Goal: Transaction & Acquisition: Purchase product/service

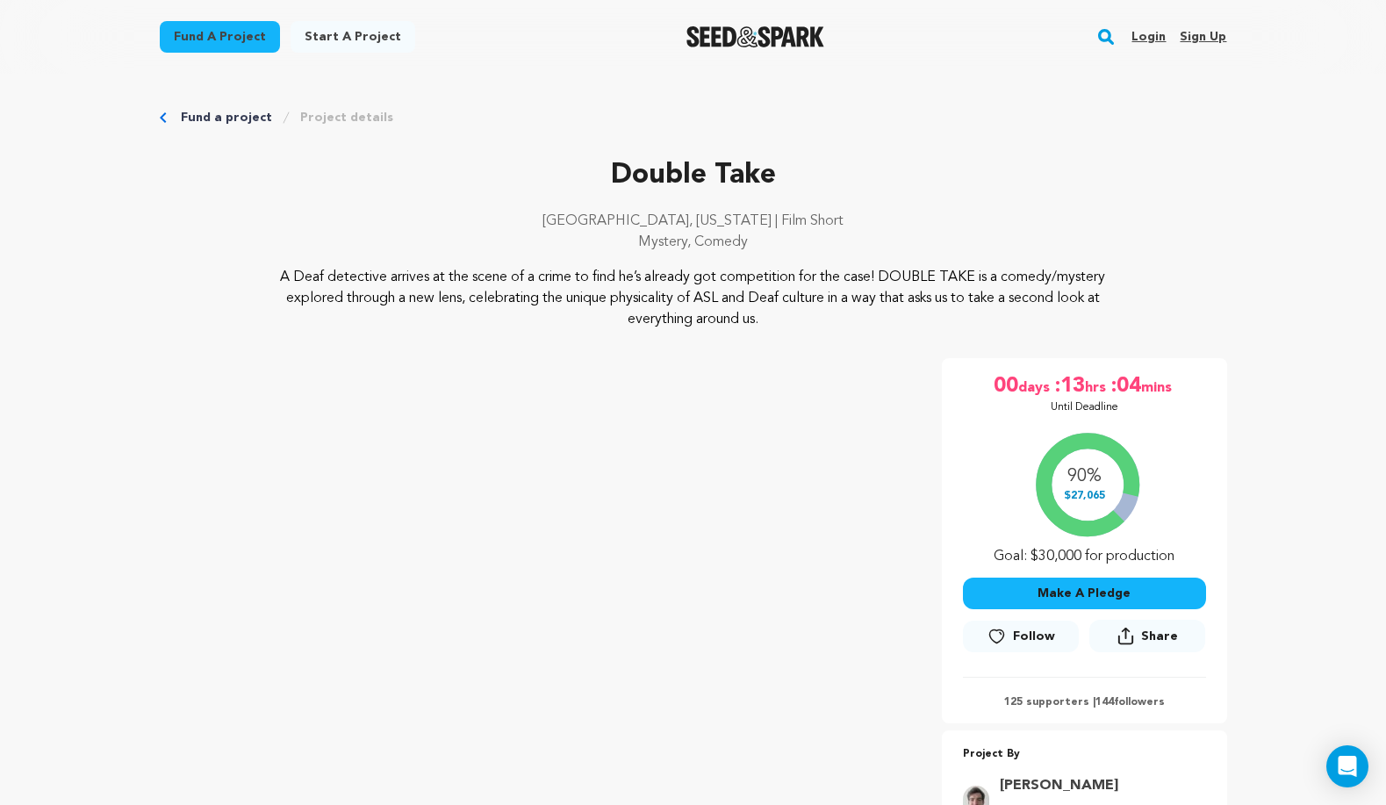
click at [1154, 29] on link "Login" at bounding box center [1149, 37] width 34 height 28
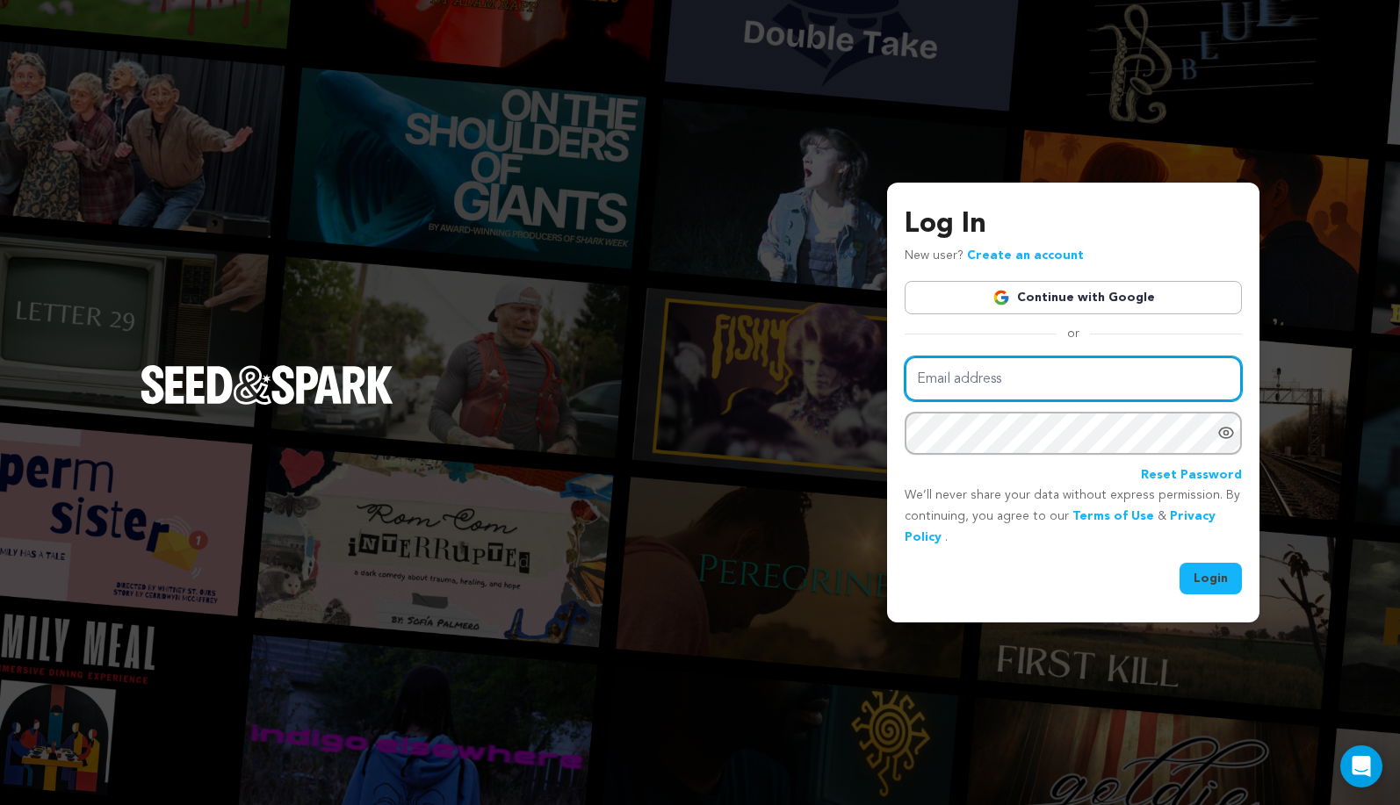
type input "puppett@puppett-productions.com"
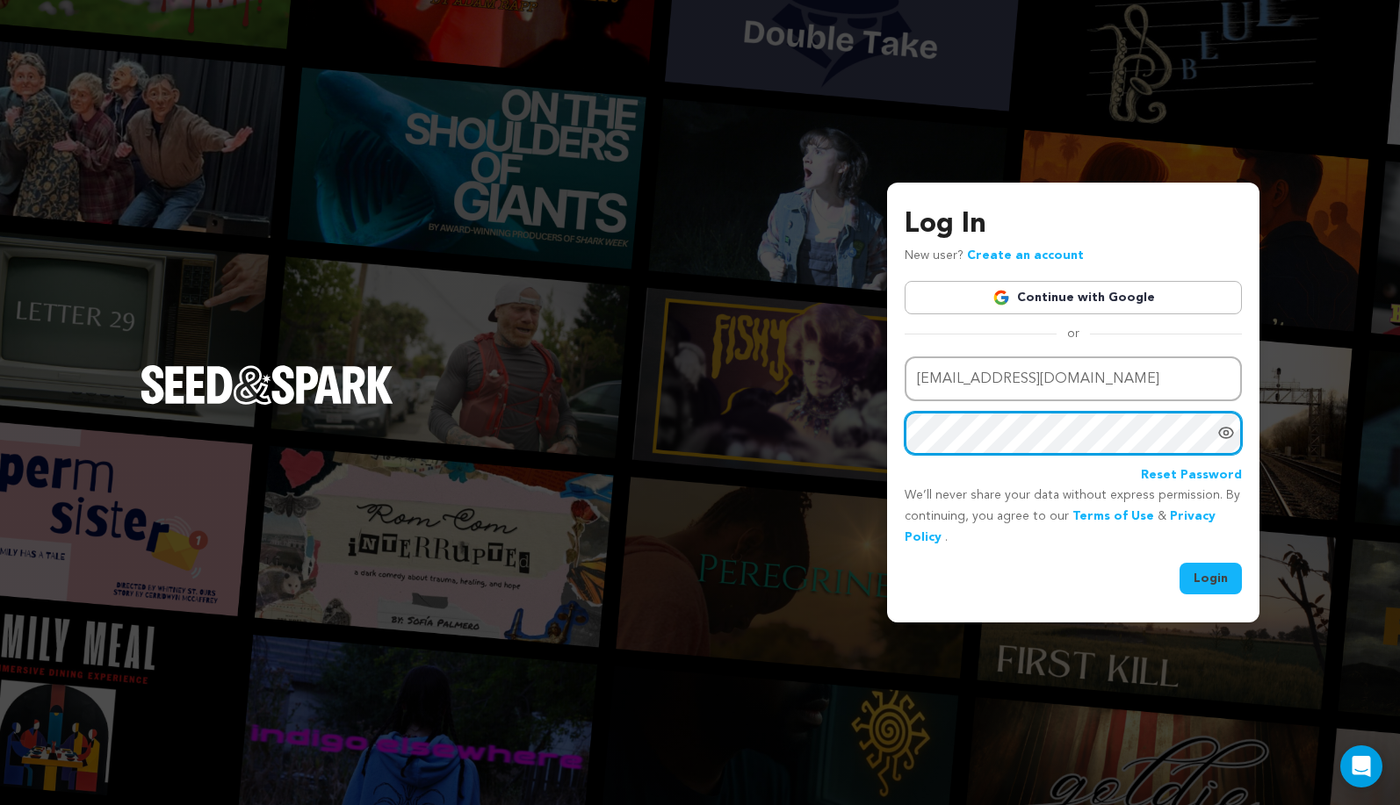
click at [1211, 576] on button "Login" at bounding box center [1210, 579] width 62 height 32
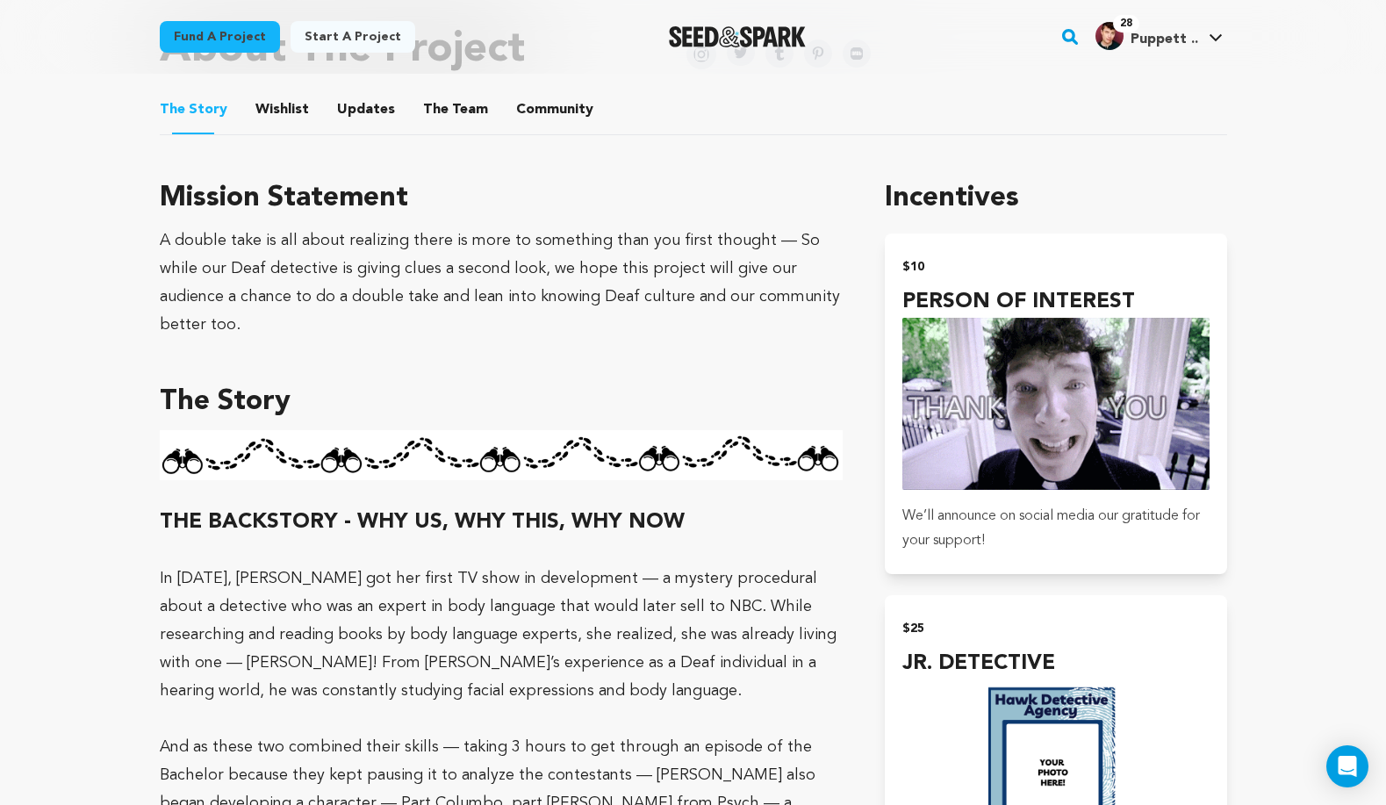
scroll to position [1081, 0]
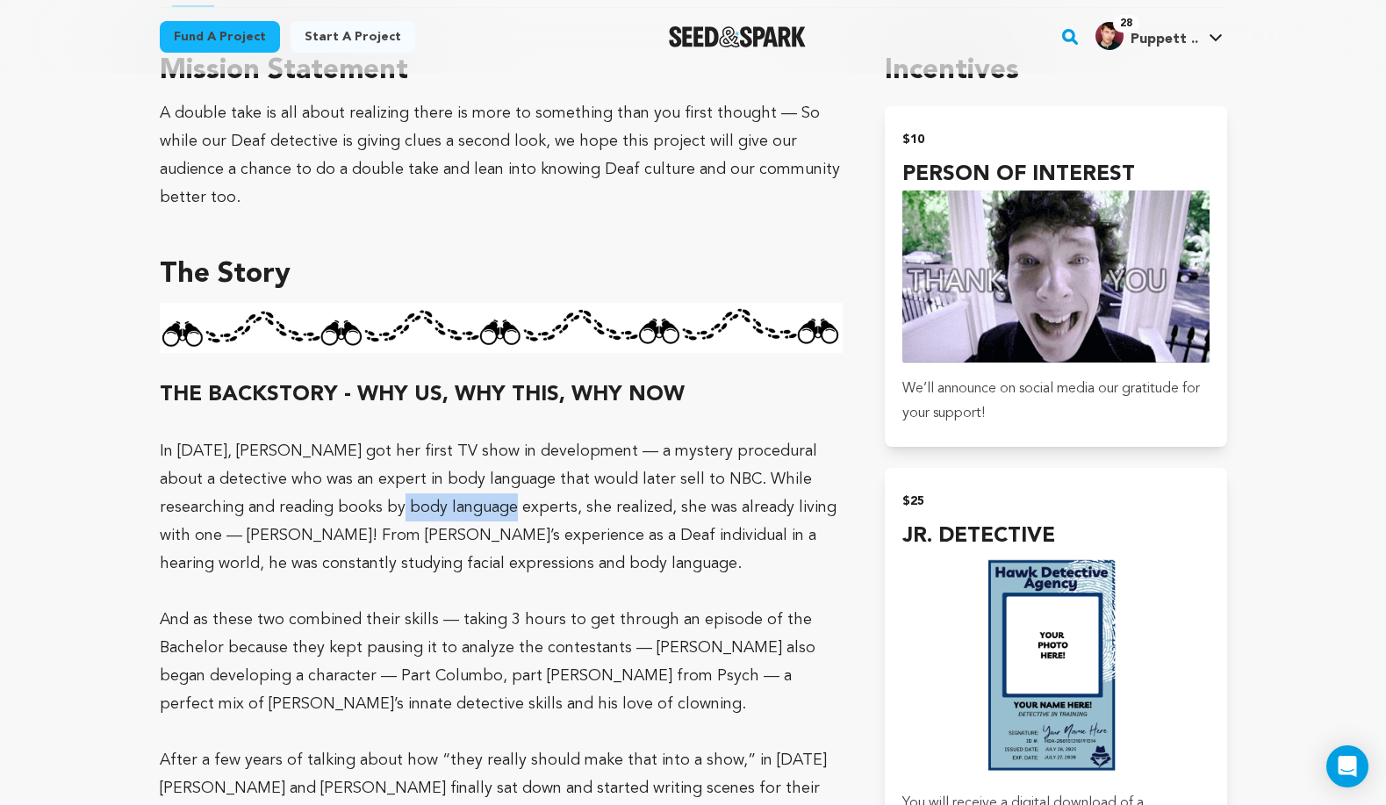
drag, startPoint x: 373, startPoint y: 506, endPoint x: 471, endPoint y: 506, distance: 98.3
click at [471, 506] on p "In 2019, Liz got her first TV show in development — a mystery procedural about …" at bounding box center [502, 507] width 684 height 140
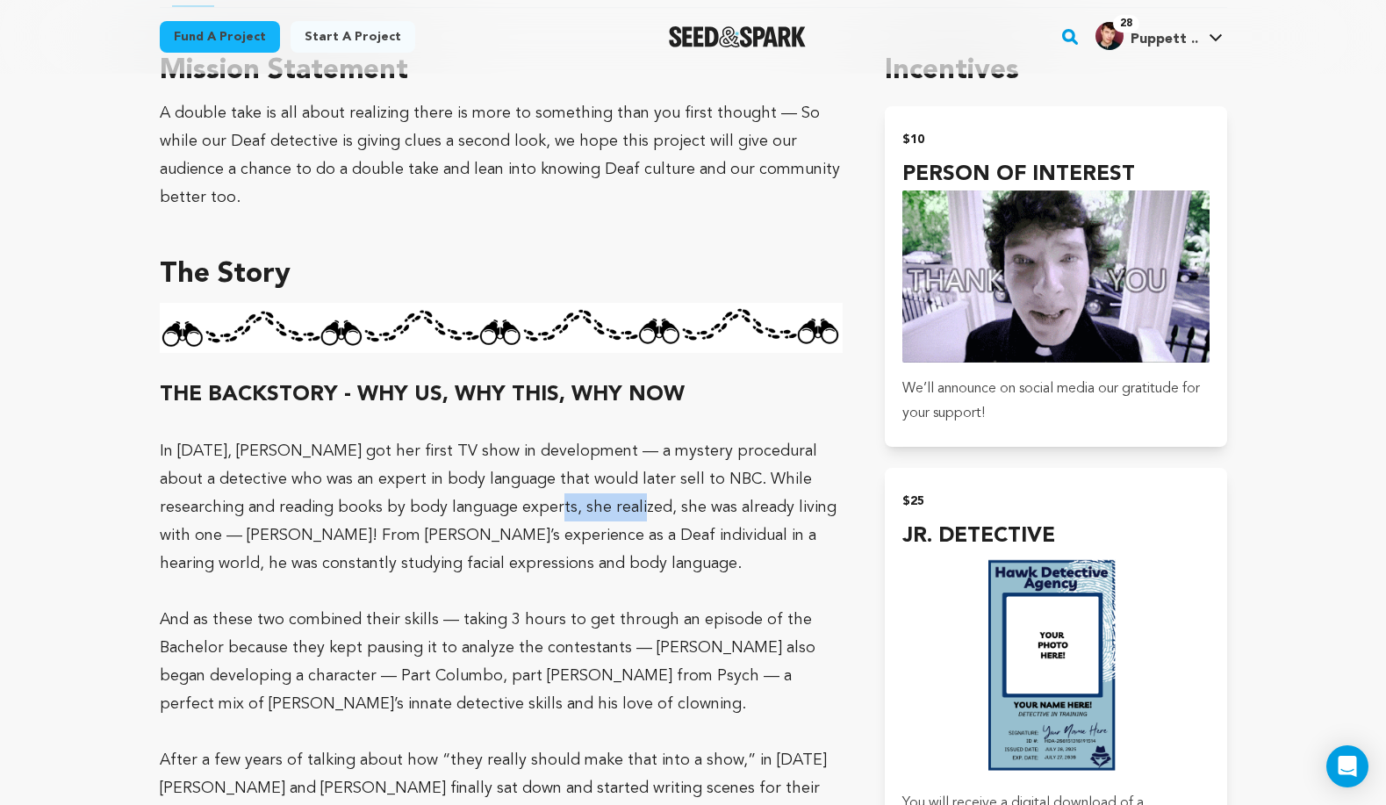
drag, startPoint x: 528, startPoint y: 505, endPoint x: 605, endPoint y: 508, distance: 77.3
click at [605, 508] on p "In [DATE], [PERSON_NAME] got her first TV show in development — a mystery proce…" at bounding box center [502, 507] width 684 height 140
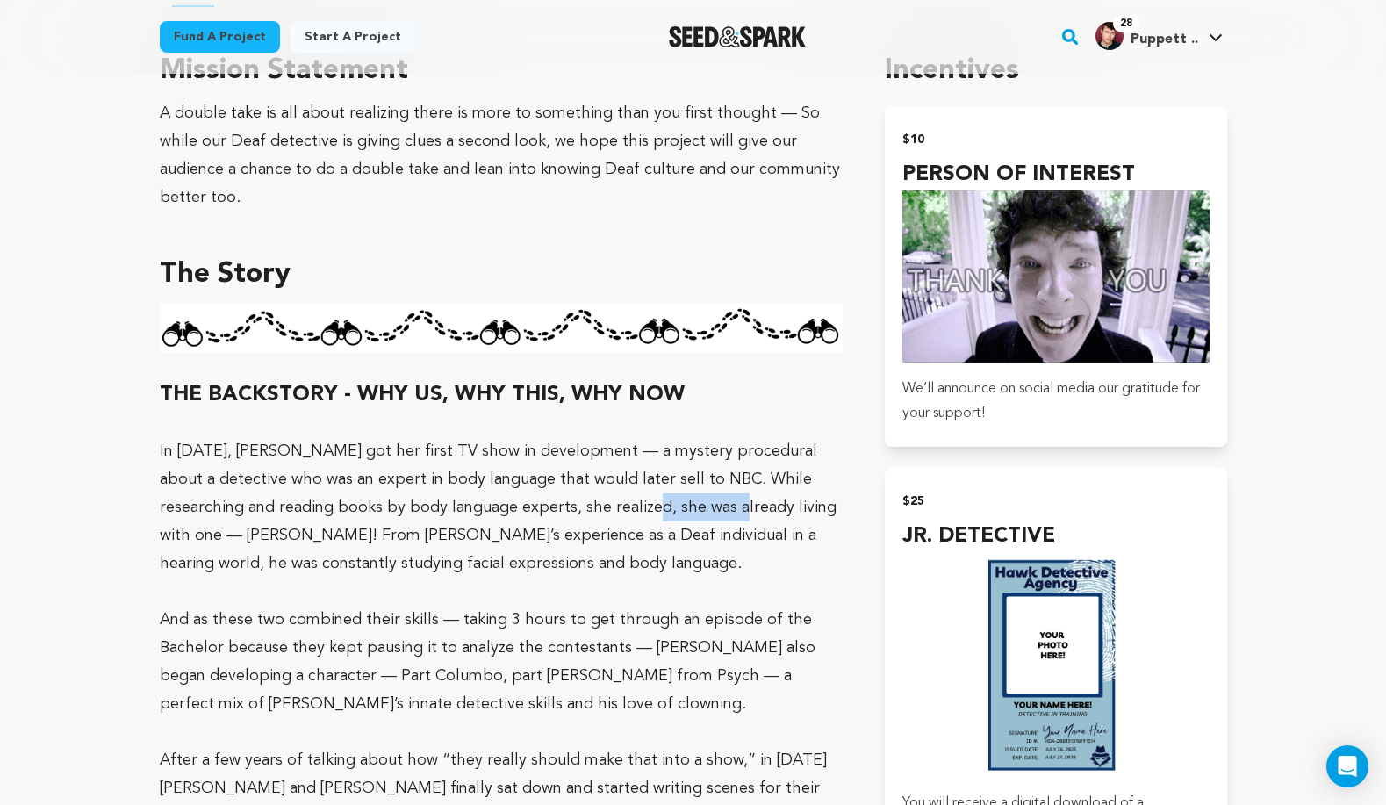
drag, startPoint x: 615, startPoint y: 507, endPoint x: 691, endPoint y: 505, distance: 75.5
click at [691, 505] on p "In [DATE], [PERSON_NAME] got her first TV show in development — a mystery proce…" at bounding box center [502, 507] width 684 height 140
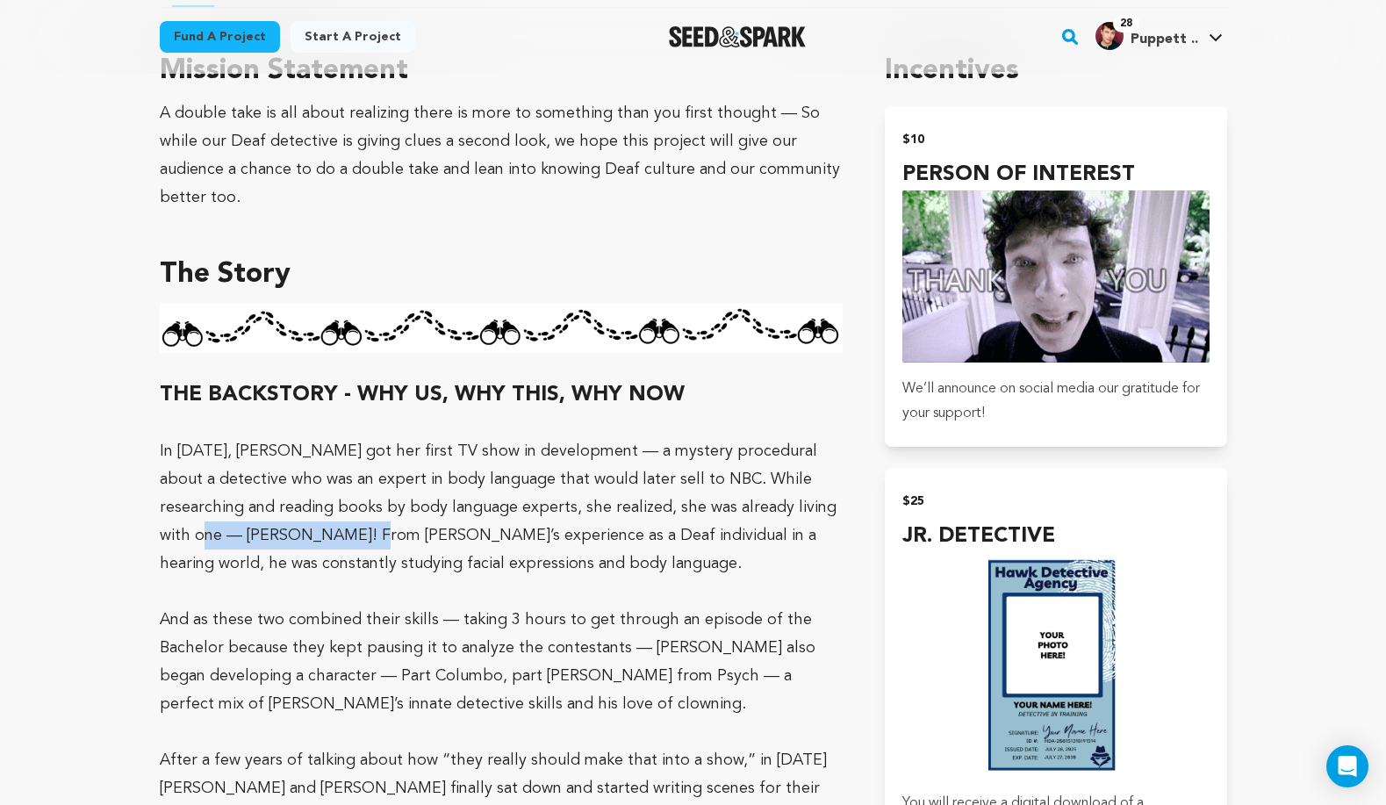
drag, startPoint x: 216, startPoint y: 528, endPoint x: 377, endPoint y: 541, distance: 161.2
click at [377, 541] on p "In [DATE], [PERSON_NAME] got her first TV show in development — a mystery proce…" at bounding box center [502, 507] width 684 height 140
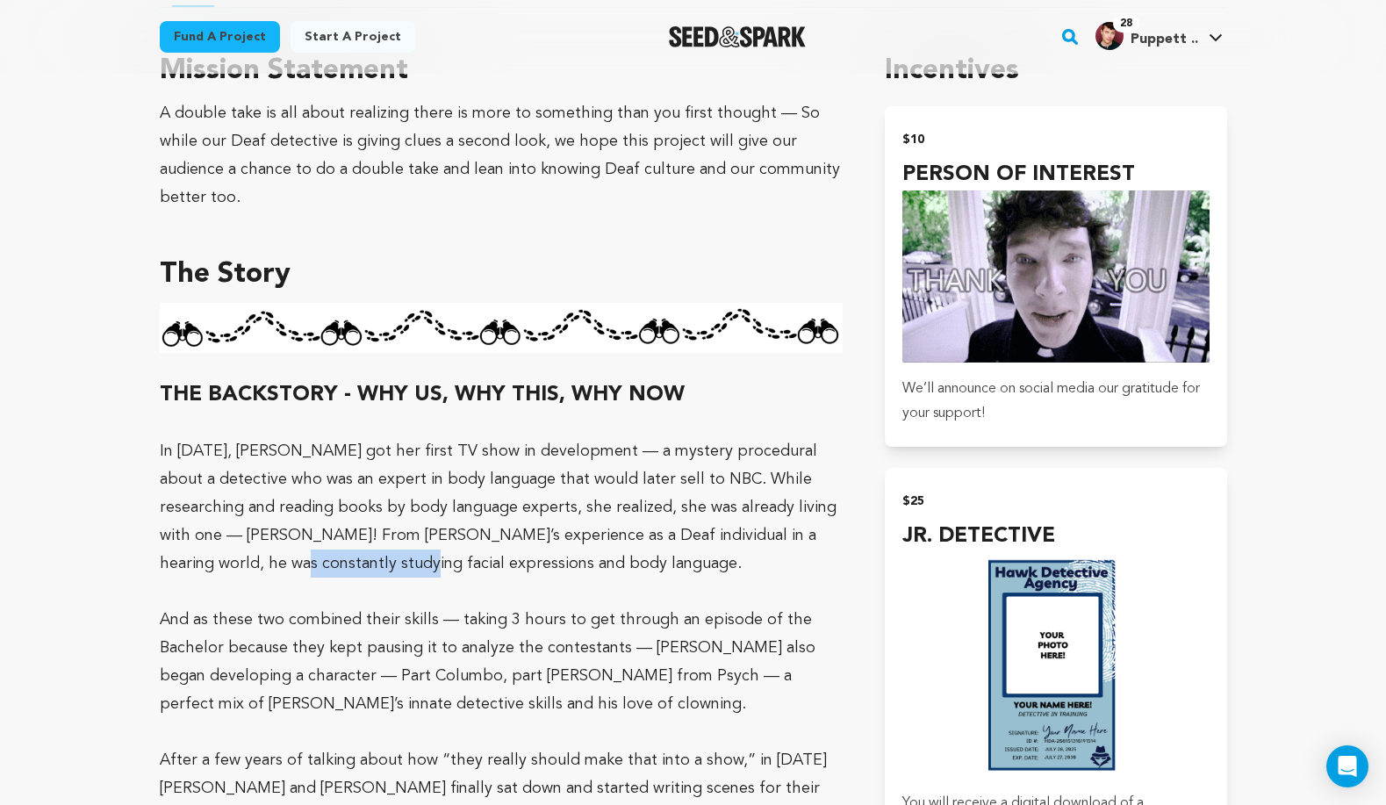
drag, startPoint x: 234, startPoint y: 554, endPoint x: 358, endPoint y: 553, distance: 123.8
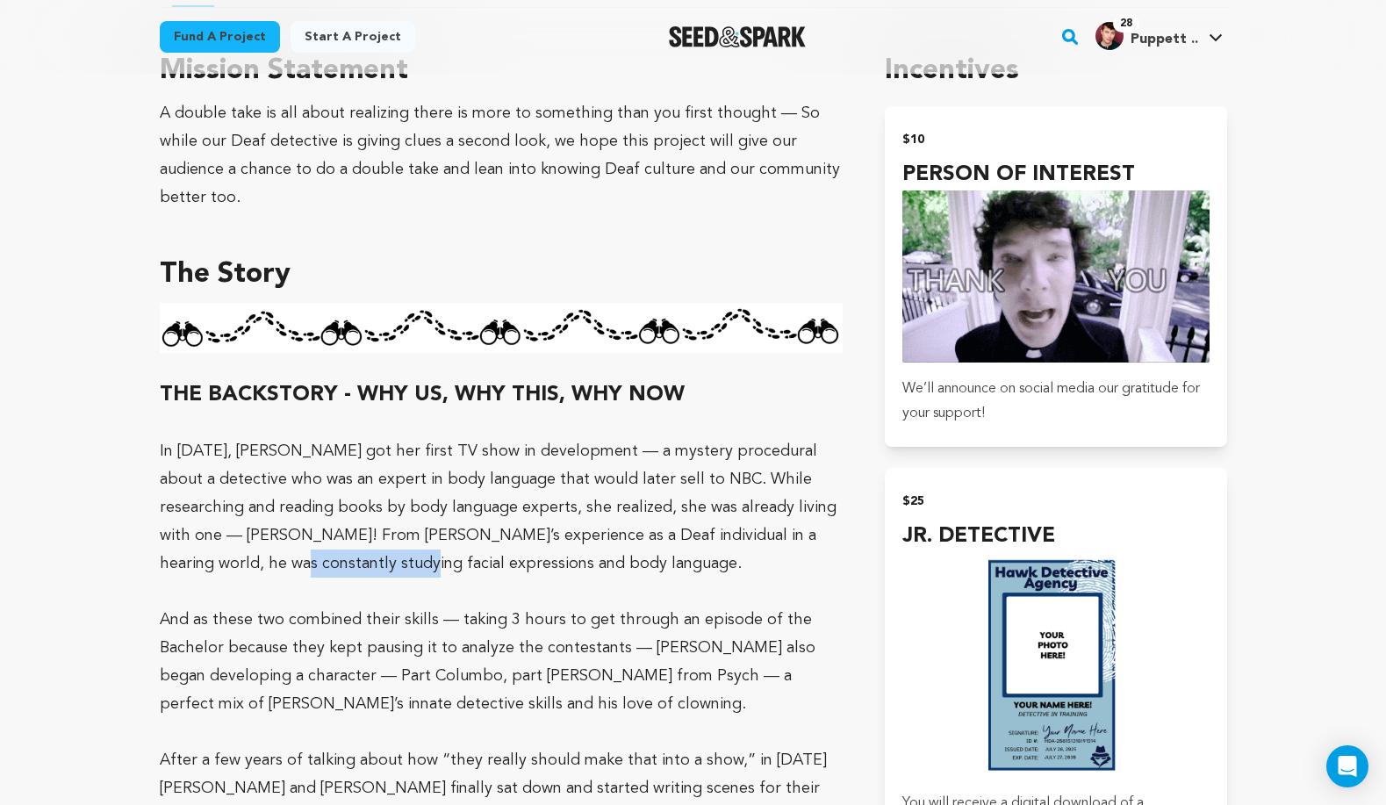
click at [358, 553] on p "In [DATE], [PERSON_NAME] got her first TV show in development — a mystery proce…" at bounding box center [502, 507] width 684 height 140
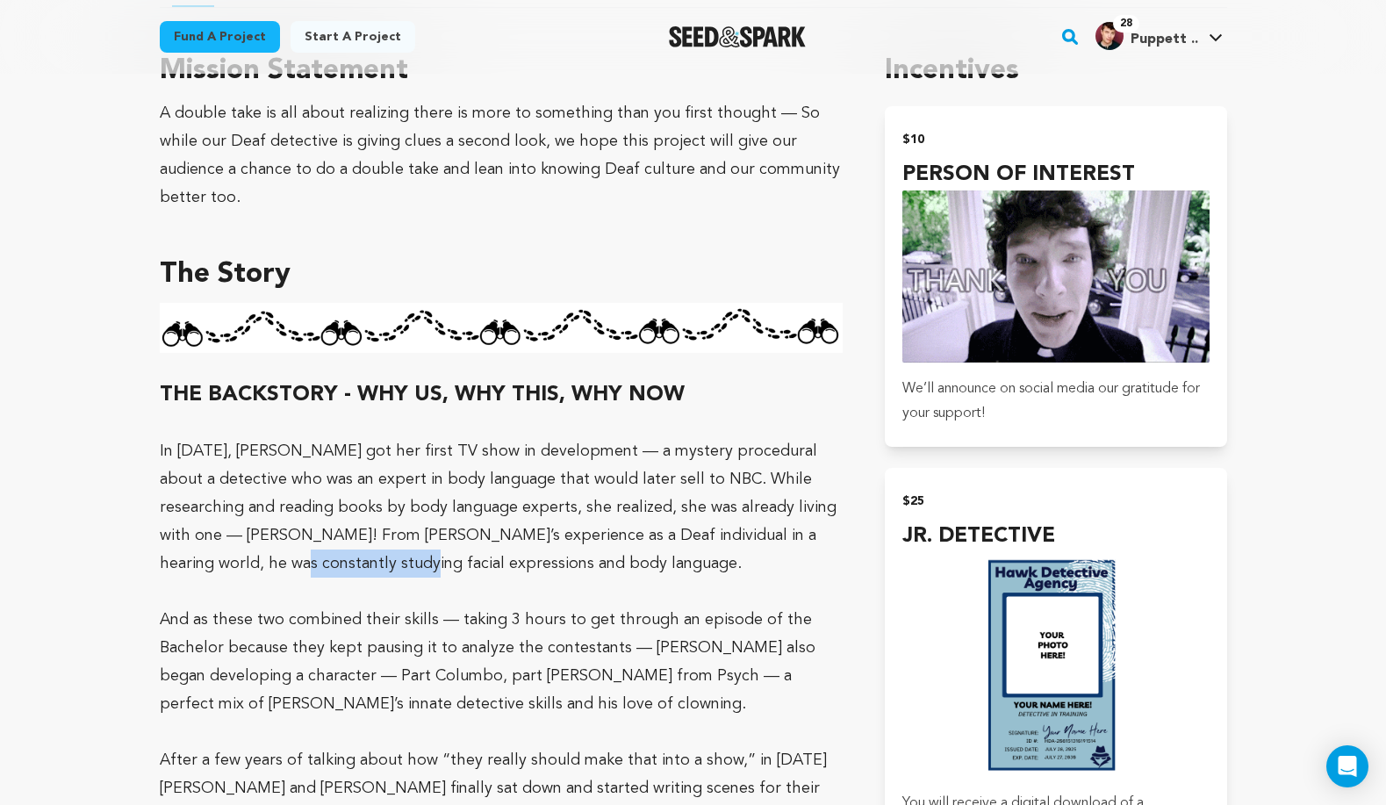
scroll to position [1084, 0]
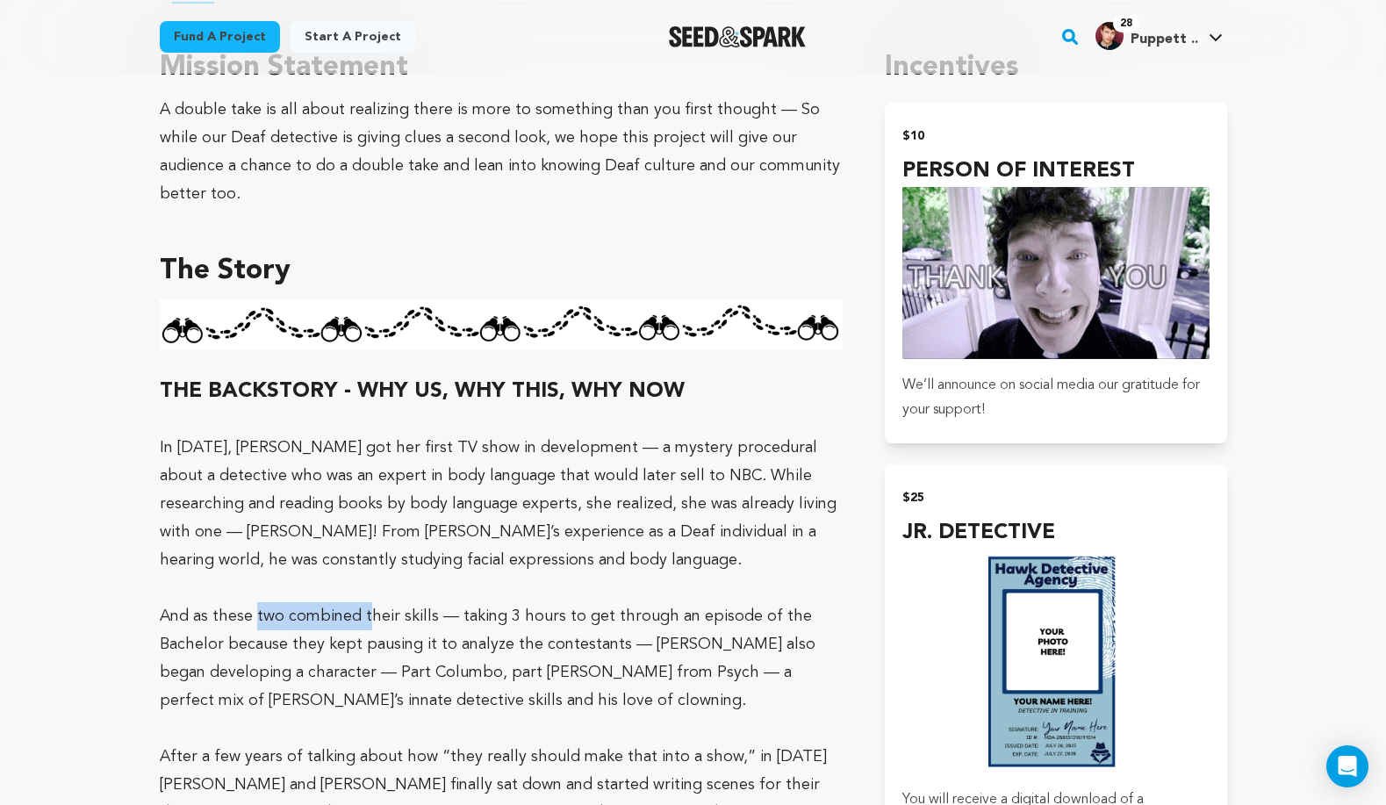
drag, startPoint x: 256, startPoint y: 621, endPoint x: 365, endPoint y: 620, distance: 108.9
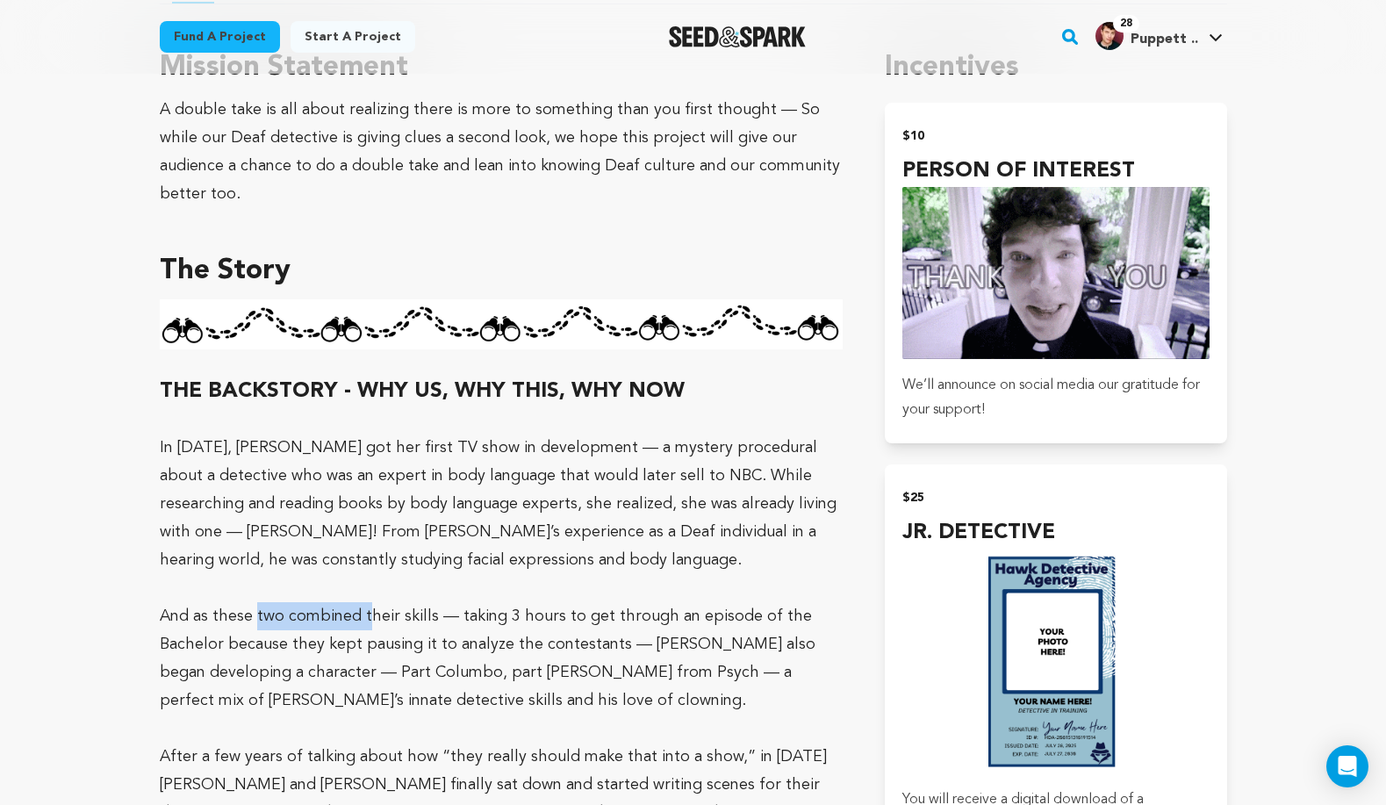
click at [365, 620] on p "And as these two combined their skills — taking 3 hours to get through an episo…" at bounding box center [502, 658] width 684 height 112
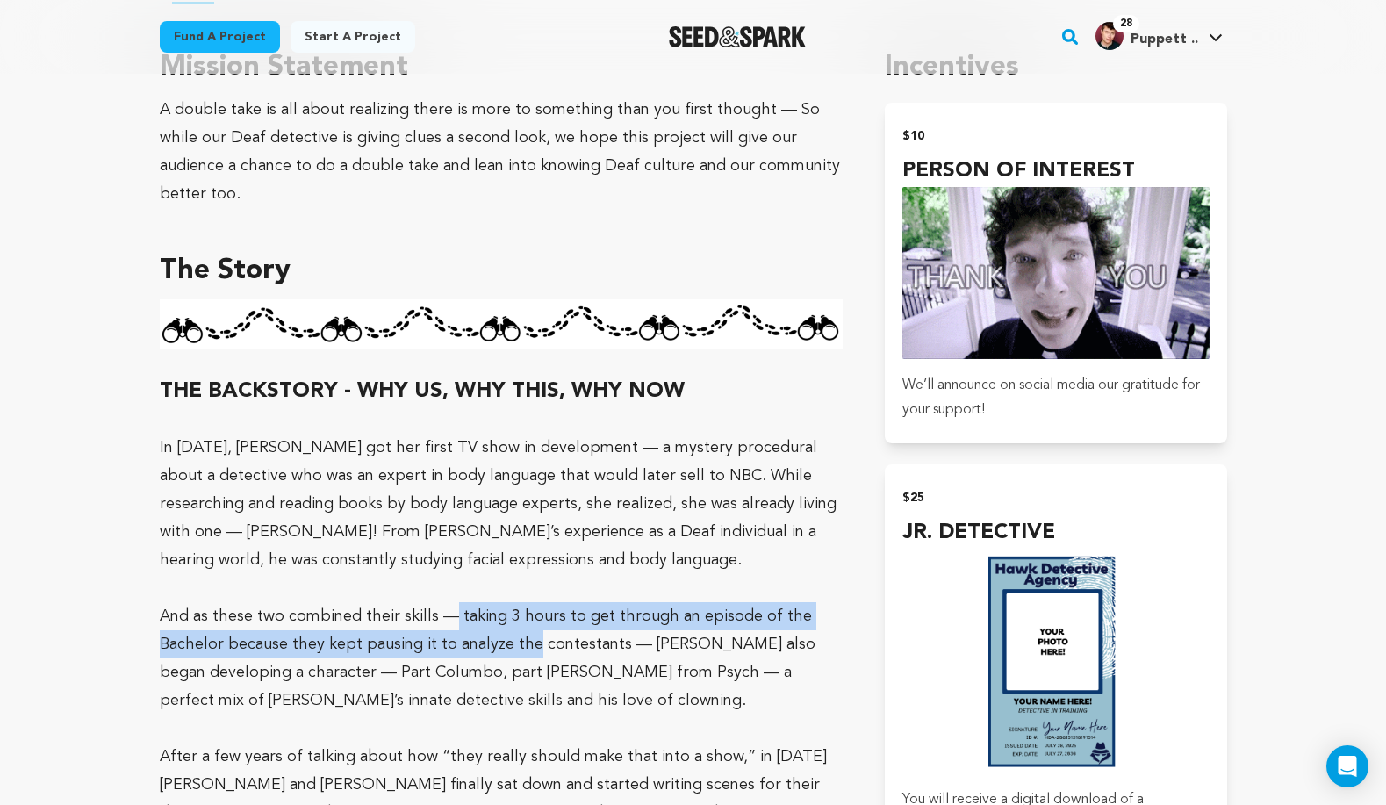
drag, startPoint x: 450, startPoint y: 616, endPoint x: 529, endPoint y: 638, distance: 82.9
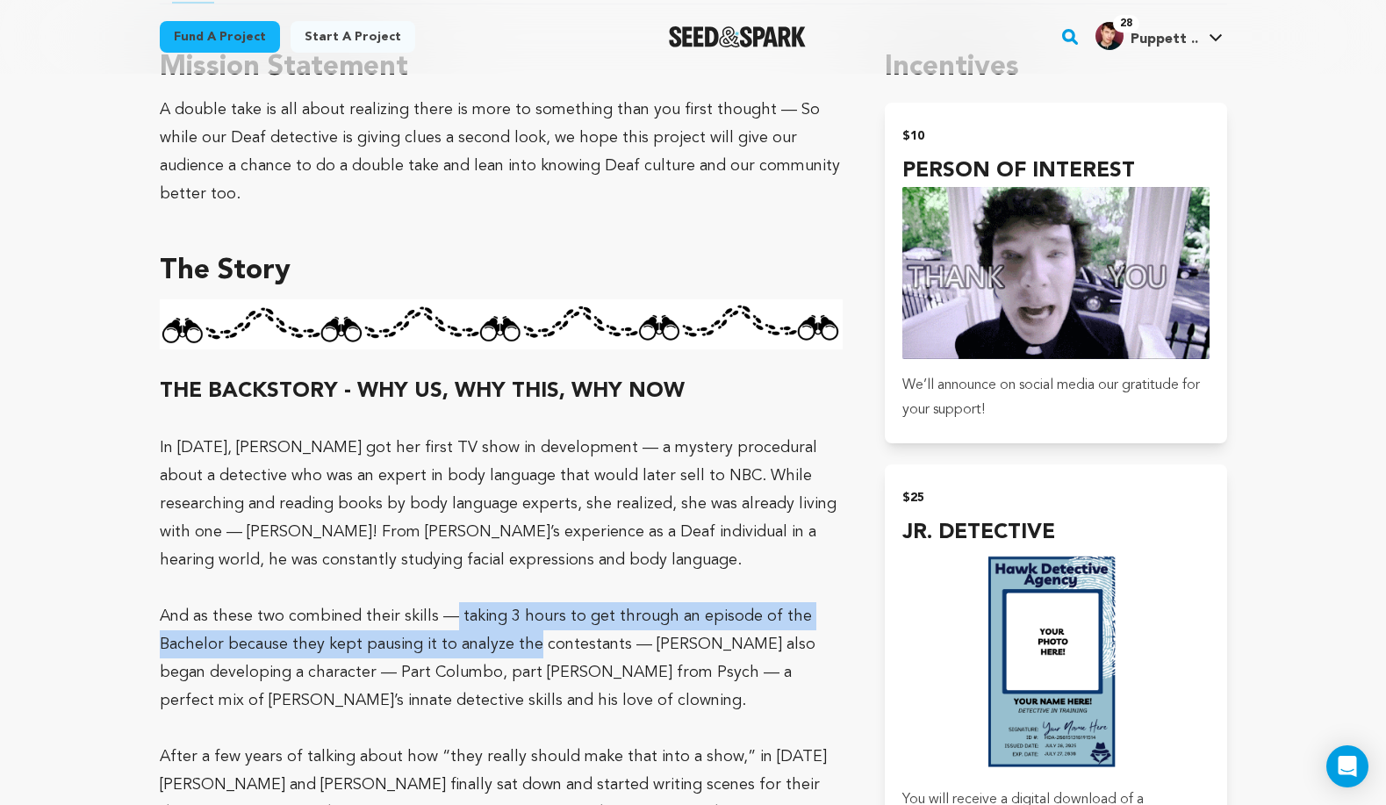
click at [529, 638] on p "And as these two combined their skills — taking 3 hours to get through an episo…" at bounding box center [502, 658] width 684 height 112
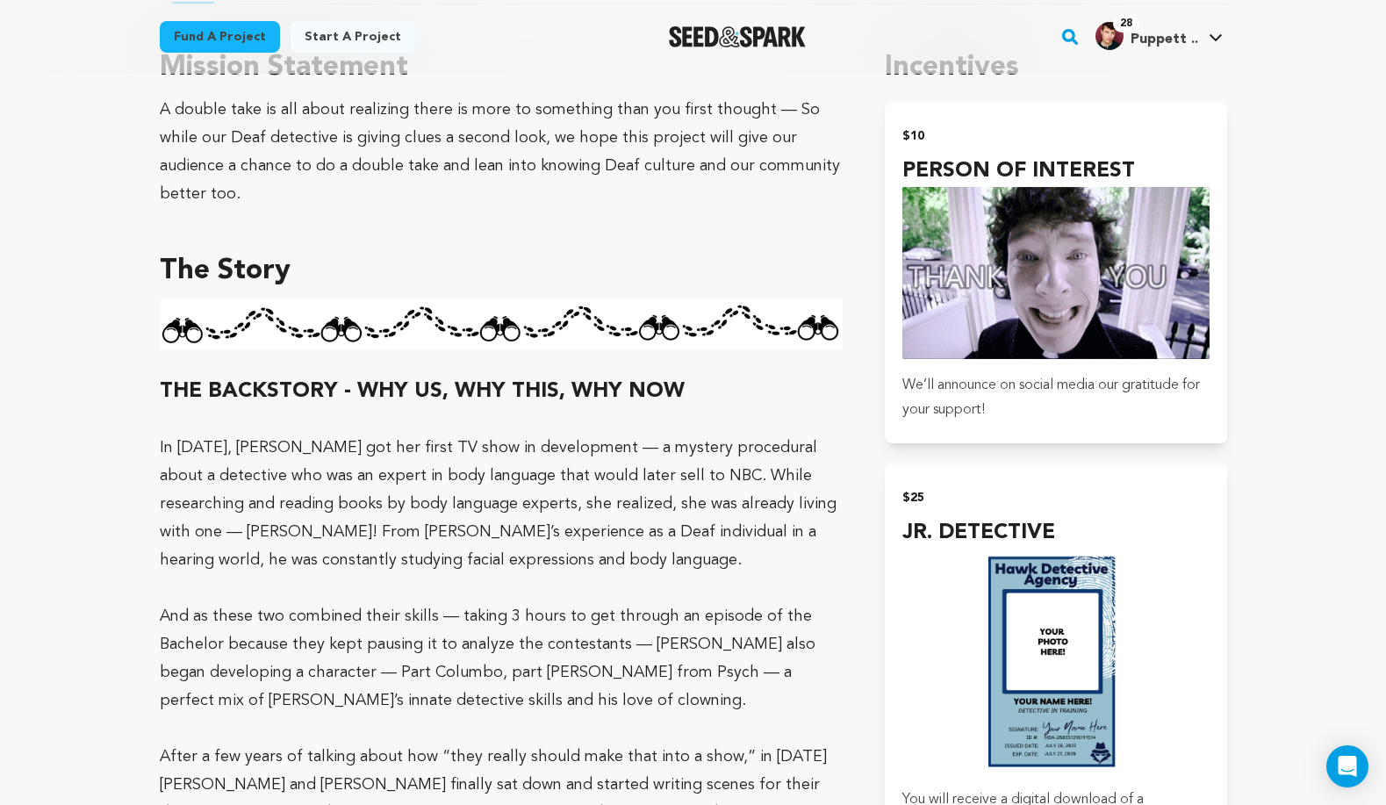
click at [554, 630] on p "And as these two combined their skills — taking 3 hours to get through an episo…" at bounding box center [502, 658] width 684 height 112
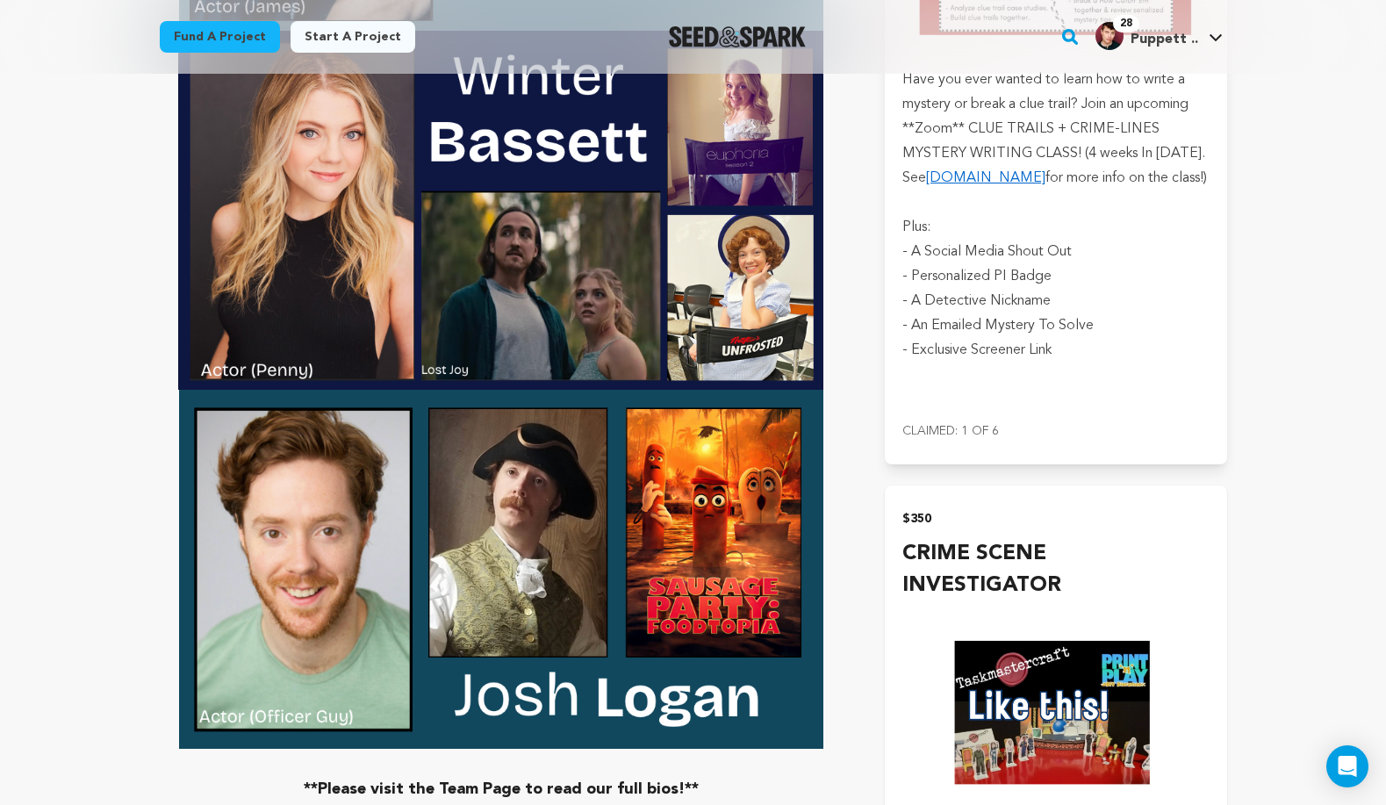
scroll to position [4648, 0]
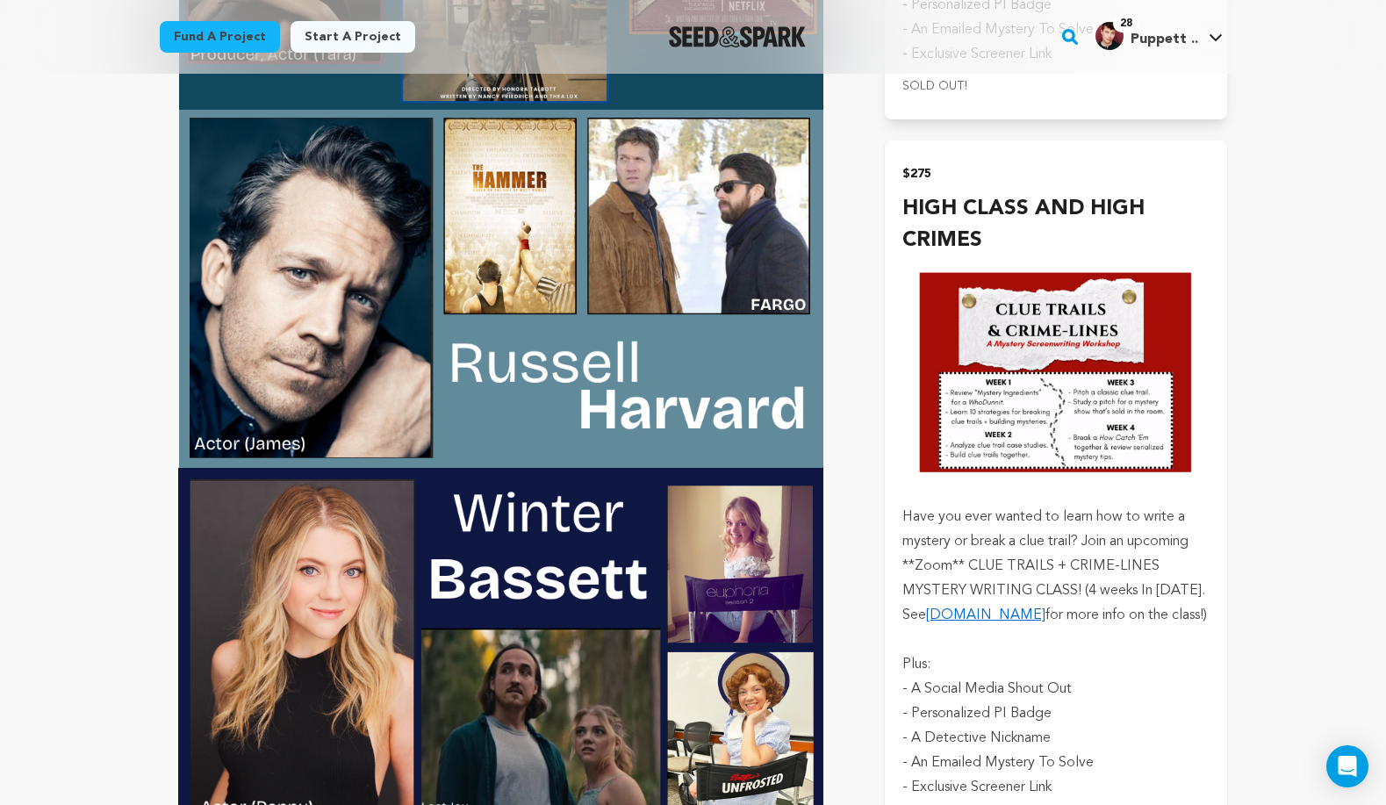
click at [1089, 456] on img "submit" at bounding box center [1056, 373] width 306 height 234
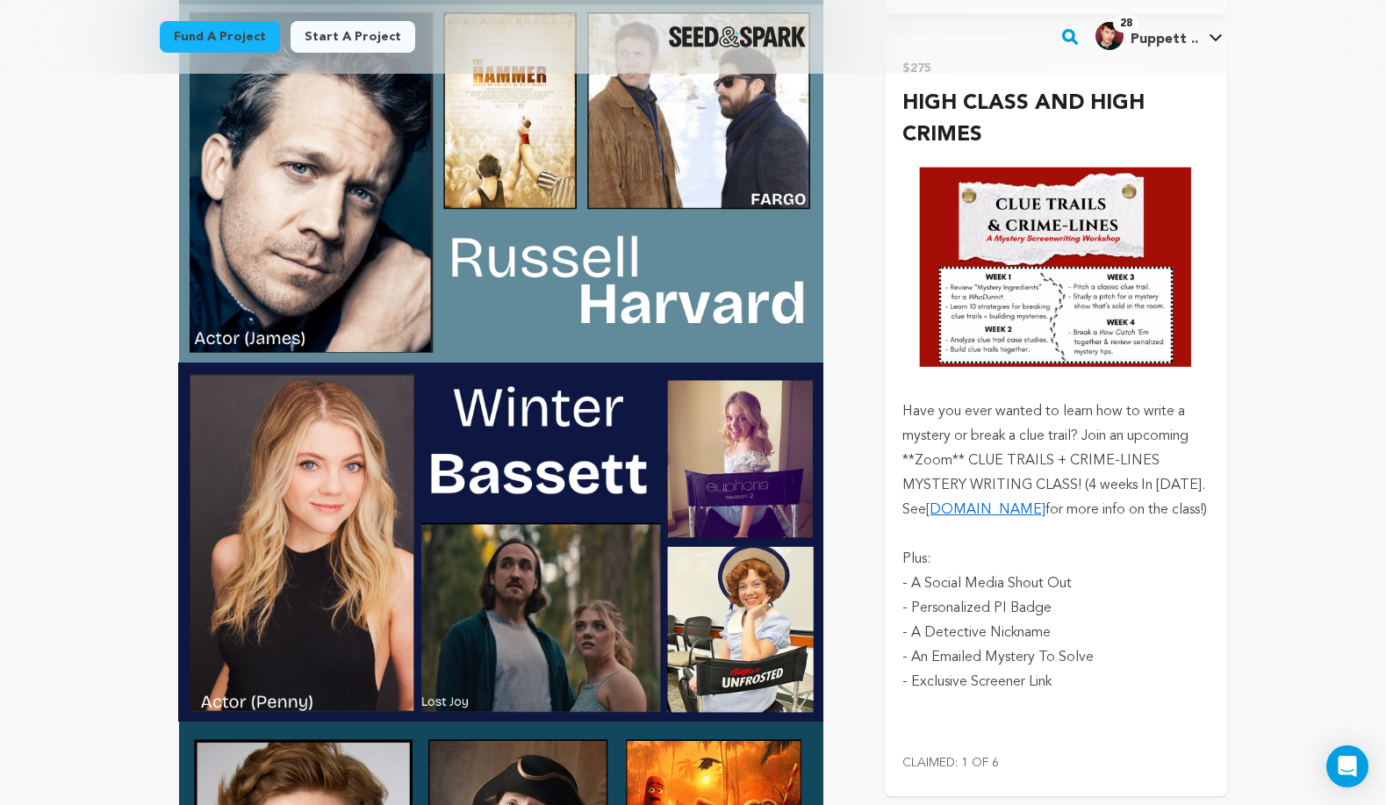
scroll to position [4782, 0]
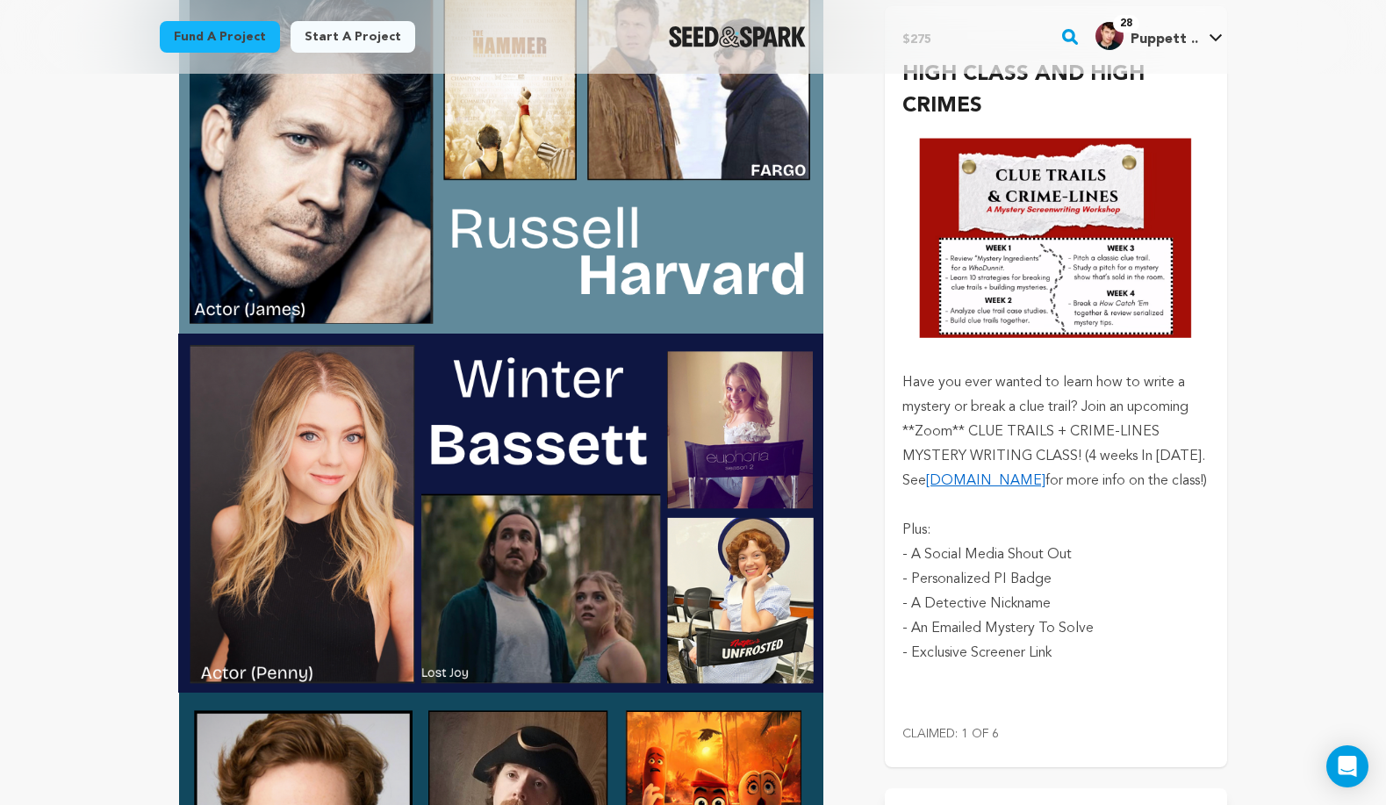
click at [961, 488] on link "[DOMAIN_NAME]" at bounding box center [985, 481] width 119 height 14
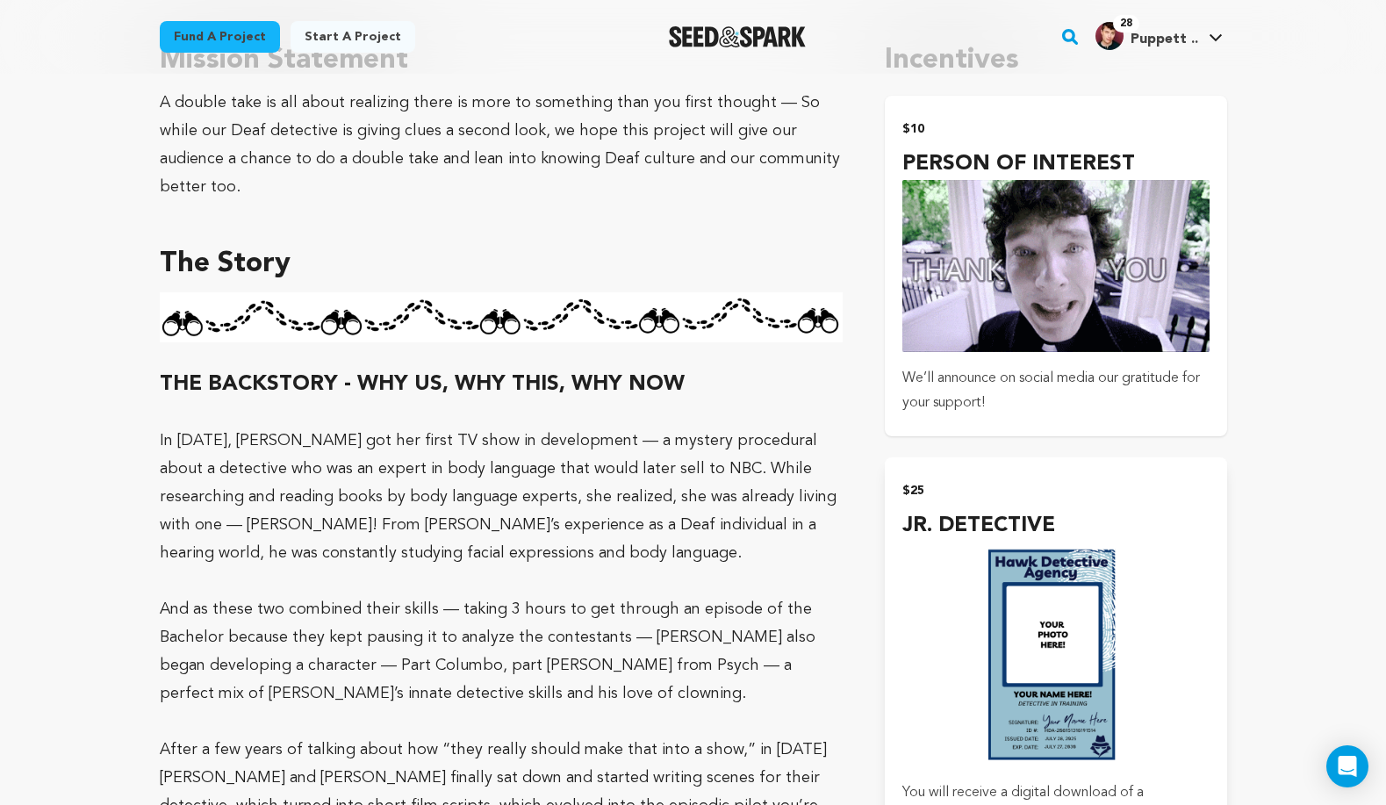
scroll to position [983, 0]
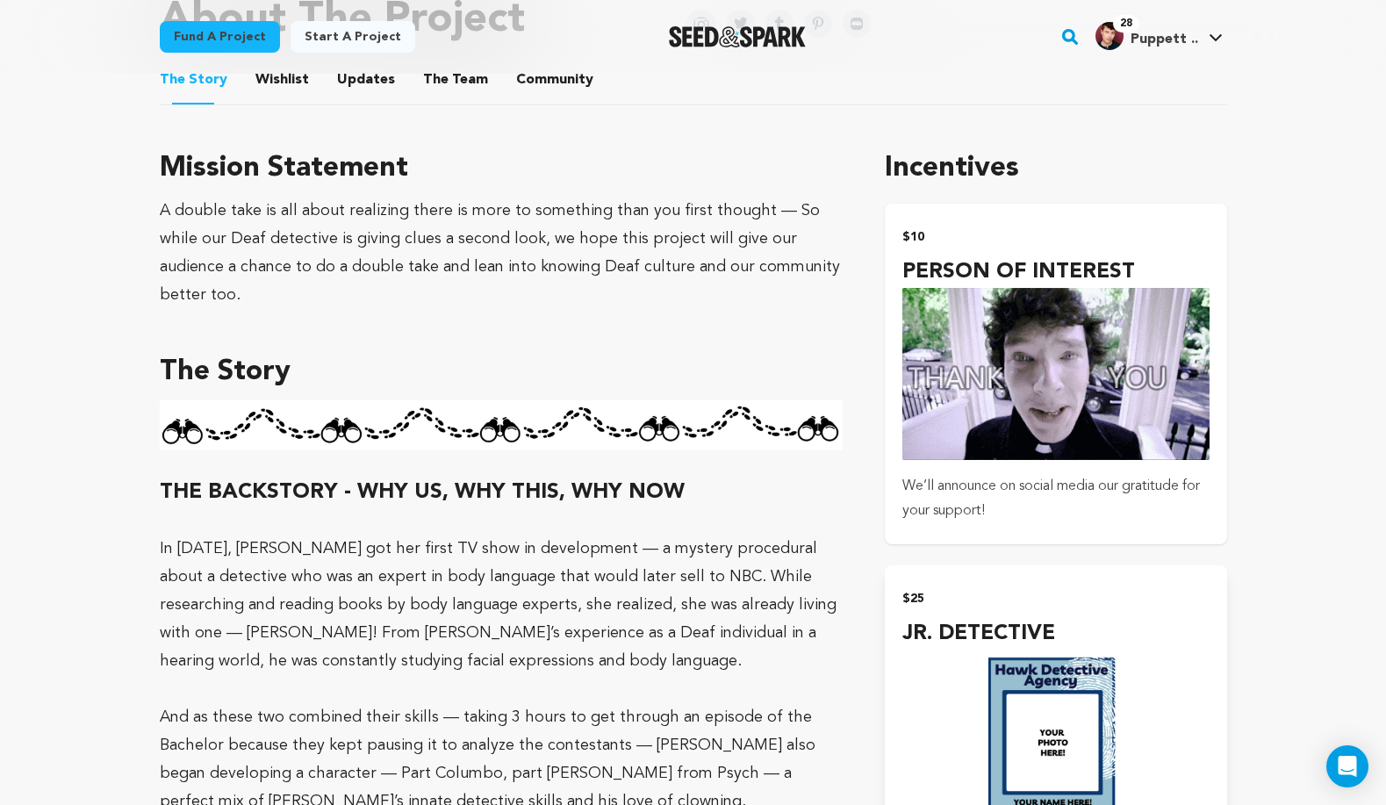
click at [1103, 344] on img "submit" at bounding box center [1056, 374] width 306 height 172
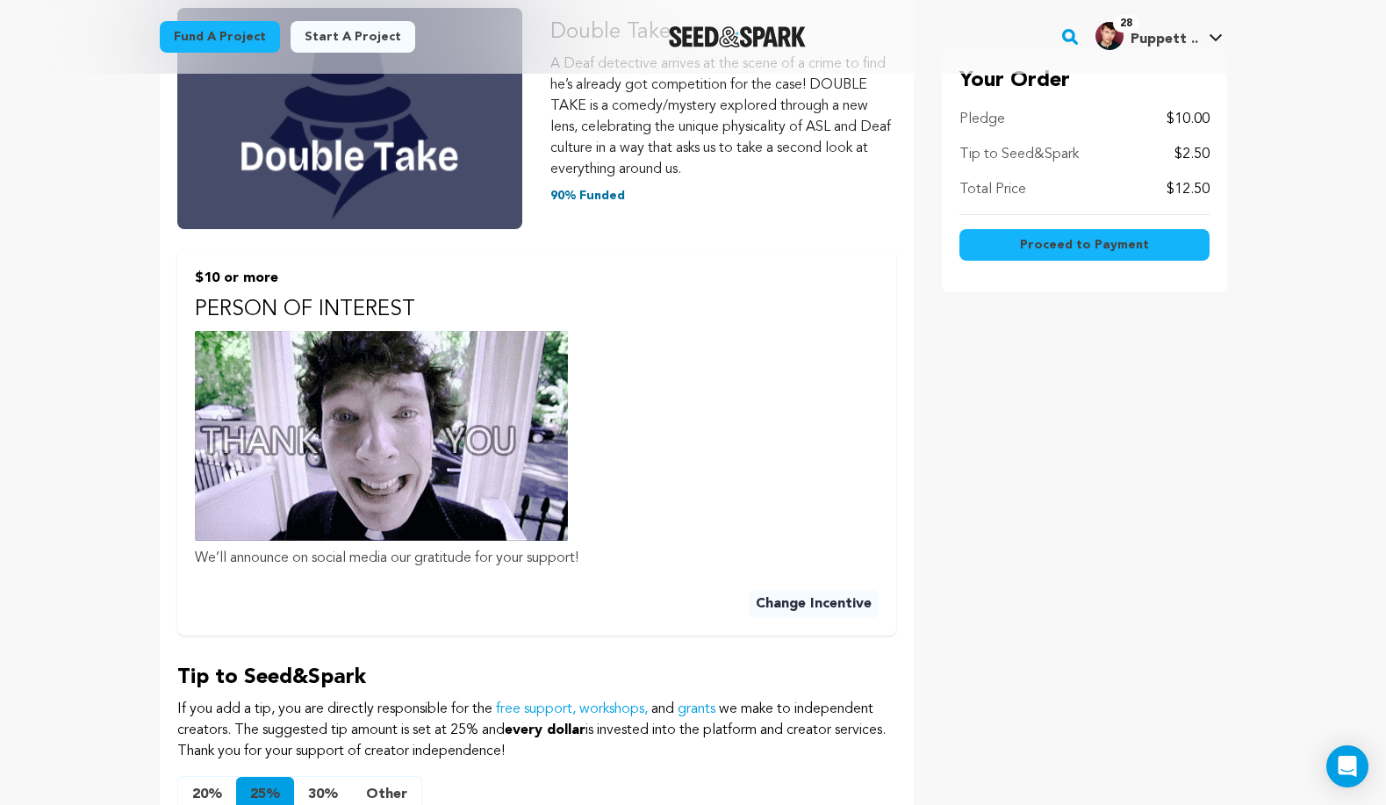
scroll to position [482, 0]
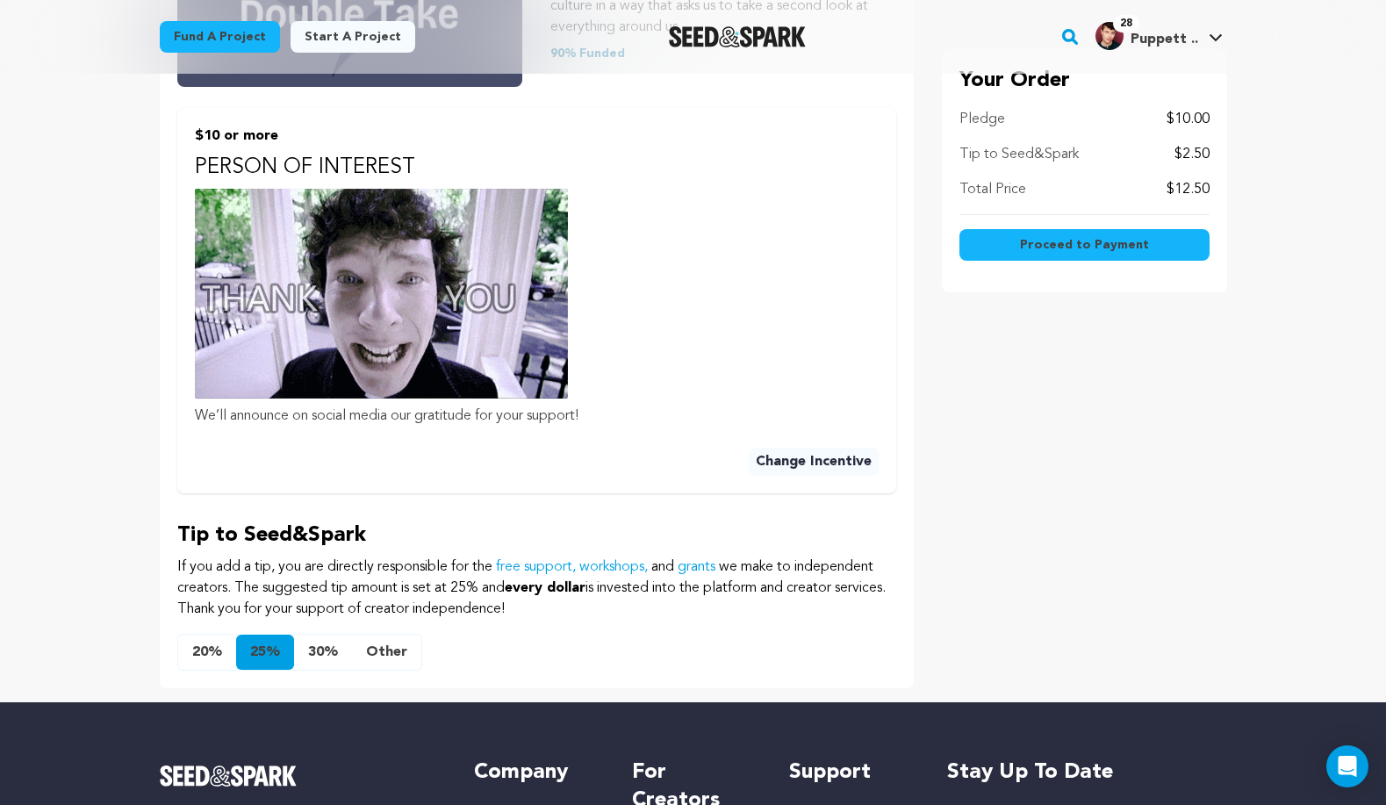
click at [216, 650] on button "20%" at bounding box center [207, 652] width 58 height 35
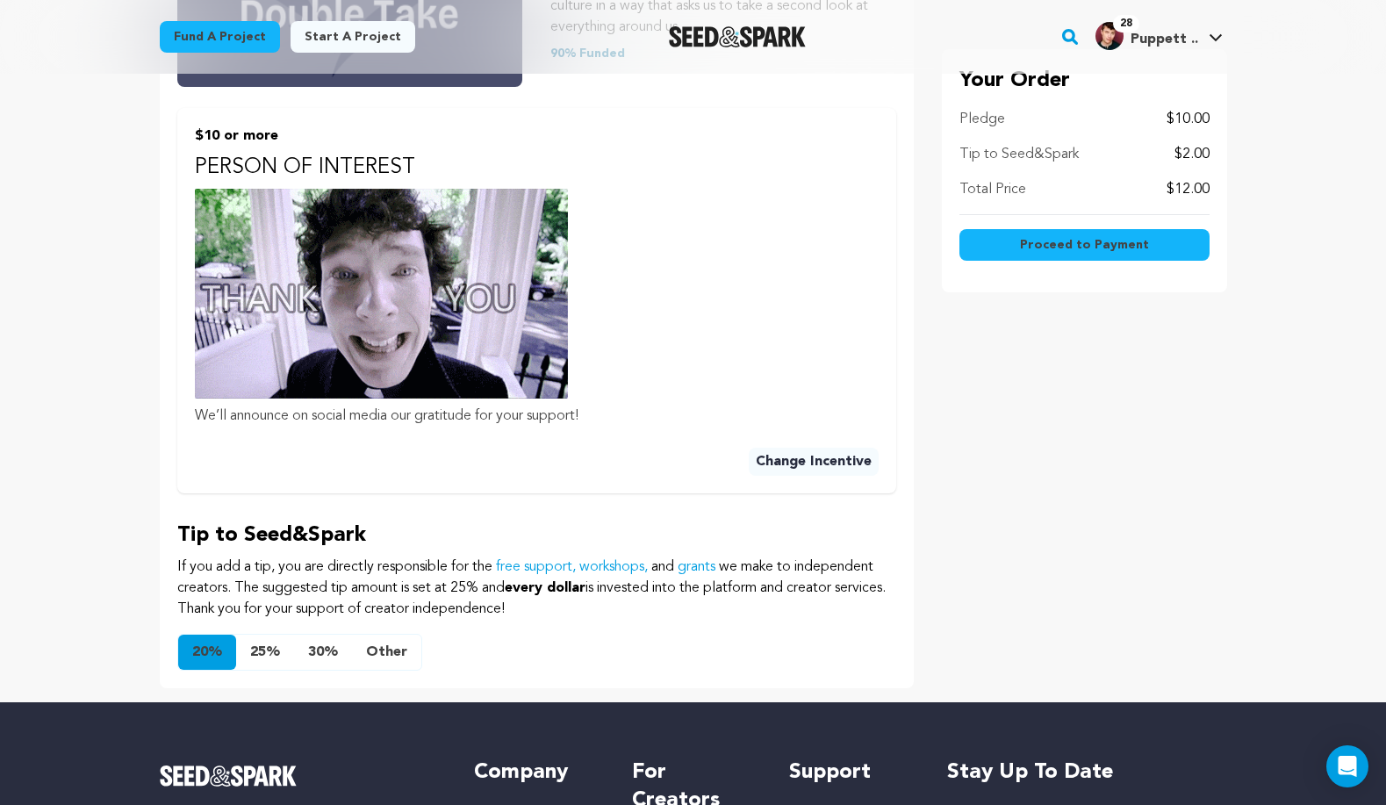
click at [271, 658] on button "25%" at bounding box center [265, 652] width 58 height 35
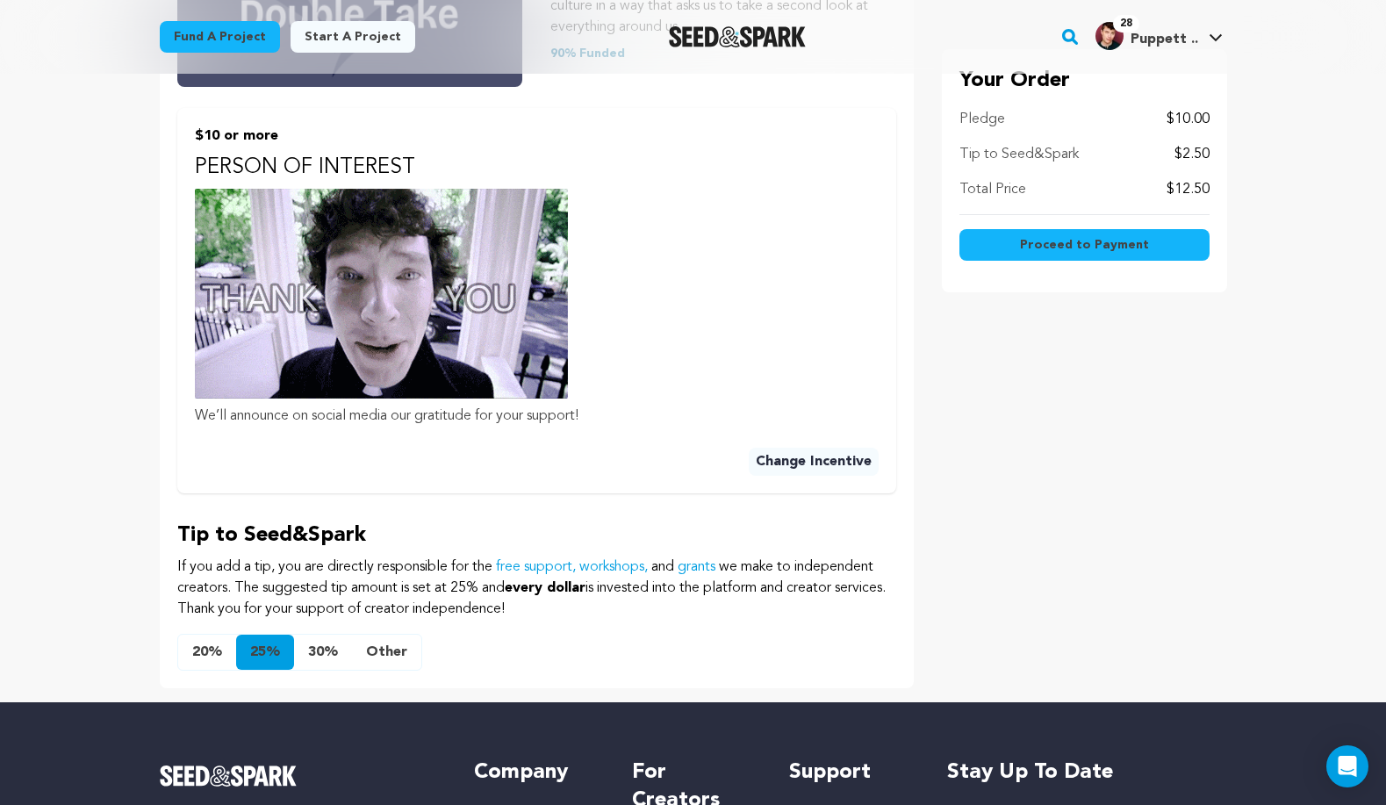
click at [1181, 246] on button "Proceed to Payment" at bounding box center [1085, 245] width 250 height 32
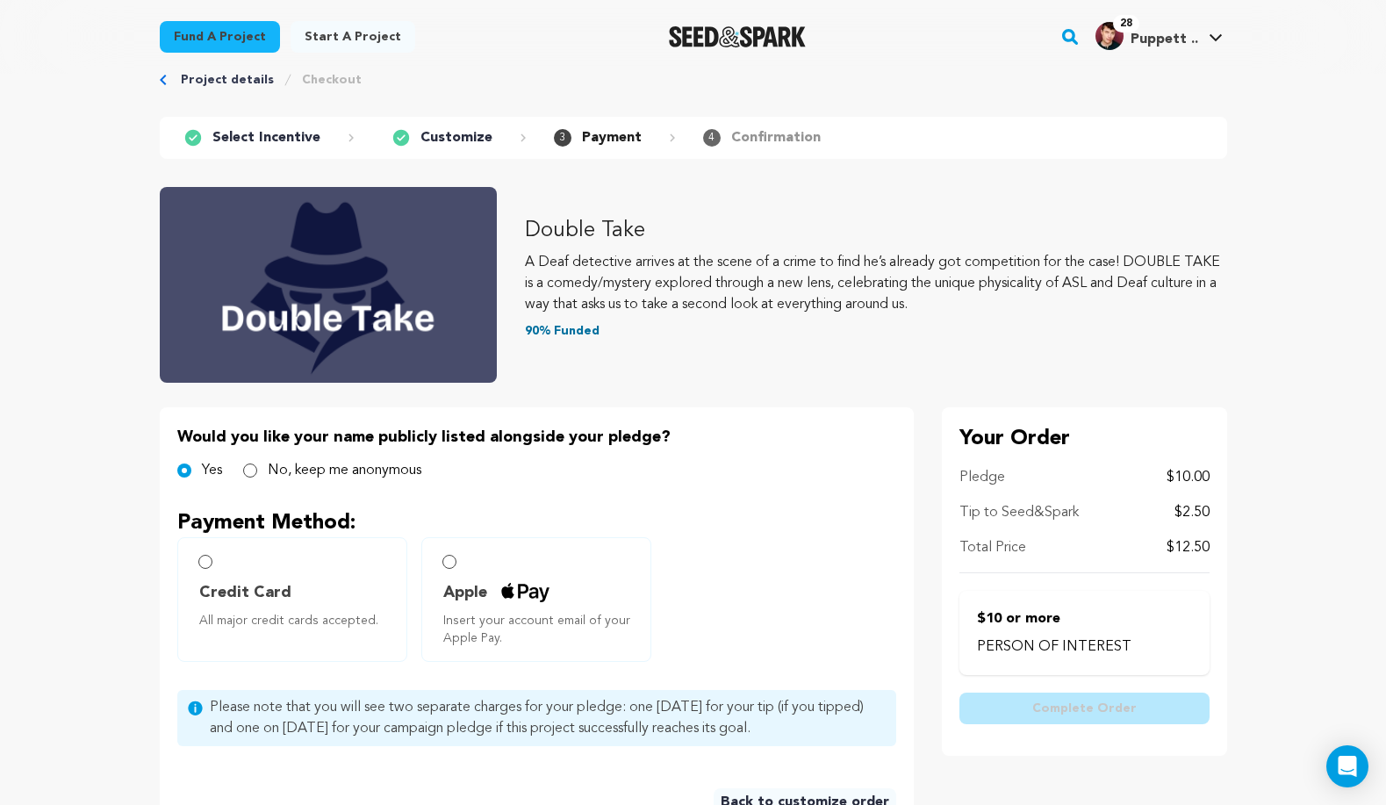
scroll to position [78, 0]
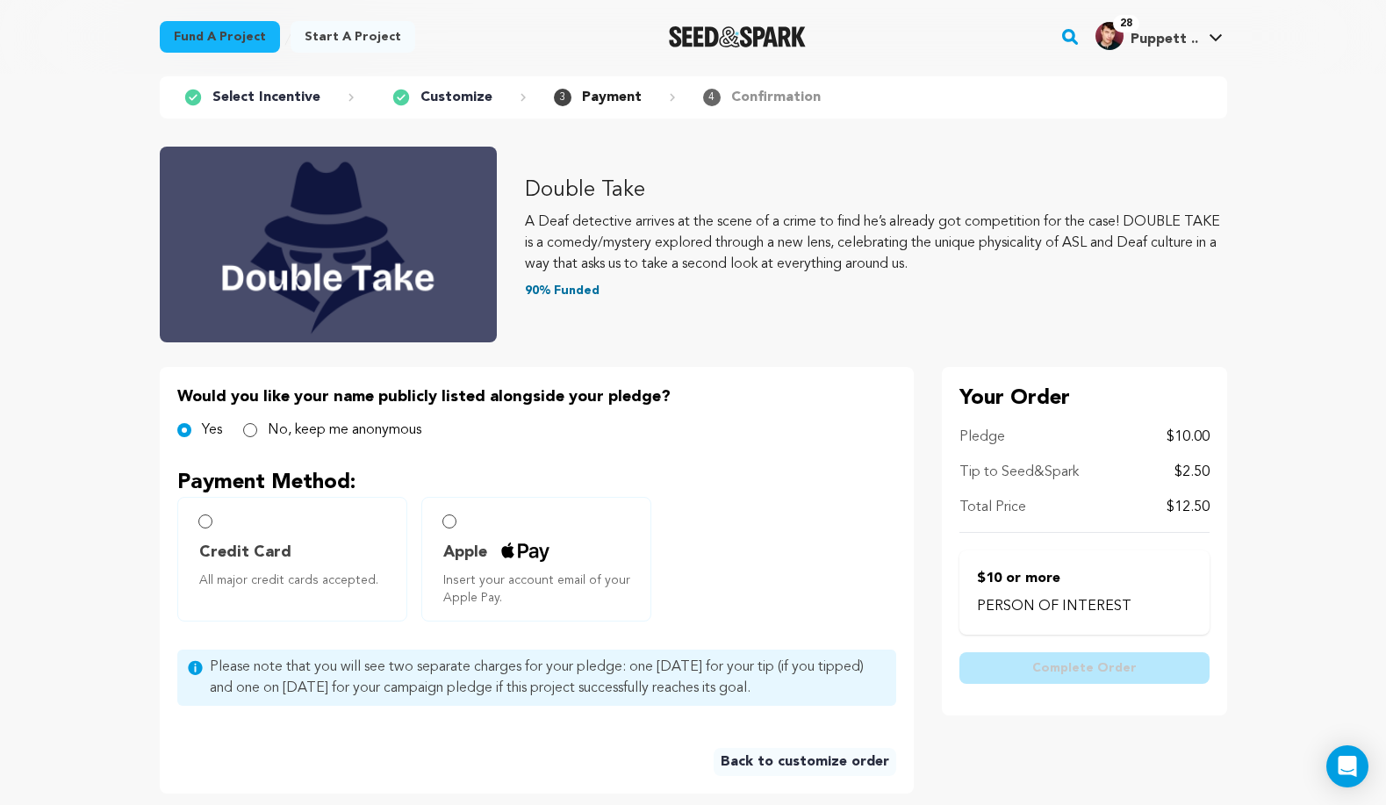
click at [205, 520] on input "Credit Card All major credit cards accepted." at bounding box center [205, 522] width 14 height 14
radio input "false"
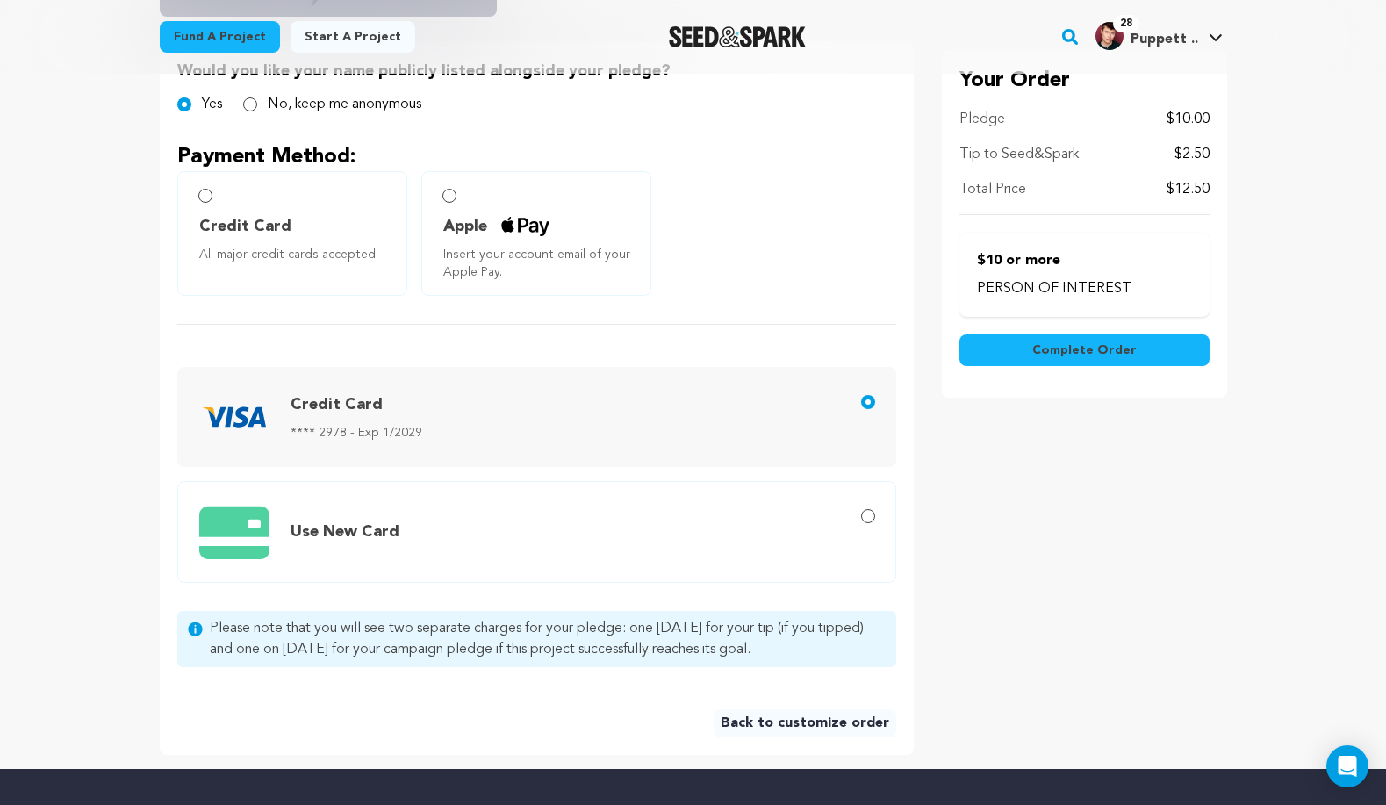
scroll to position [370, 0]
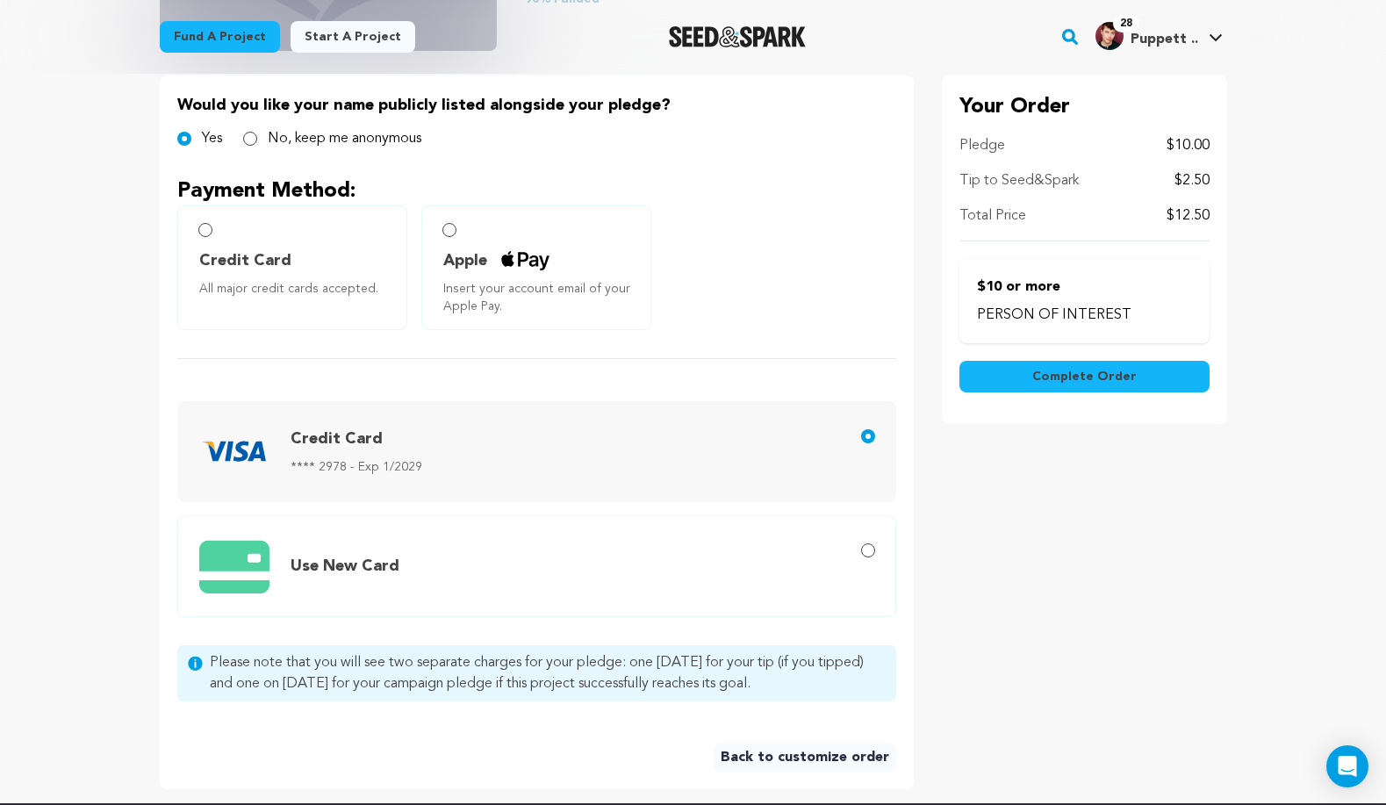
click at [1096, 371] on span "Complete Order" at bounding box center [1085, 377] width 104 height 18
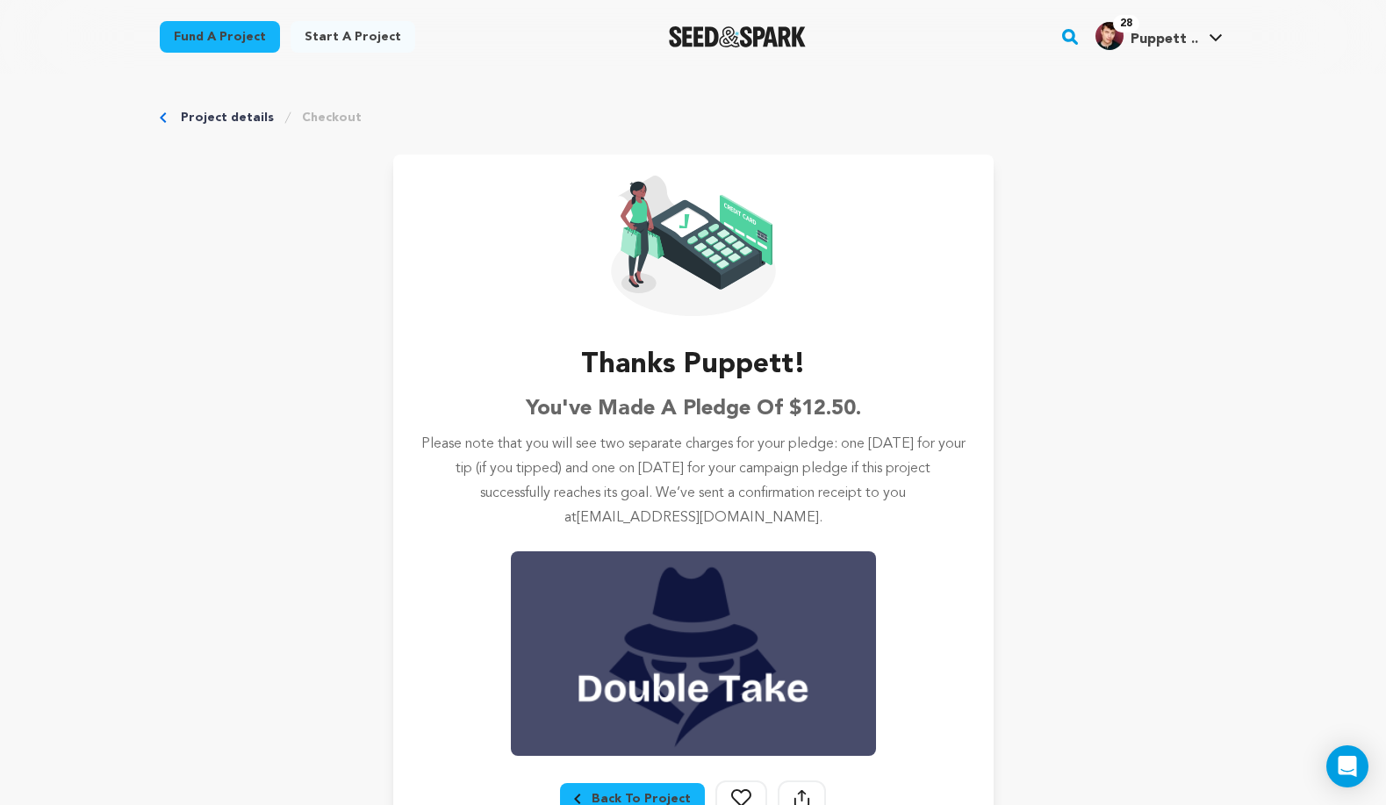
click at [1140, 12] on div at bounding box center [1245, 7] width 281 height 14
click at [155, 119] on div "Project details Checkout Thanks Puppett! You've made a pledge of $12.50. Please…" at bounding box center [694, 473] width 1124 height 799
click at [190, 115] on link "Project details" at bounding box center [227, 118] width 93 height 18
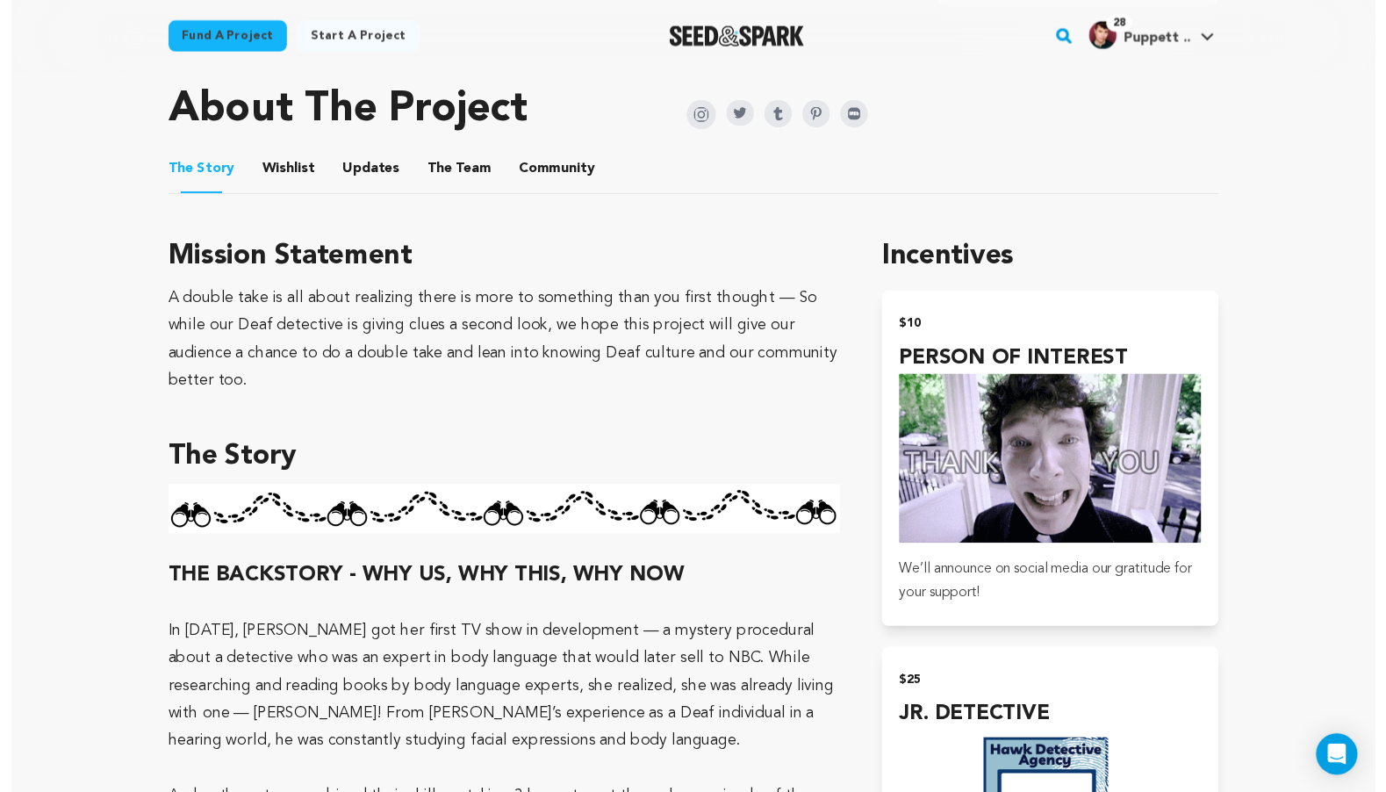
scroll to position [591, 0]
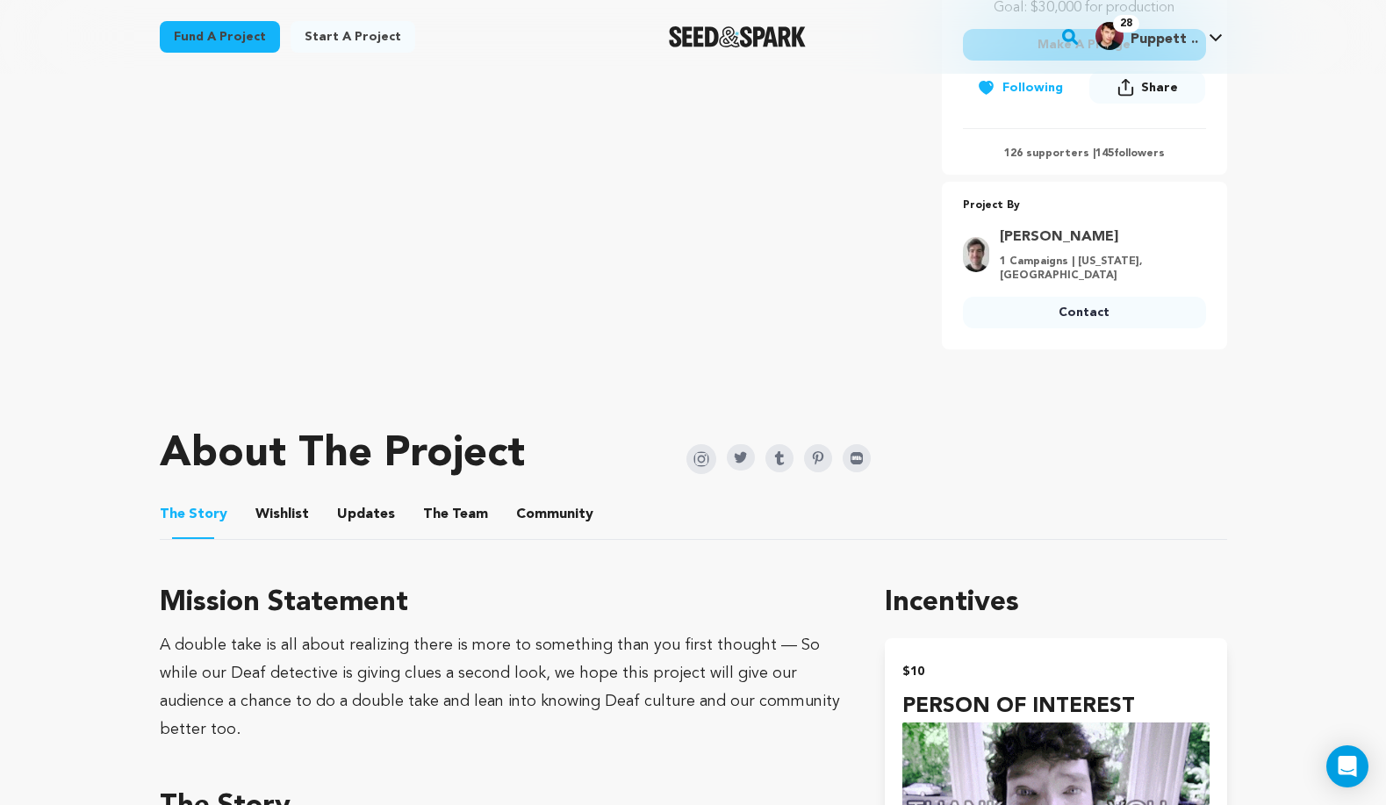
click at [588, 527] on ul "The Story The Story Wishlist Wishlist Updates Updates The Team The Team Communi…" at bounding box center [694, 515] width 1068 height 50
click at [563, 516] on button "Community" at bounding box center [555, 518] width 42 height 42
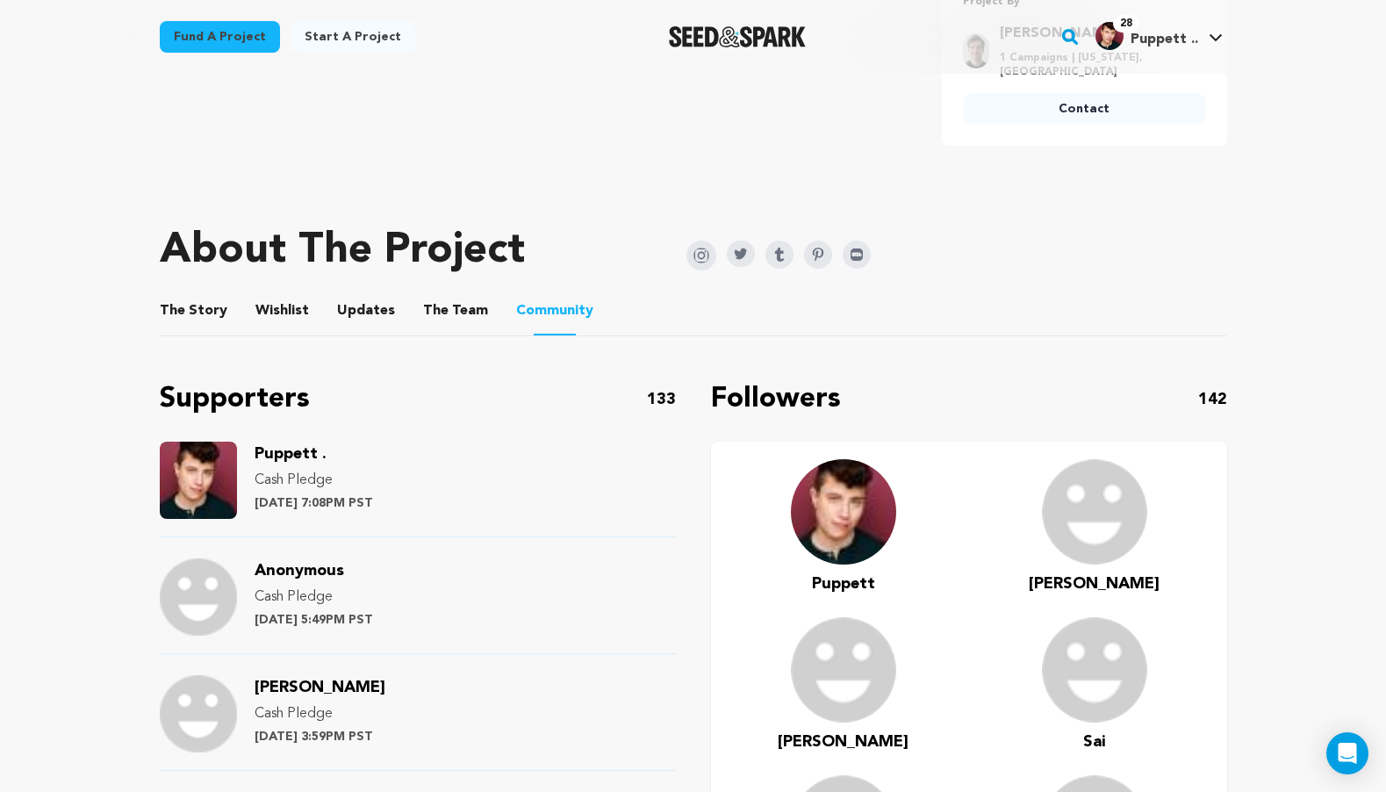
scroll to position [574, 0]
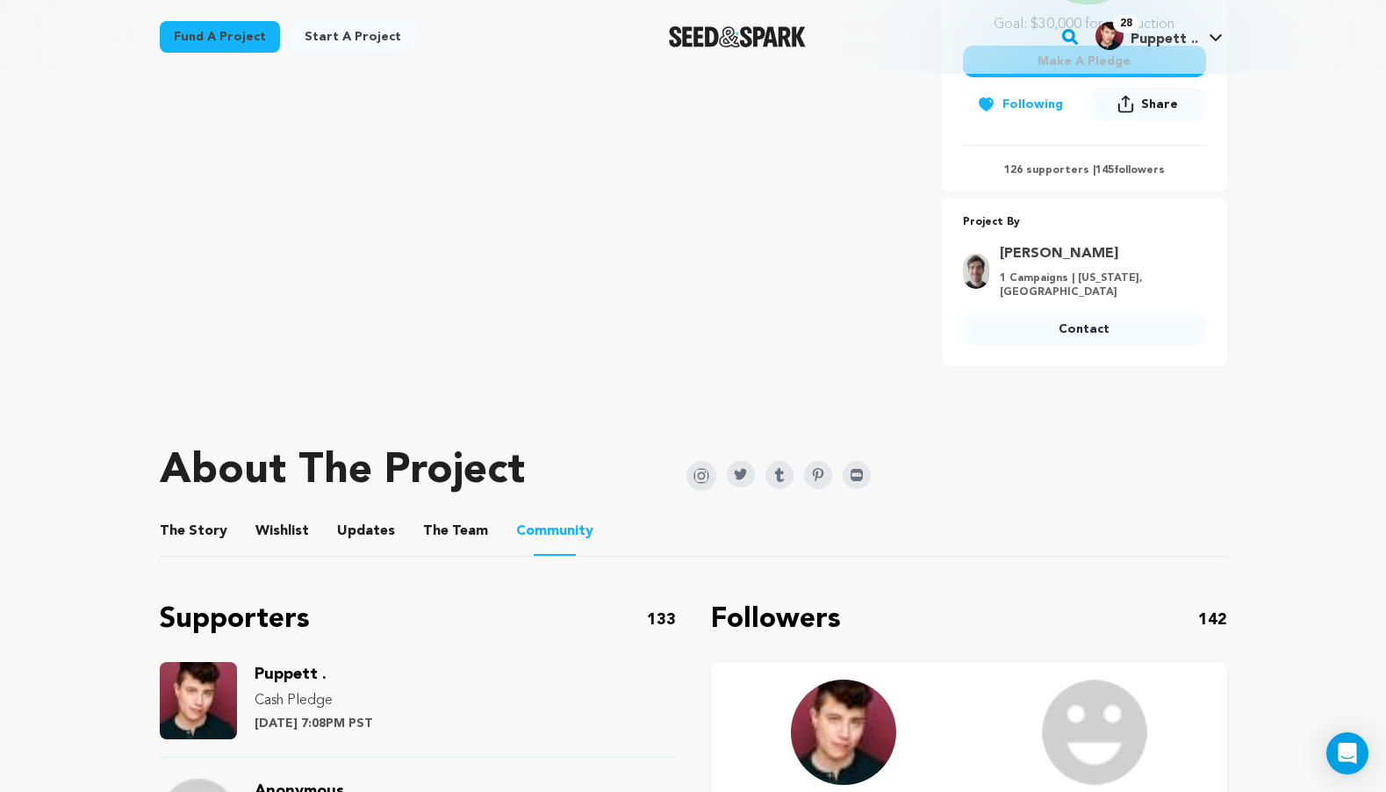
click at [205, 690] on img at bounding box center [198, 700] width 77 height 77
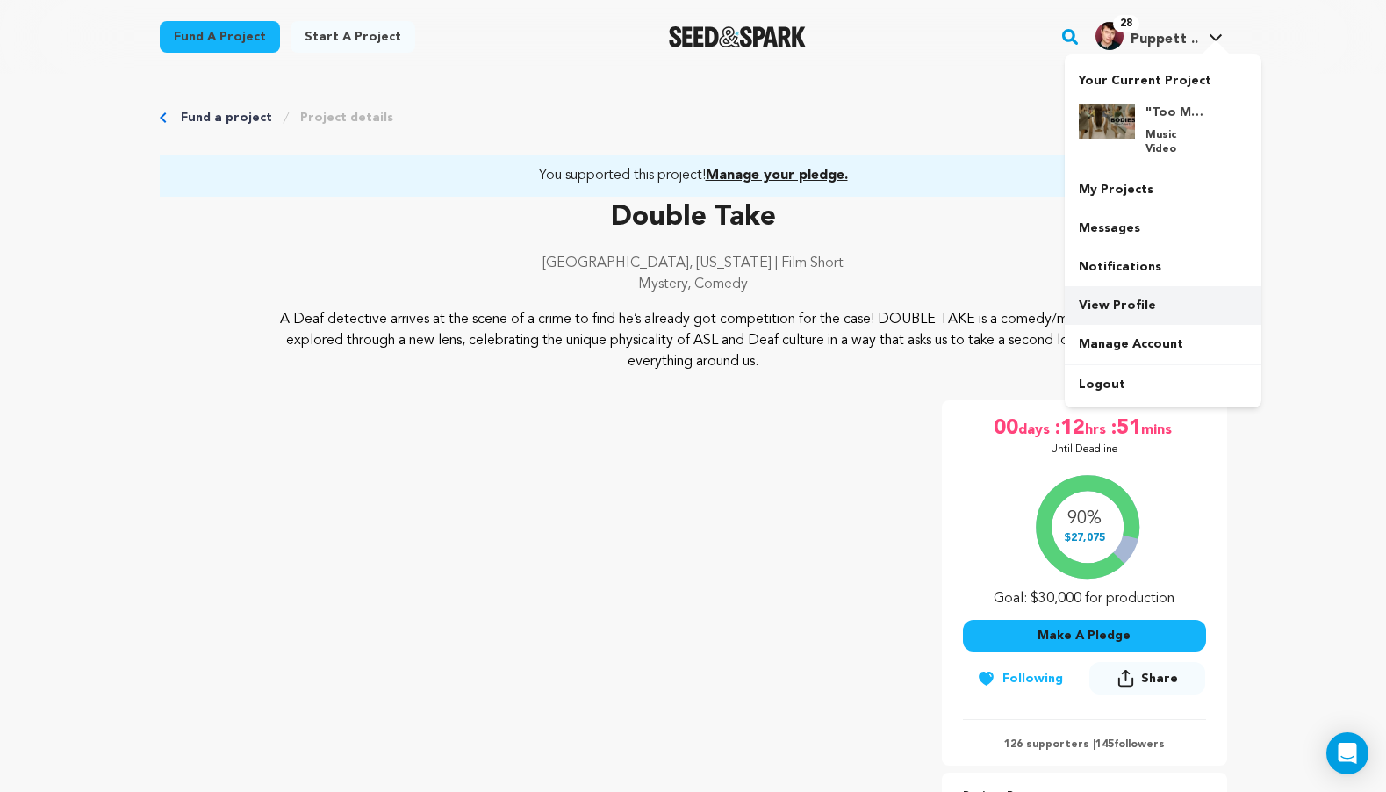
click at [1151, 286] on link "View Profile" at bounding box center [1163, 305] width 197 height 39
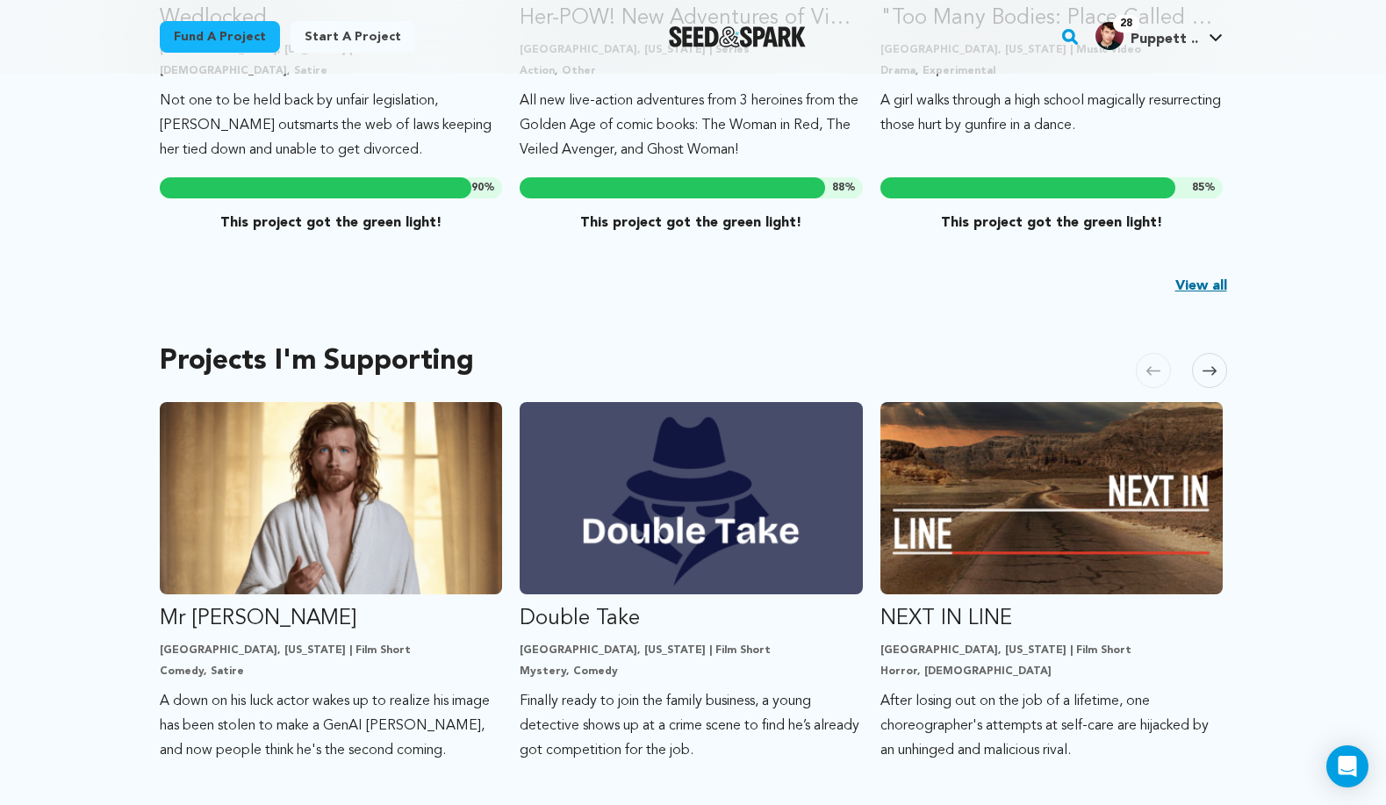
scroll to position [919, 0]
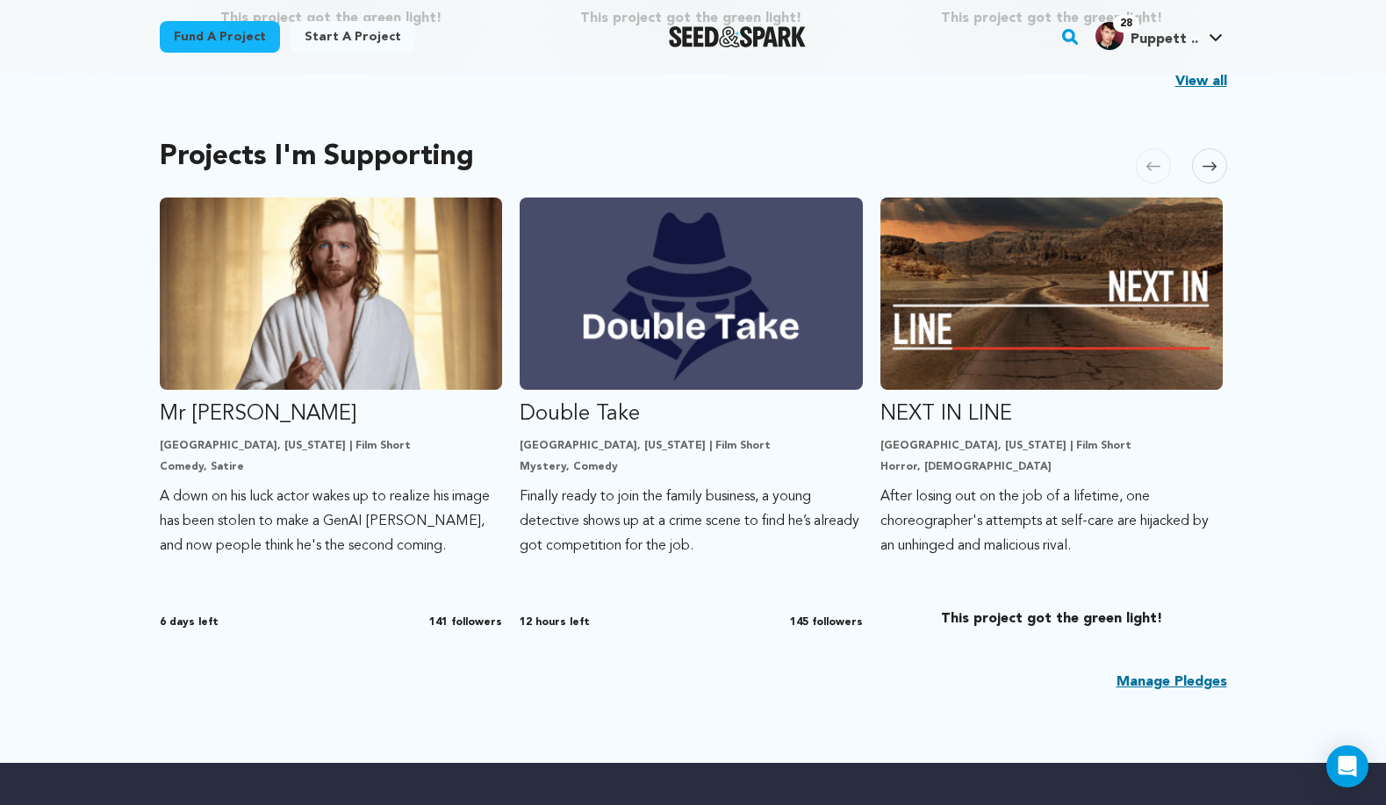
click at [1212, 155] on span at bounding box center [1209, 165] width 35 height 35
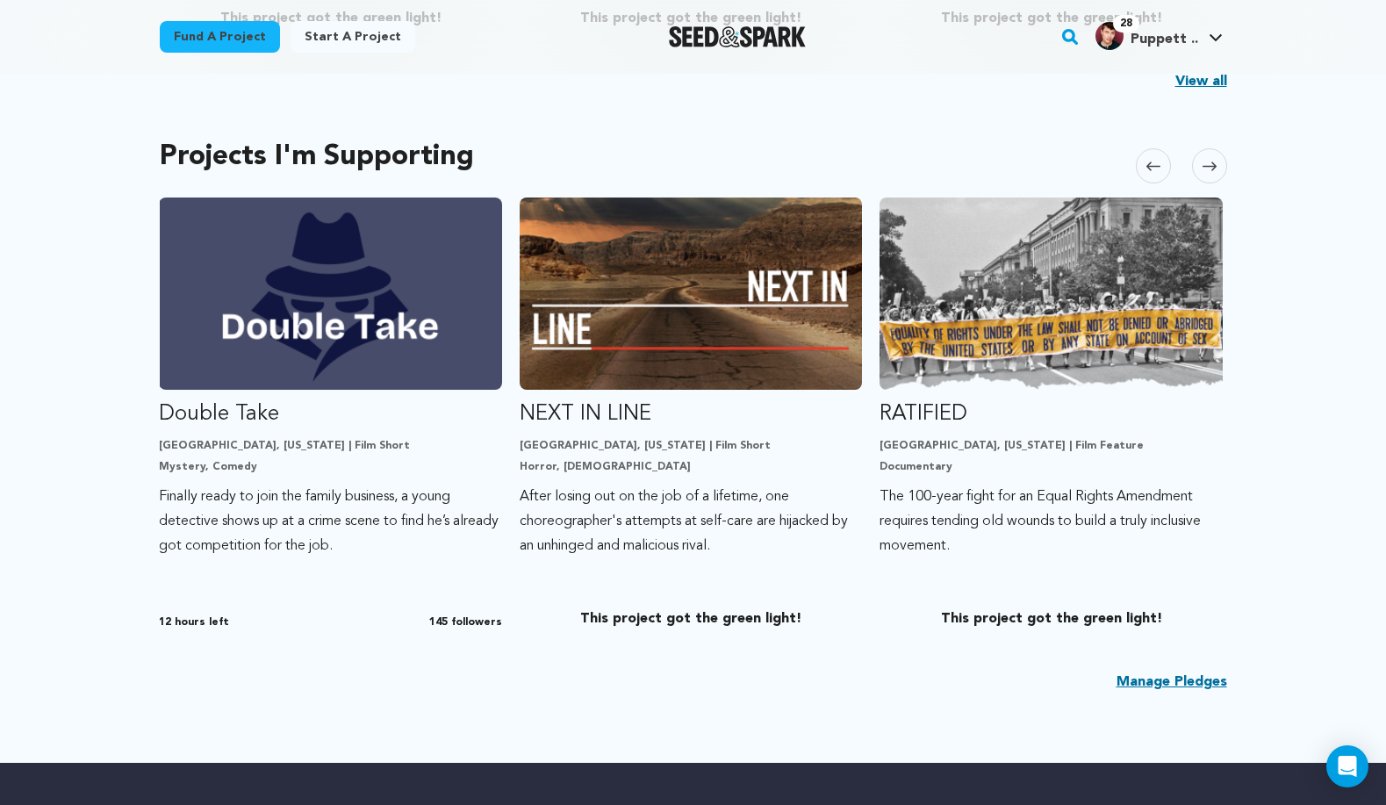
click at [1227, 162] on div "My Projects Carousel Skip to previous slide page Carousel Wedlocked Los Angeles…" at bounding box center [694, 127] width 1124 height 1271
click at [1220, 163] on span at bounding box center [1209, 165] width 35 height 35
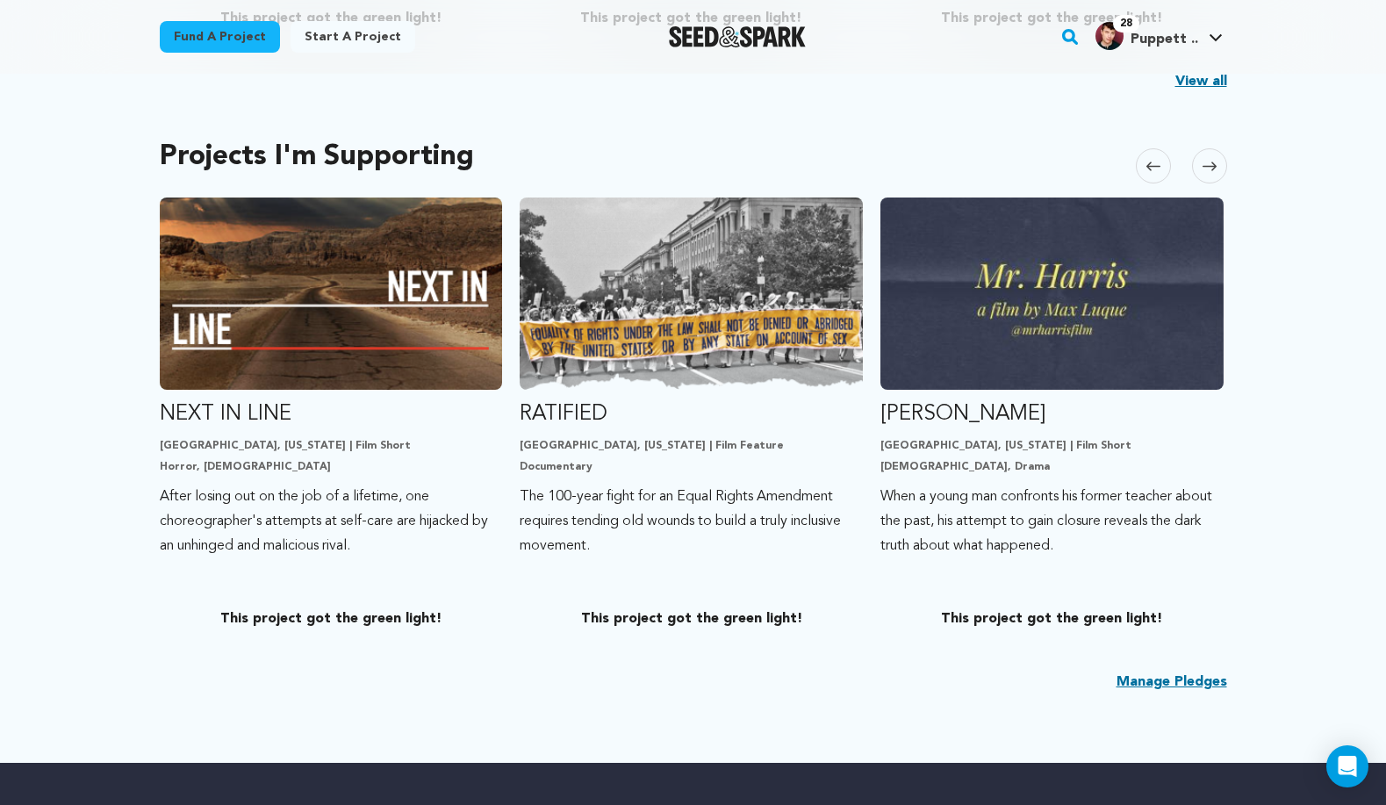
click at [1214, 163] on icon at bounding box center [1210, 166] width 14 height 13
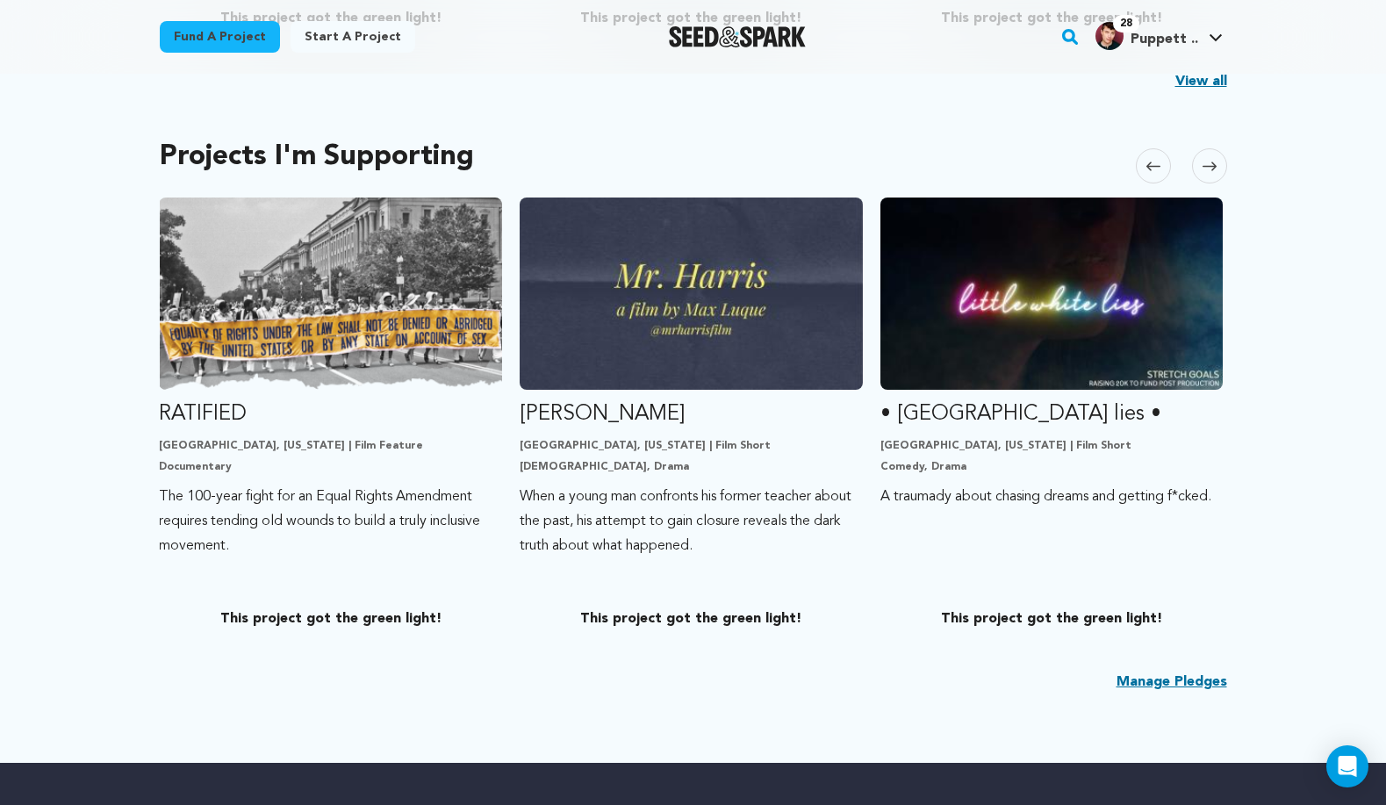
click at [1156, 160] on icon at bounding box center [1154, 166] width 14 height 13
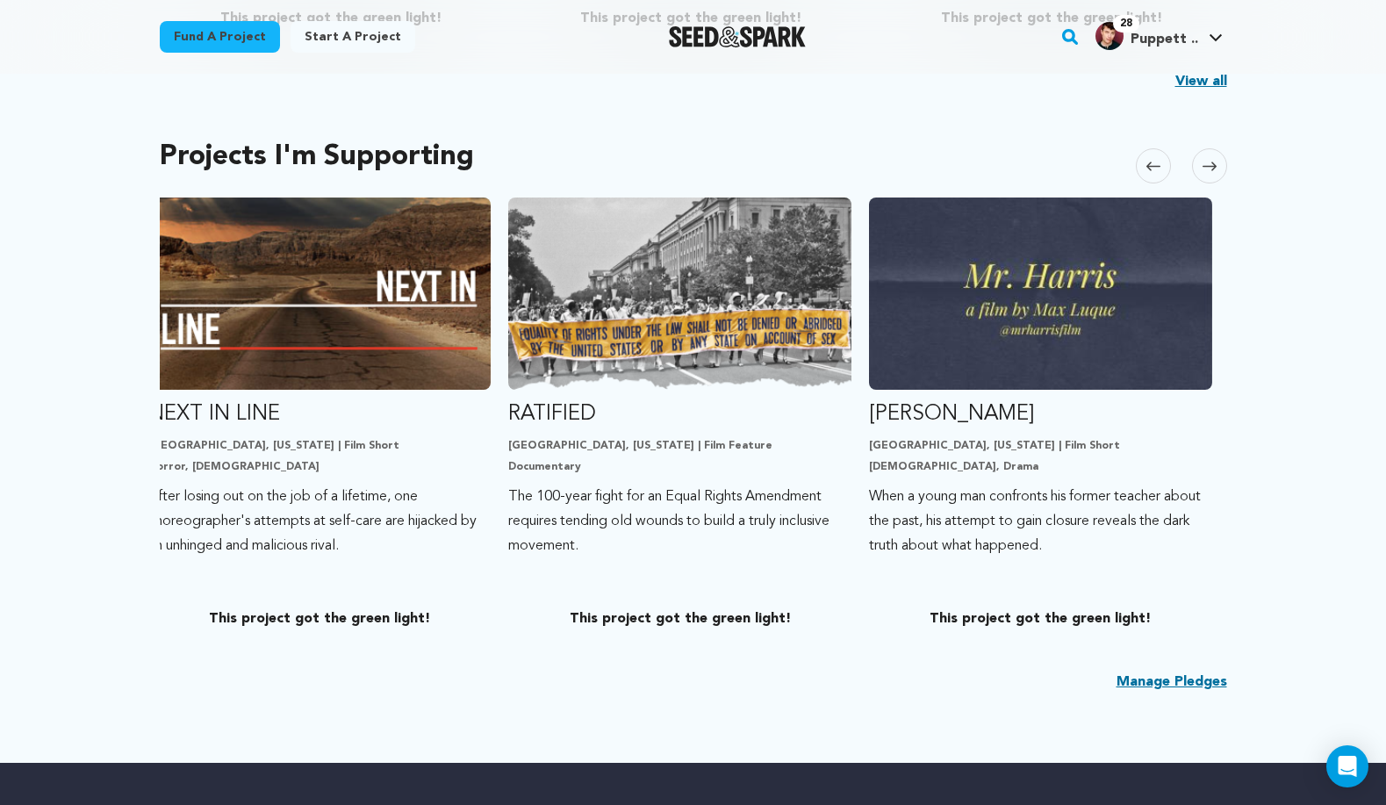
click at [1156, 160] on icon at bounding box center [1154, 166] width 14 height 13
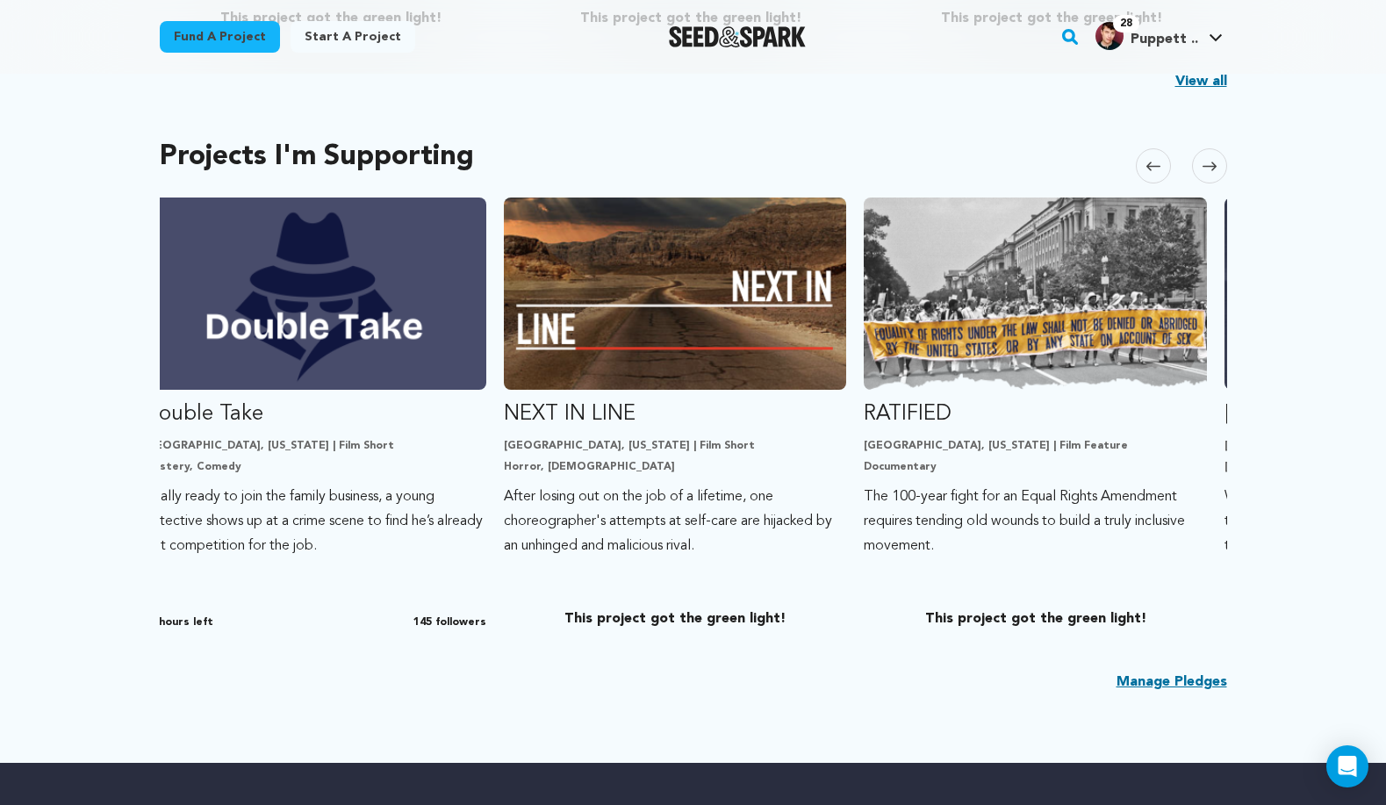
click at [1156, 160] on icon at bounding box center [1154, 166] width 14 height 13
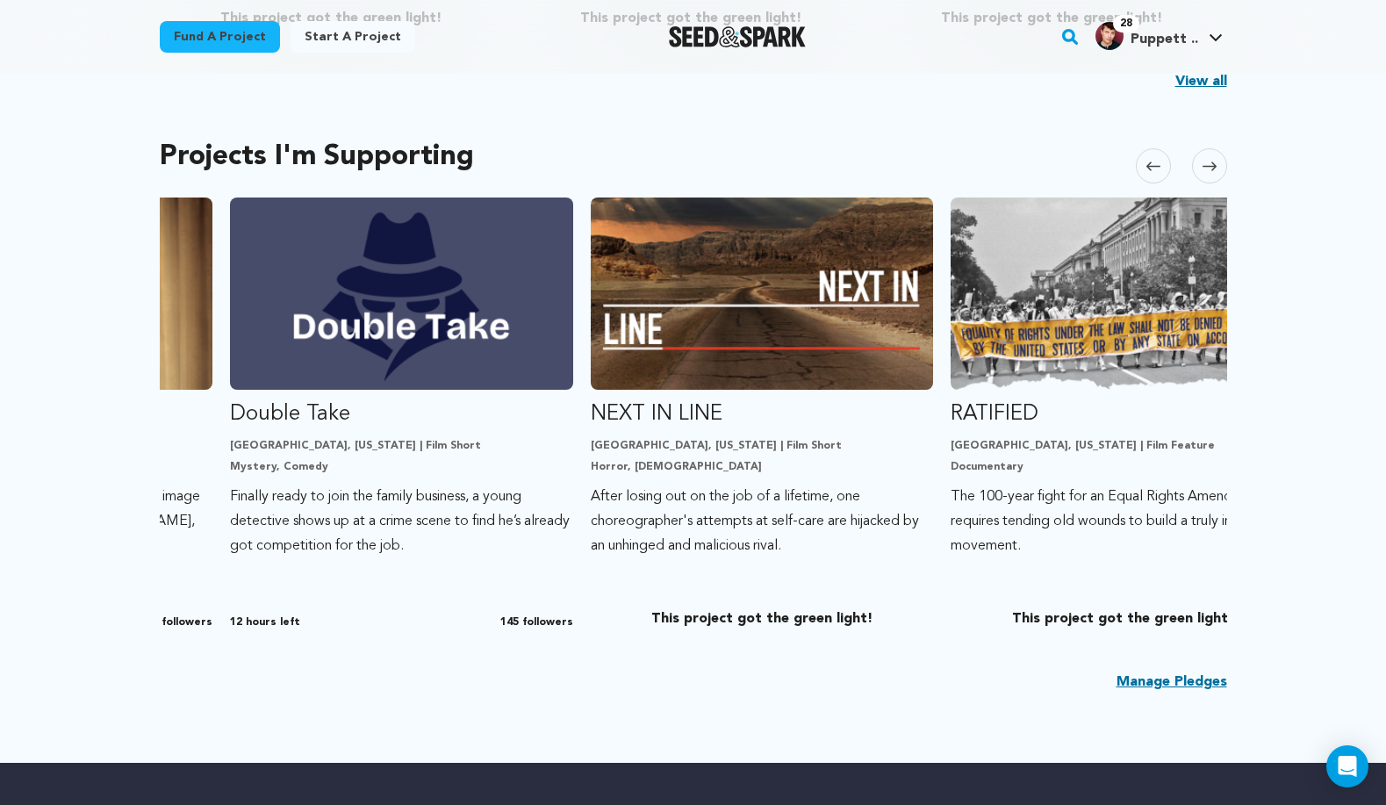
scroll to position [0, 0]
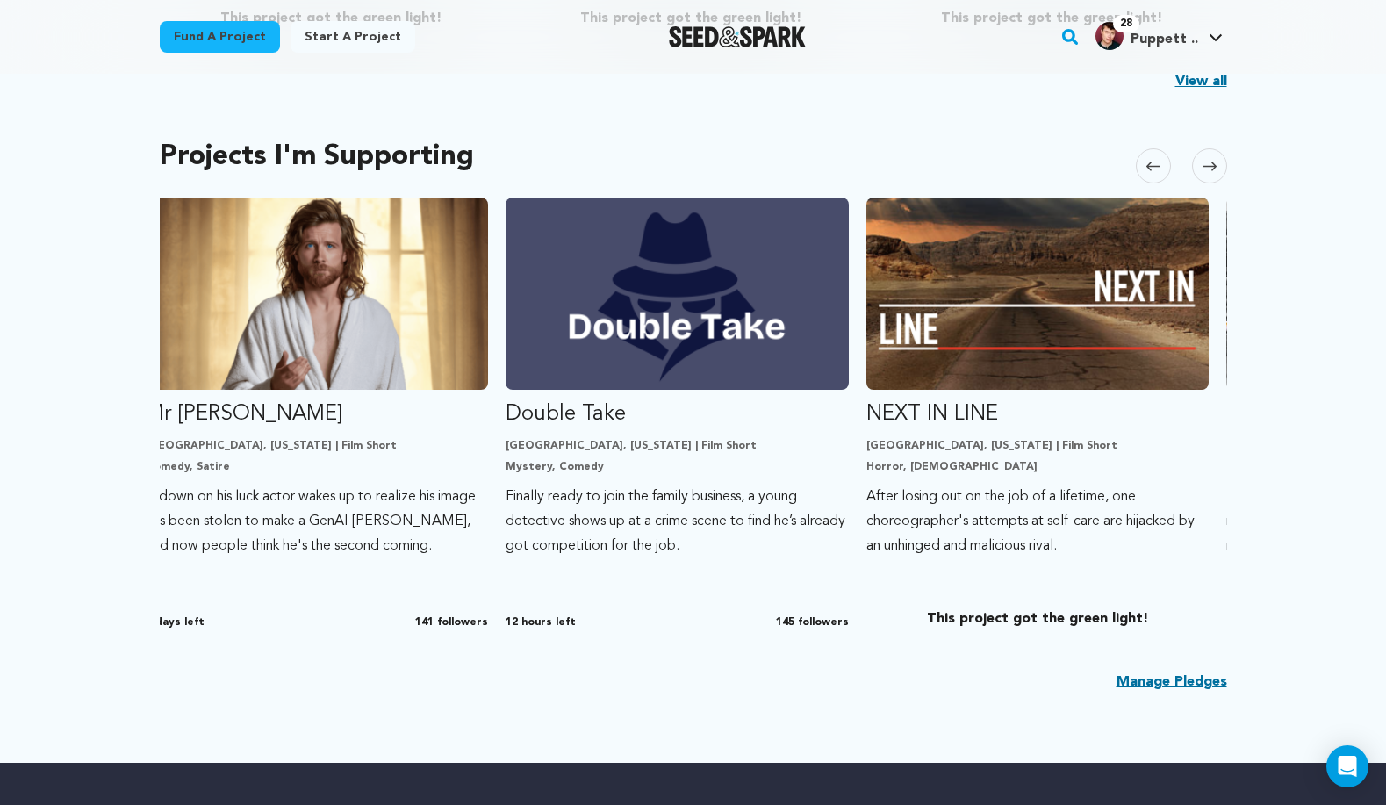
click at [1156, 160] on icon at bounding box center [1154, 166] width 14 height 13
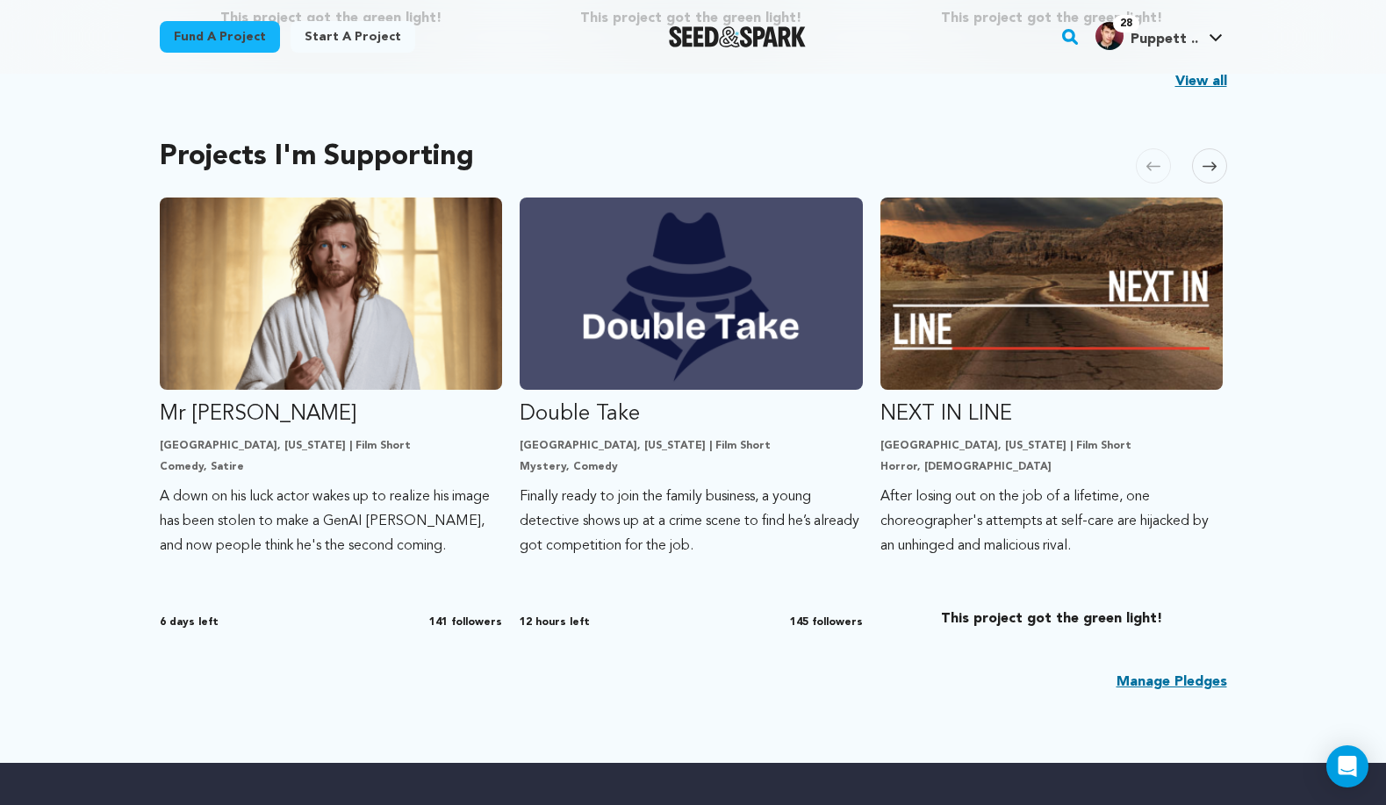
click at [1156, 160] on icon at bounding box center [1154, 166] width 14 height 13
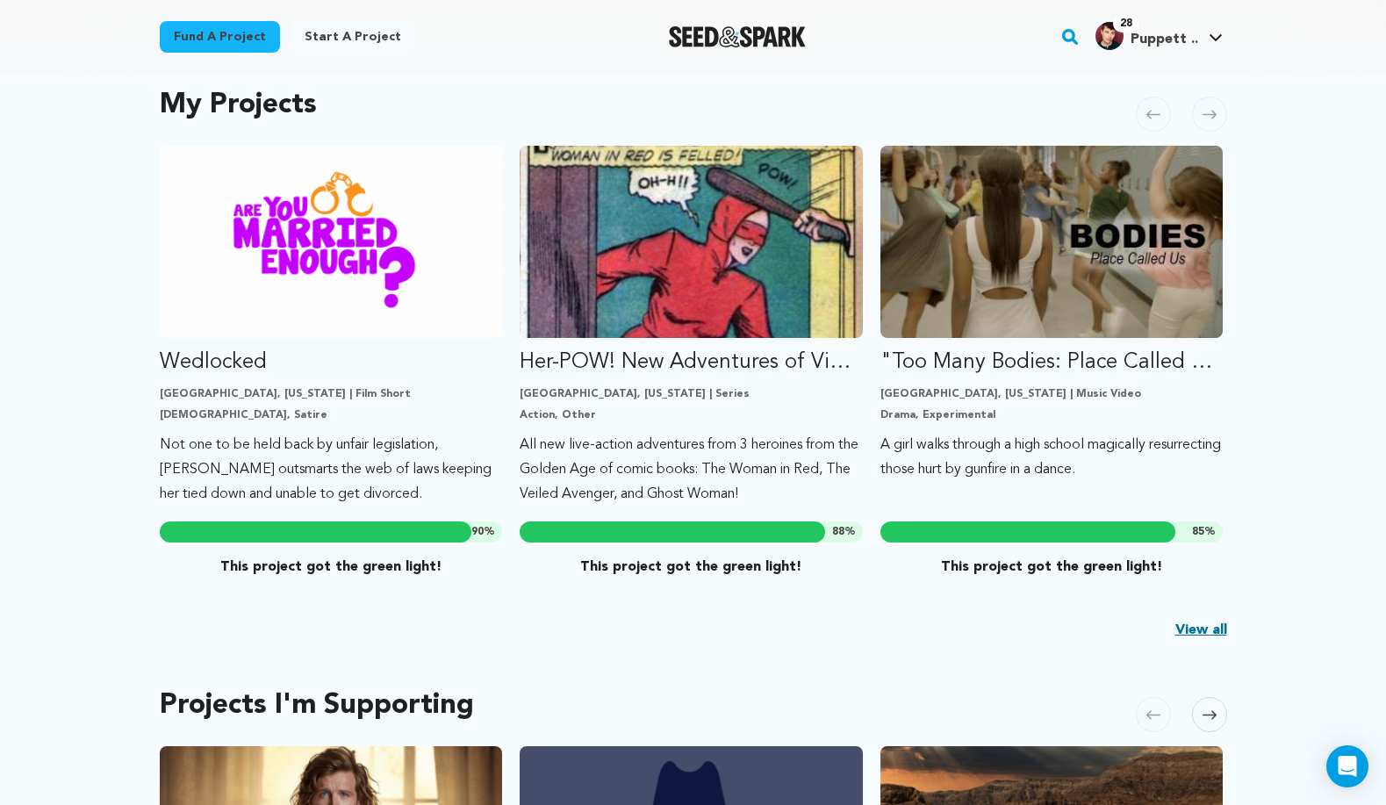
scroll to position [402, 0]
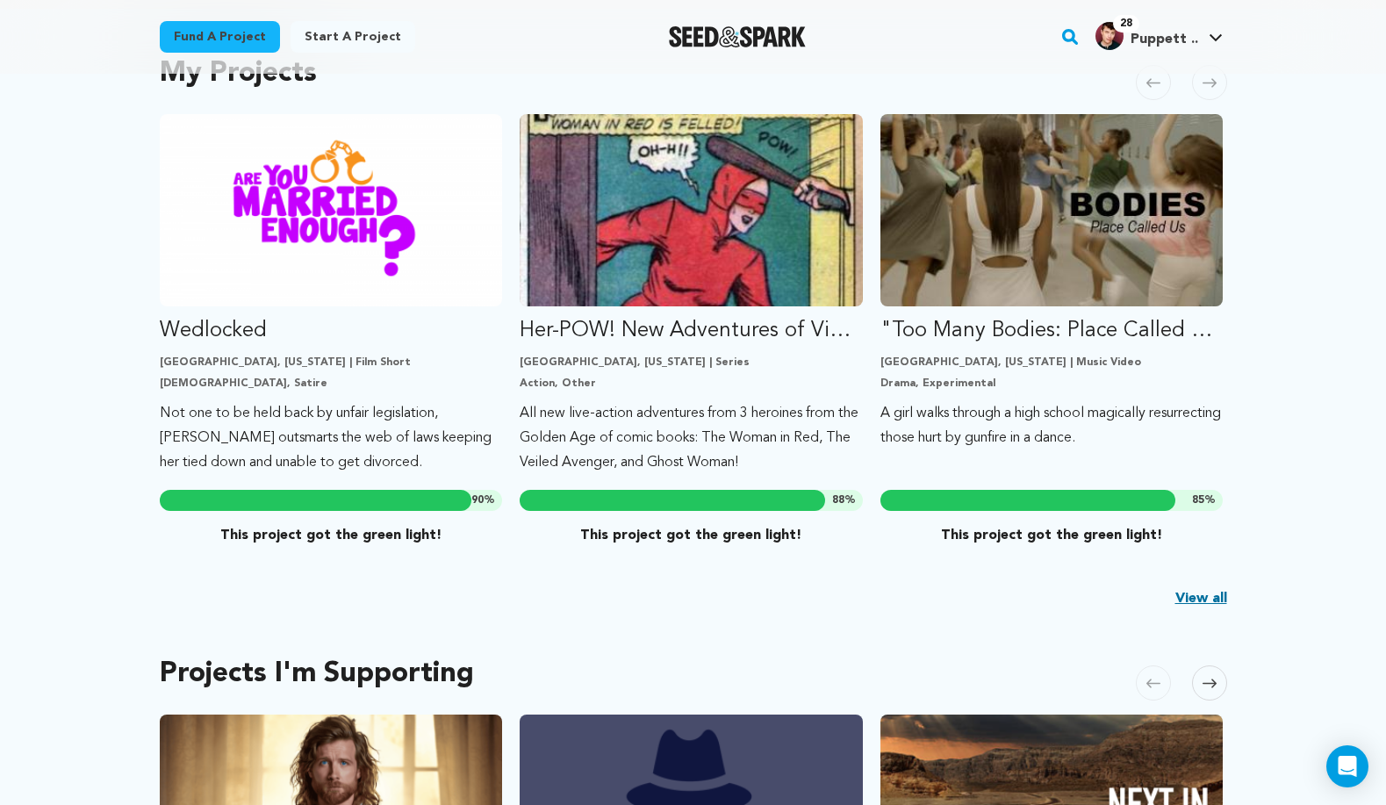
click at [1220, 675] on span at bounding box center [1209, 683] width 35 height 35
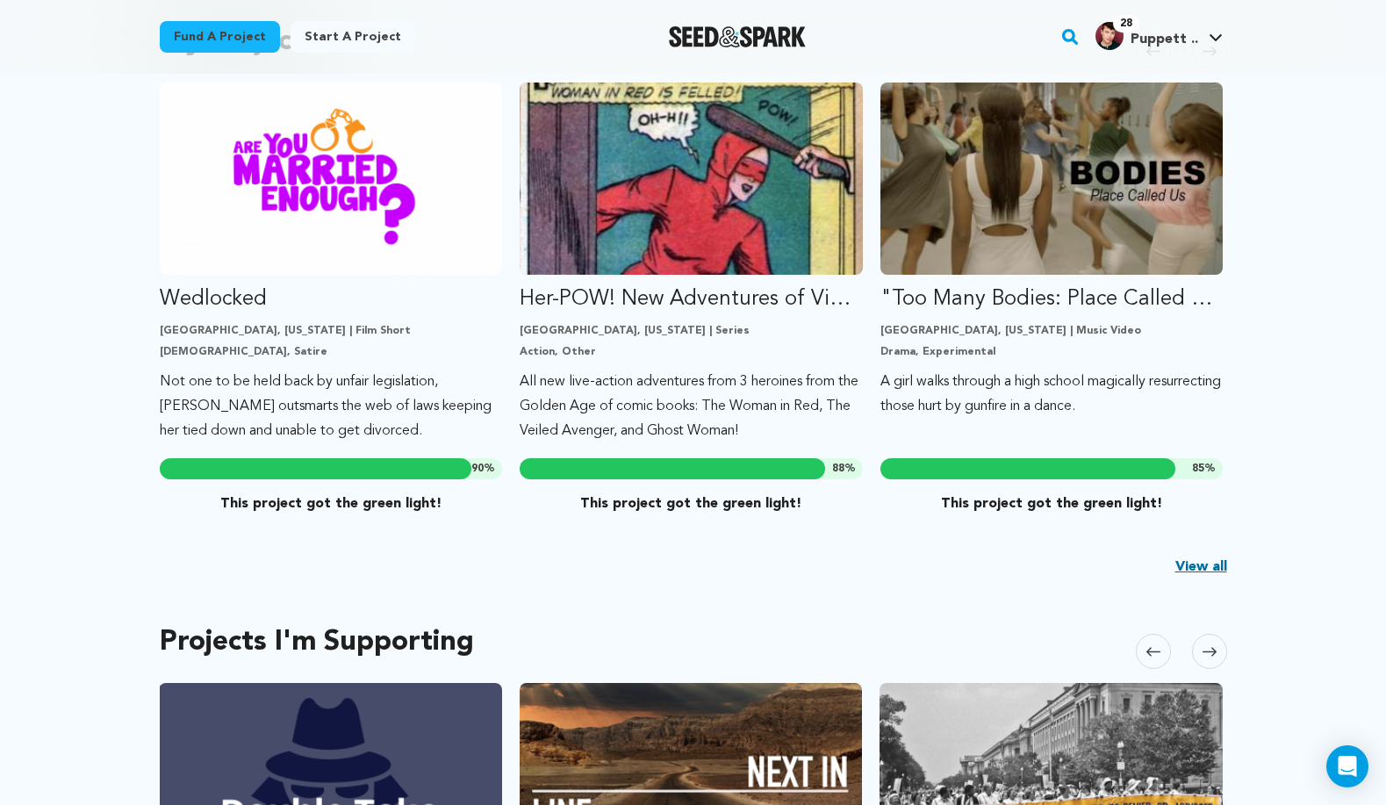
scroll to position [577, 0]
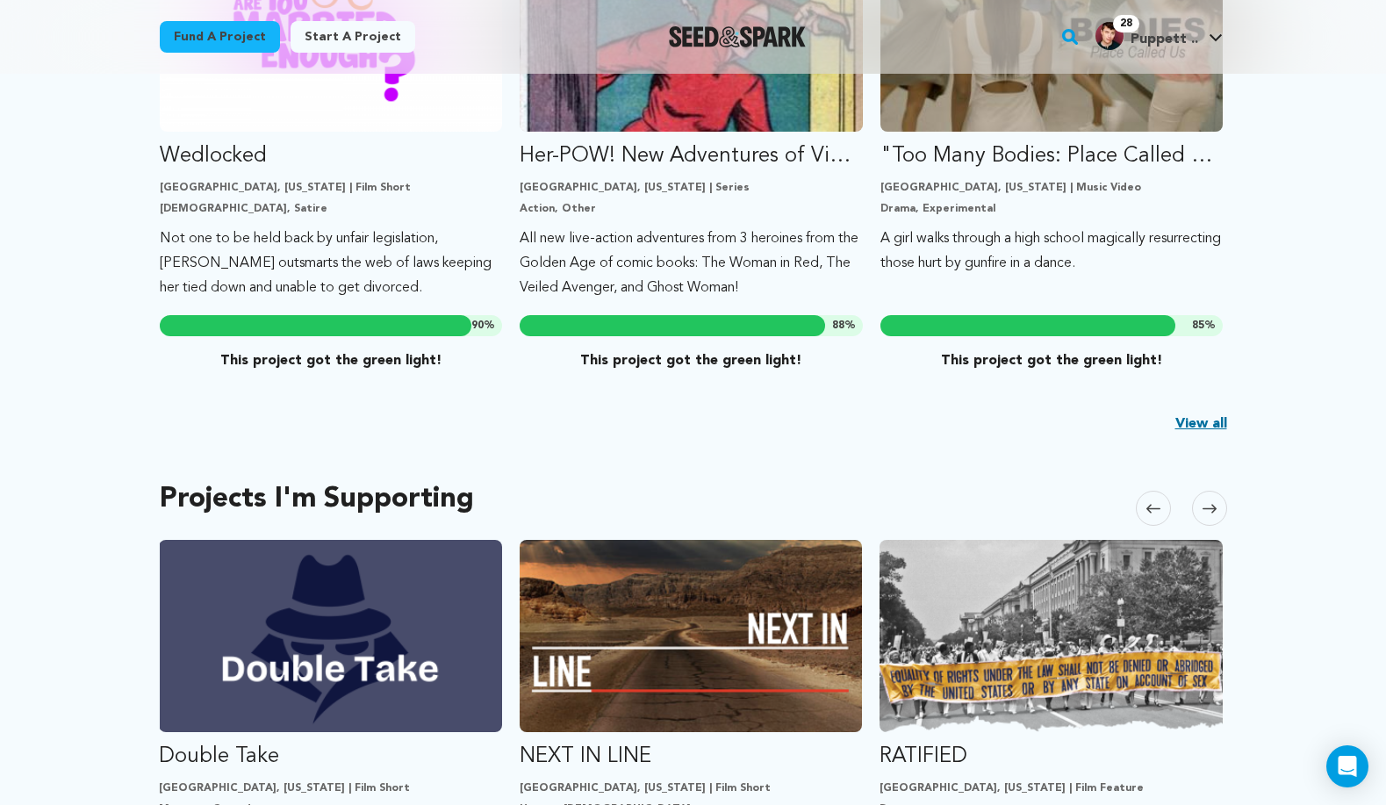
click at [1213, 507] on icon at bounding box center [1210, 508] width 14 height 13
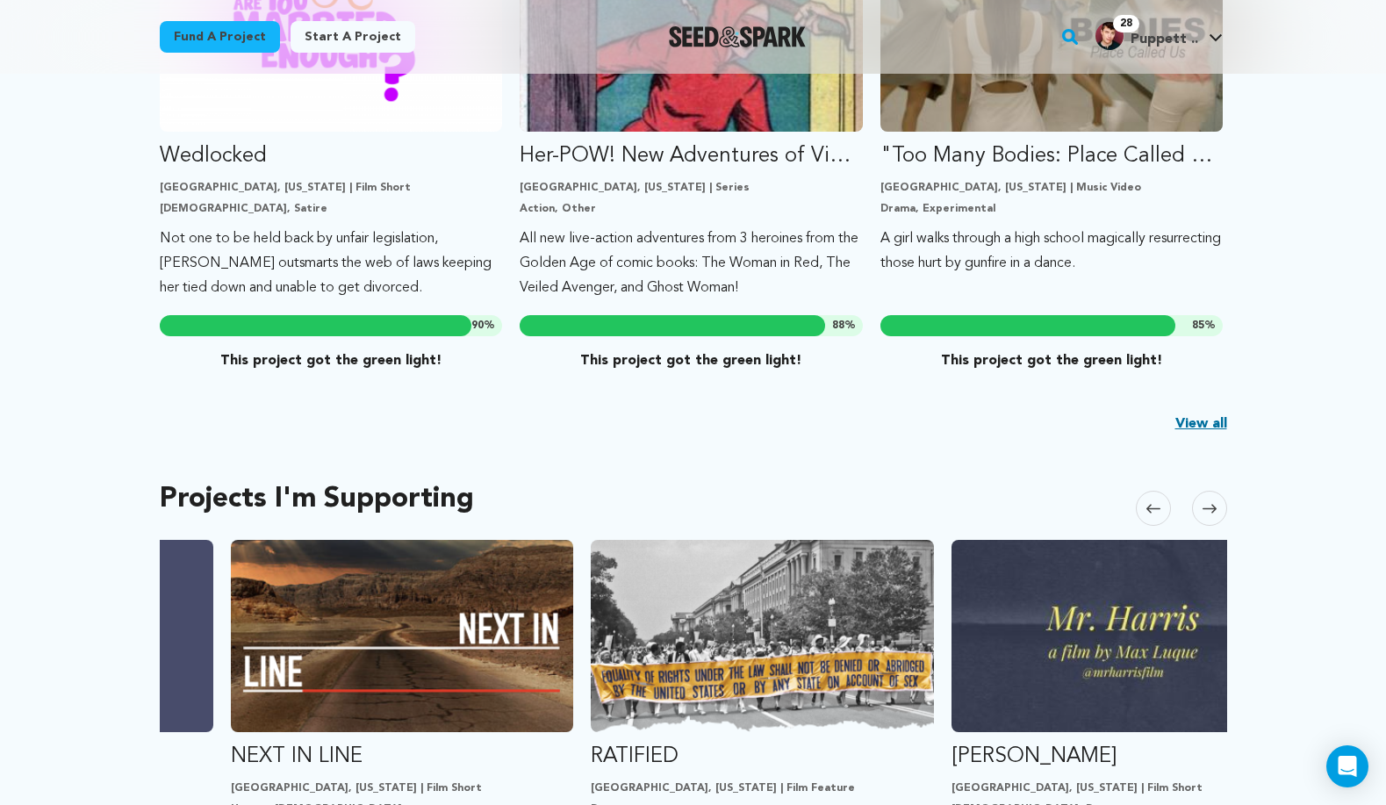
scroll to position [0, 721]
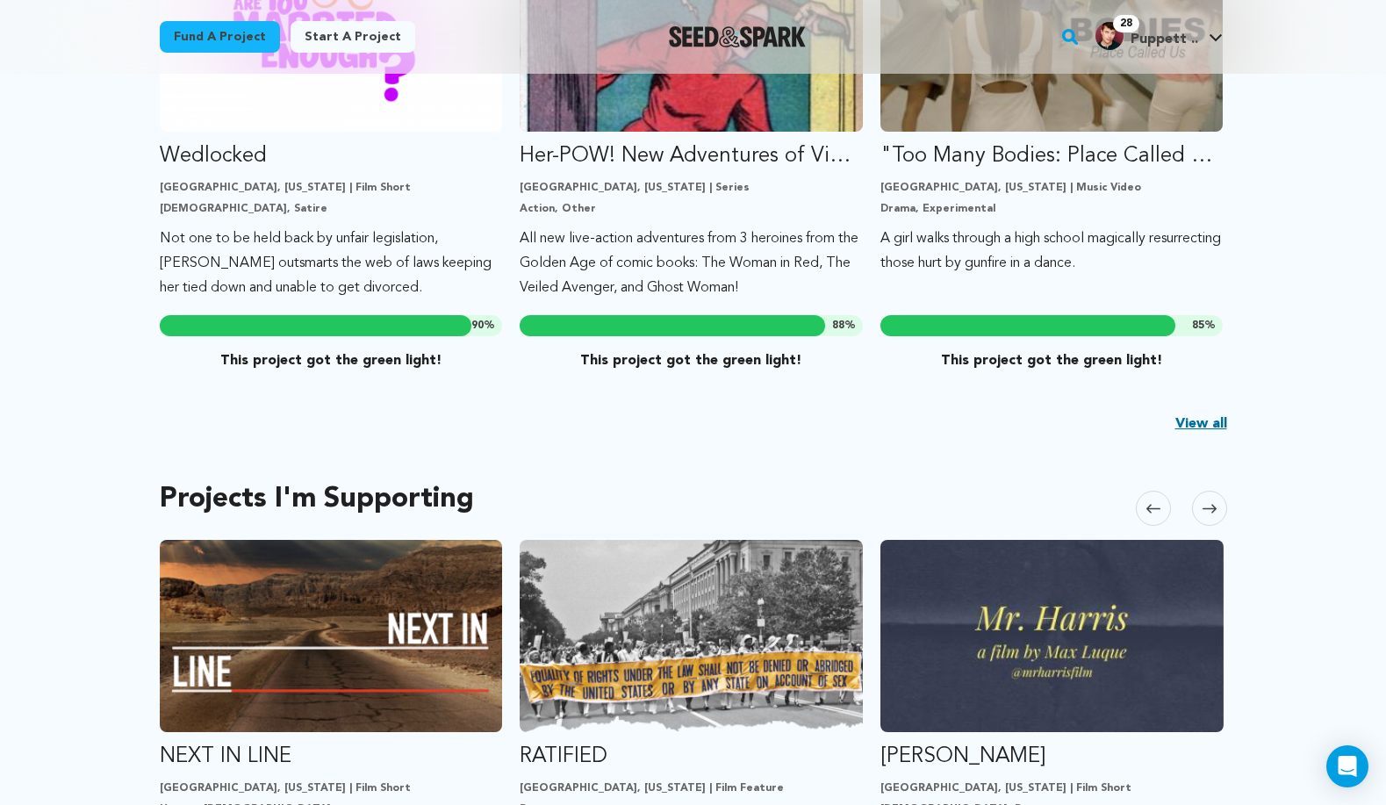
click at [1213, 507] on icon at bounding box center [1210, 508] width 14 height 13
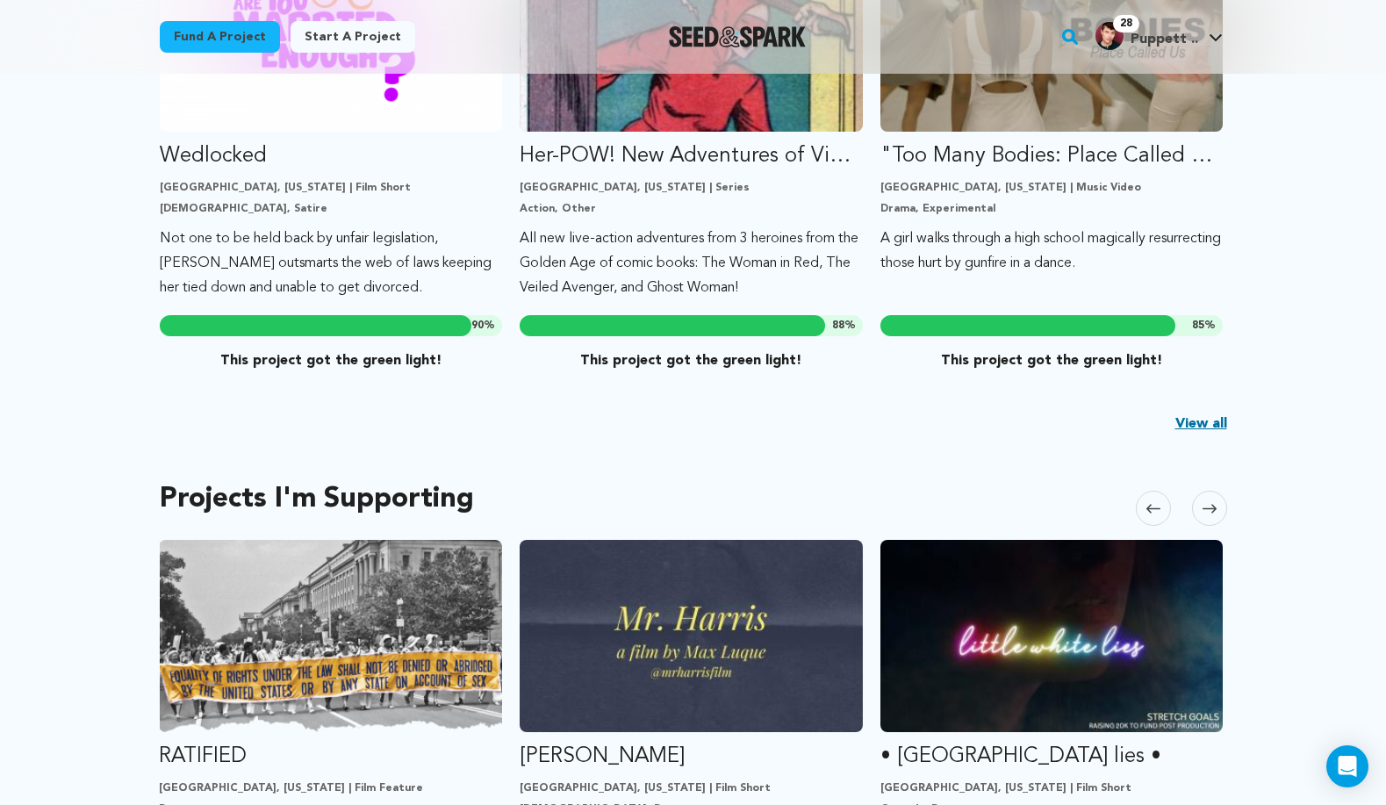
click at [1213, 507] on icon at bounding box center [1210, 508] width 14 height 13
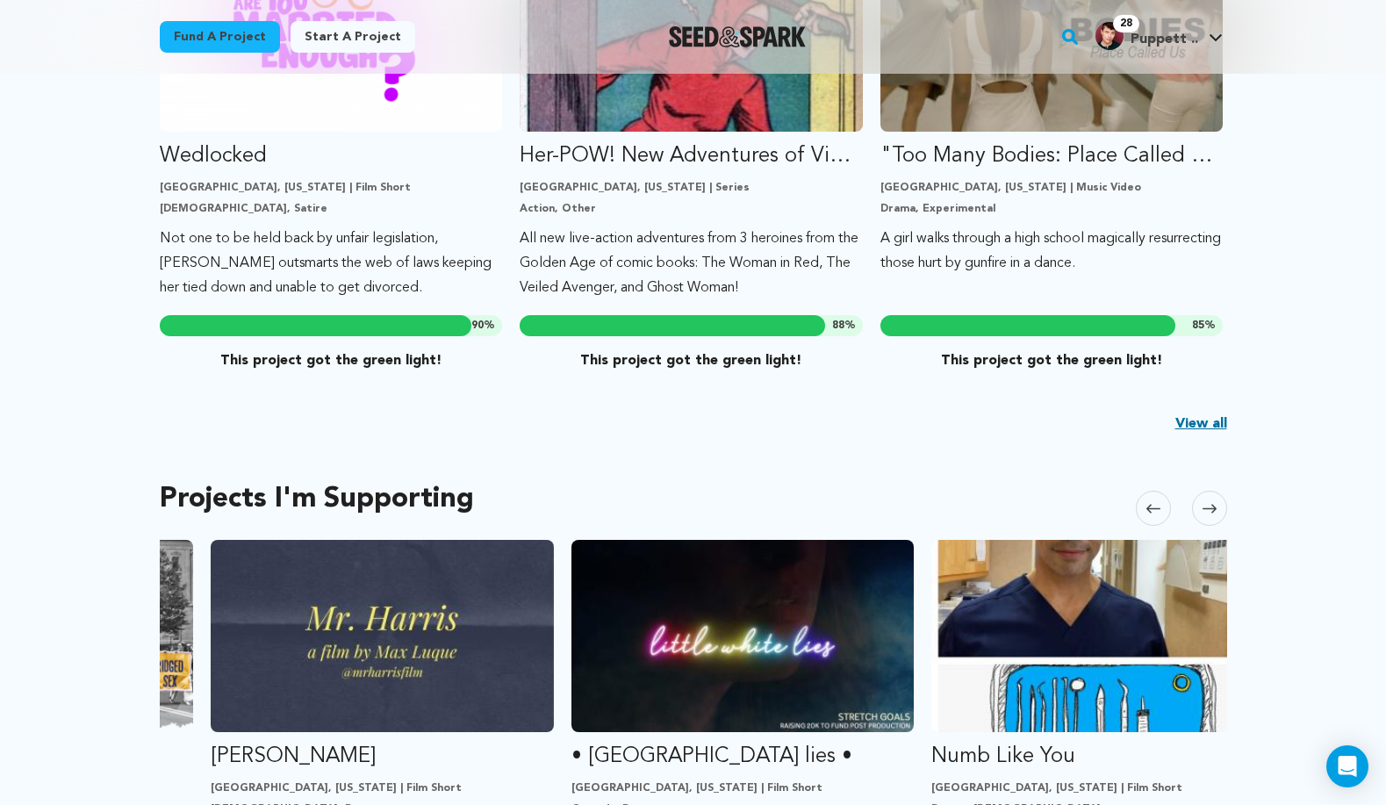
scroll to position [0, 1443]
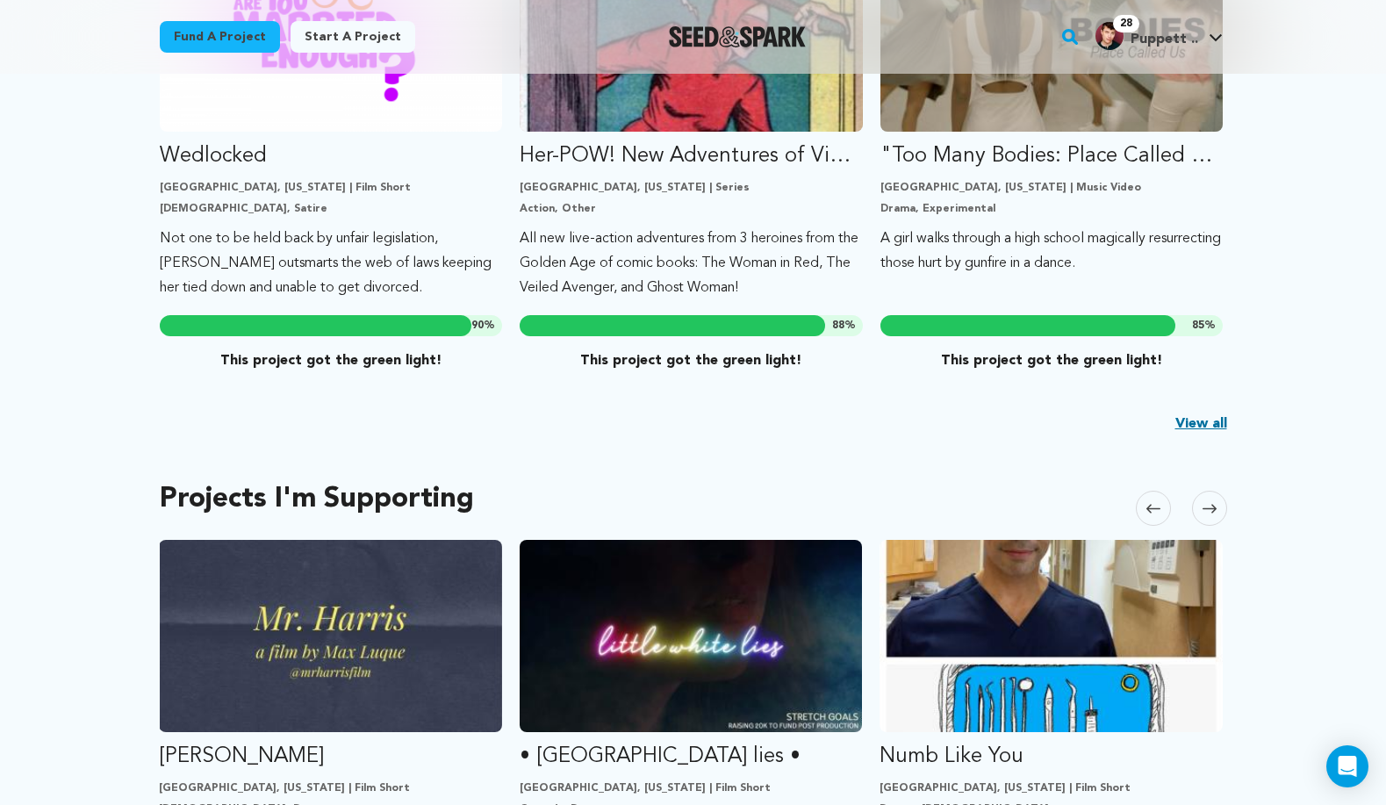
click at [1213, 507] on icon at bounding box center [1210, 508] width 14 height 13
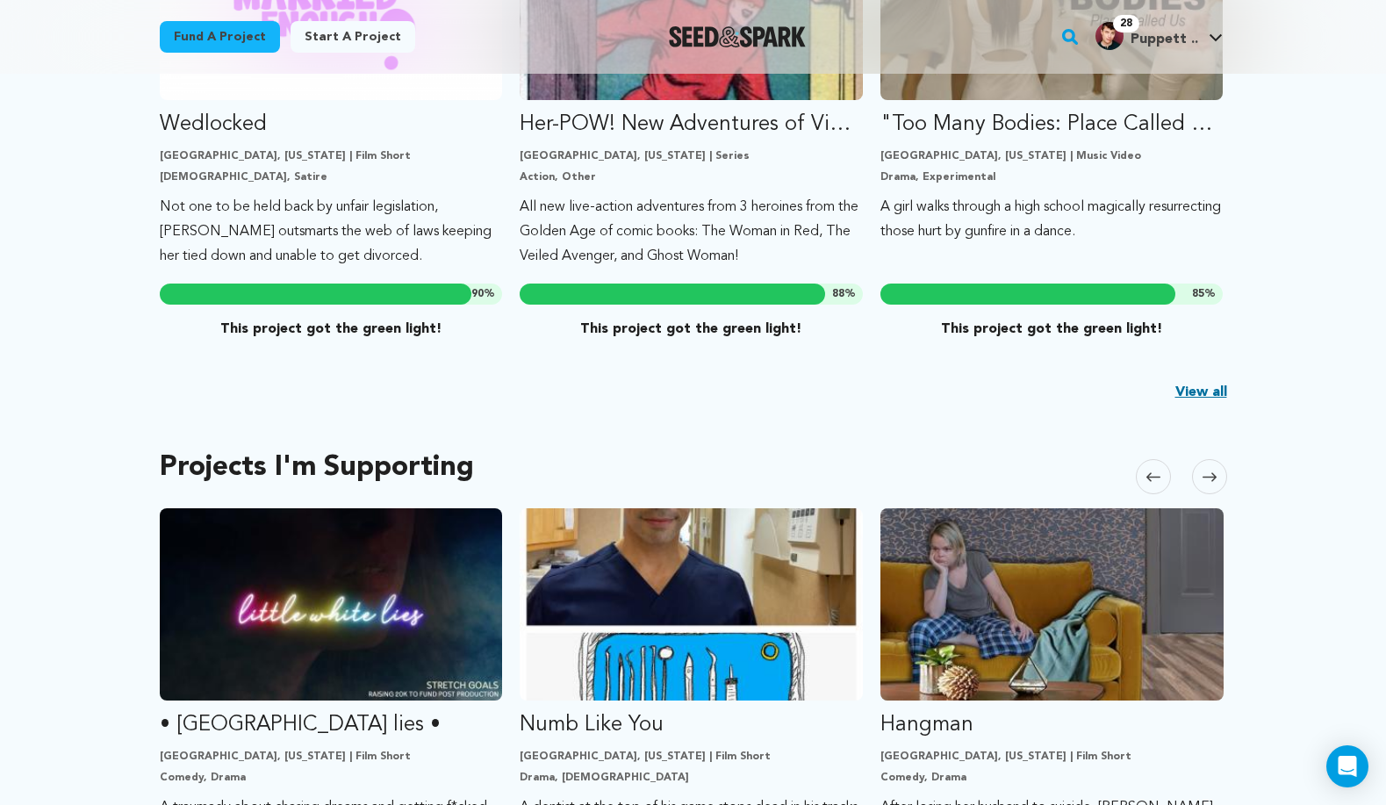
scroll to position [612, 0]
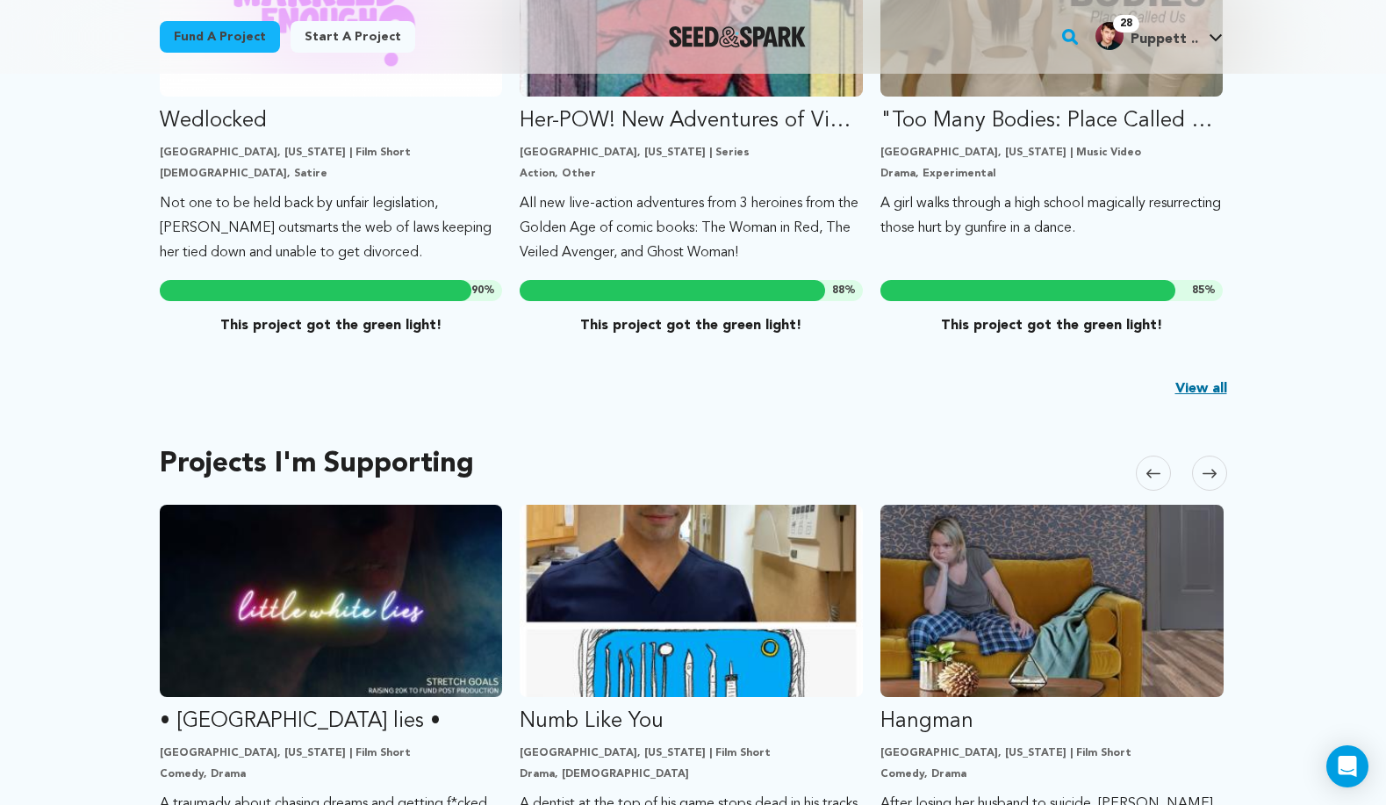
click at [1220, 468] on span at bounding box center [1209, 473] width 35 height 35
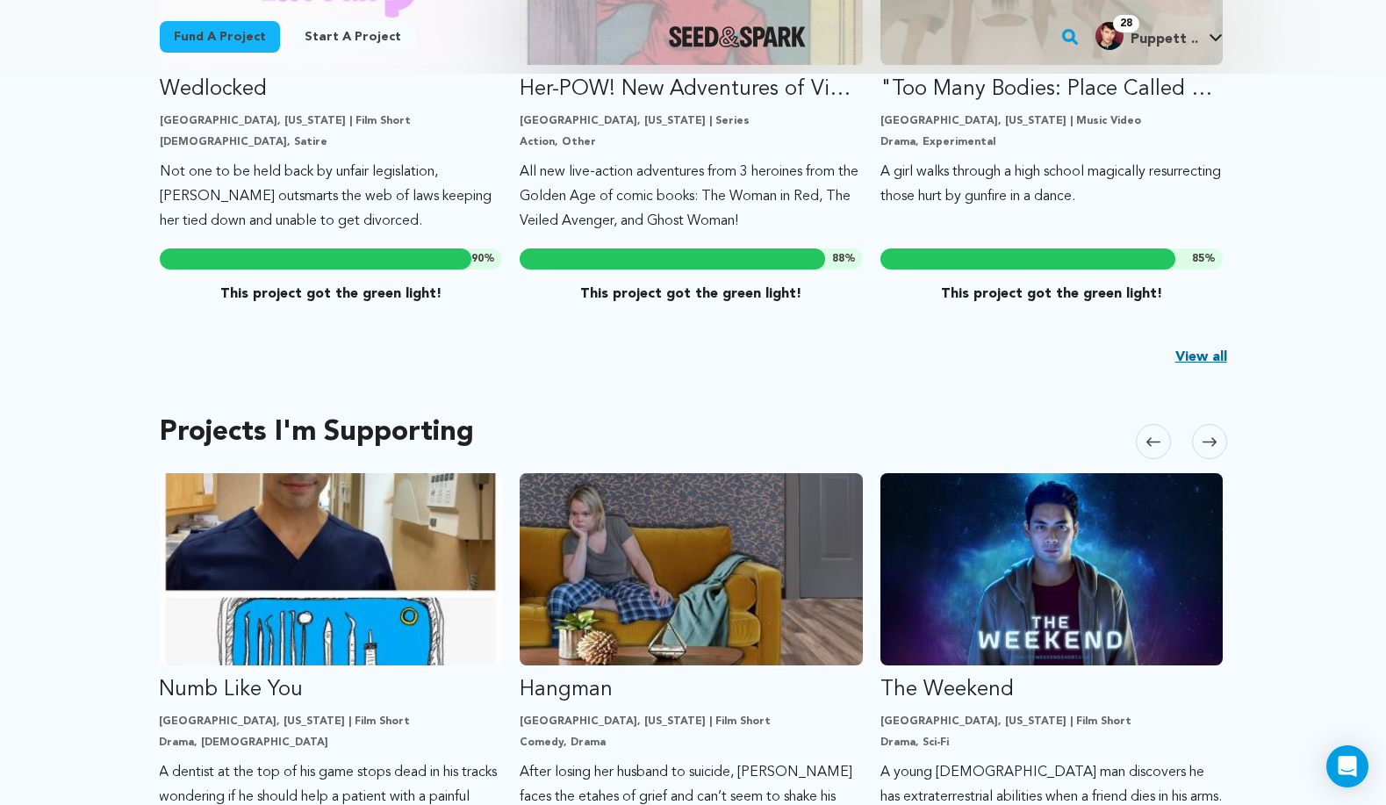
scroll to position [797, 0]
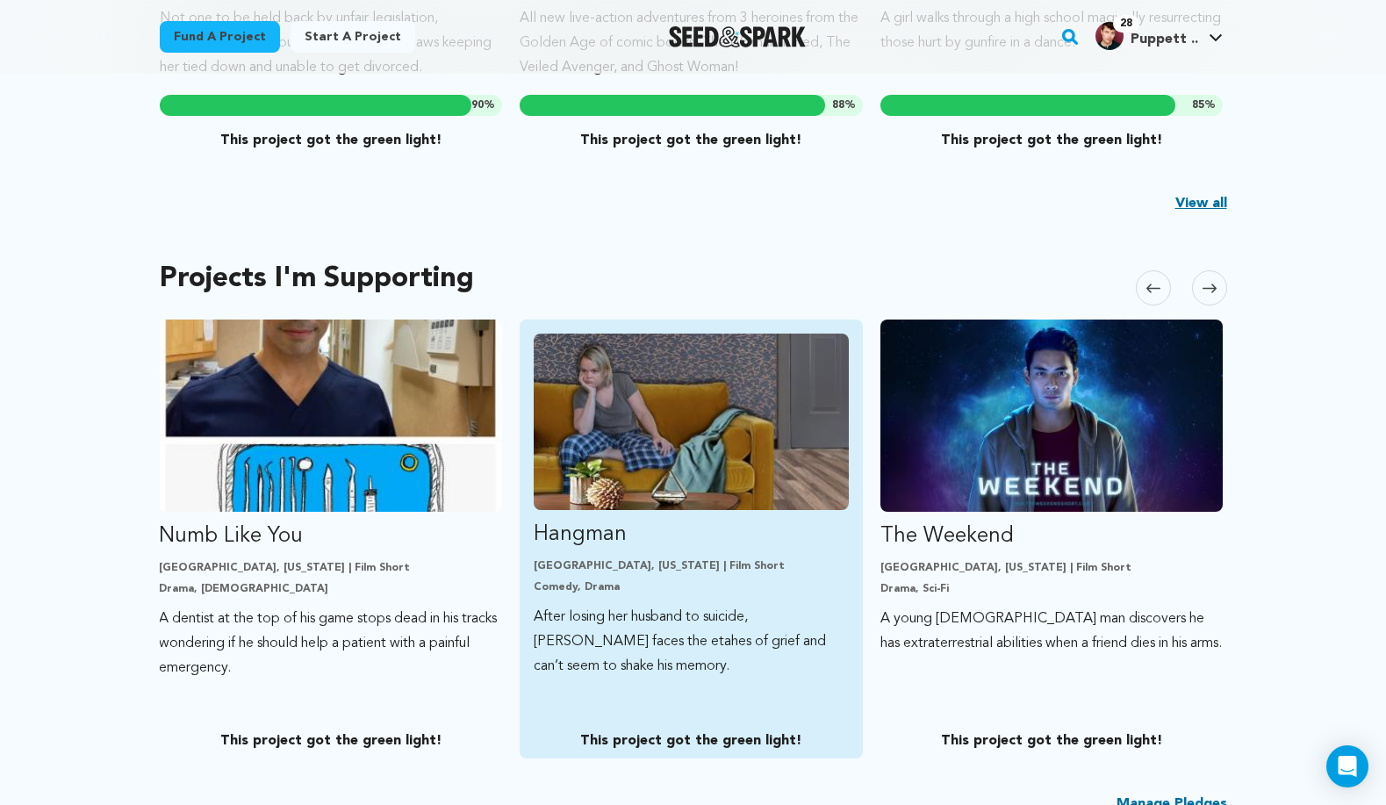
click at [705, 457] on img "Fund Hangman" at bounding box center [691, 422] width 315 height 176
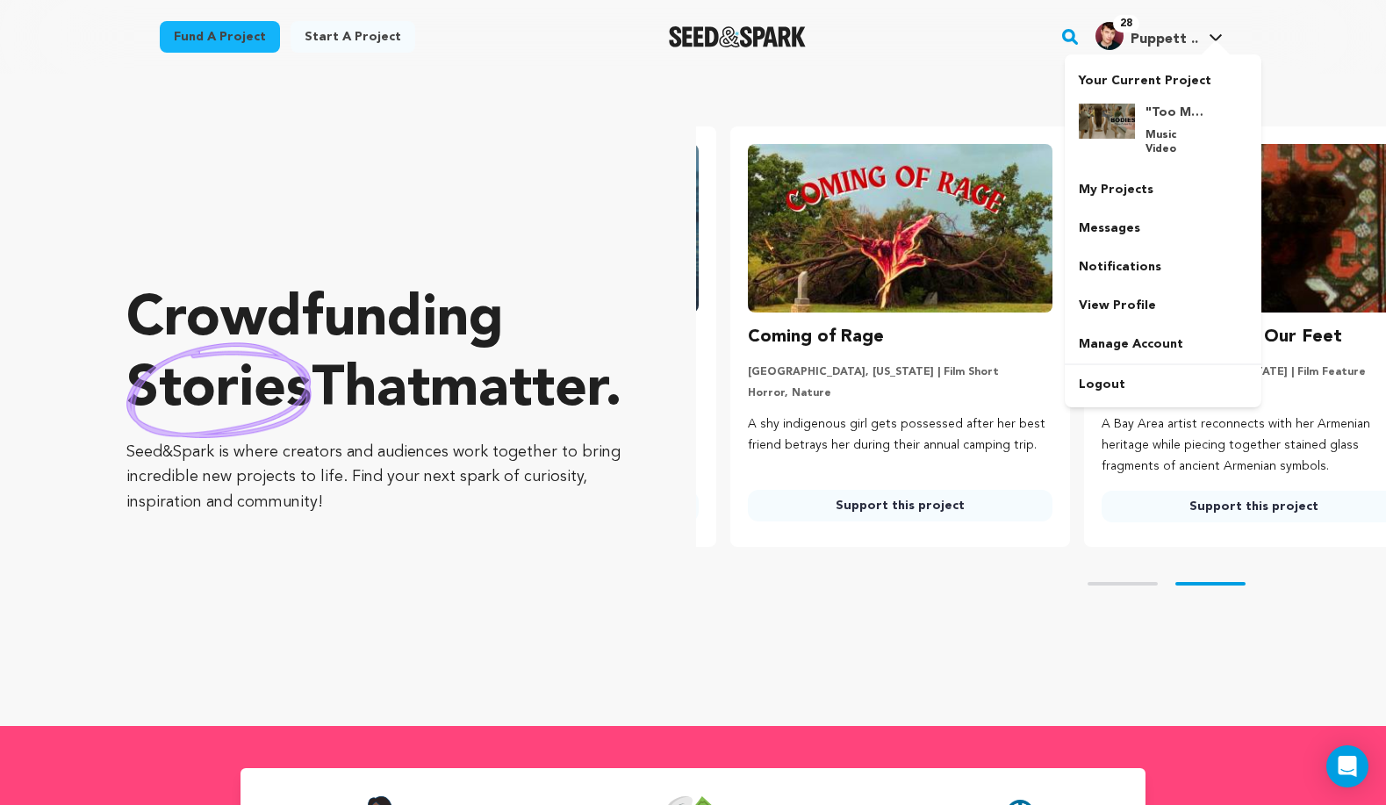
scroll to position [0, 368]
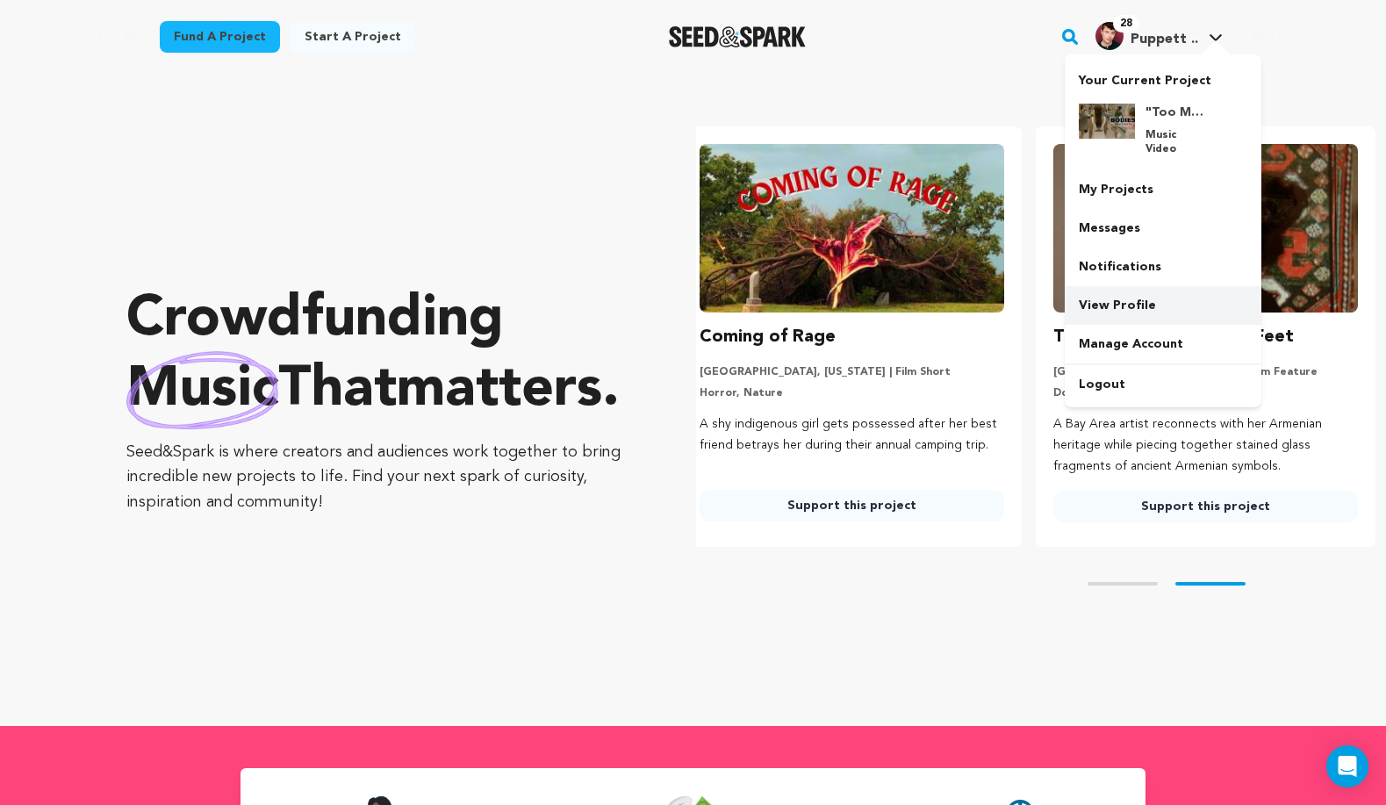
click at [1117, 286] on link "View Profile" at bounding box center [1163, 305] width 197 height 39
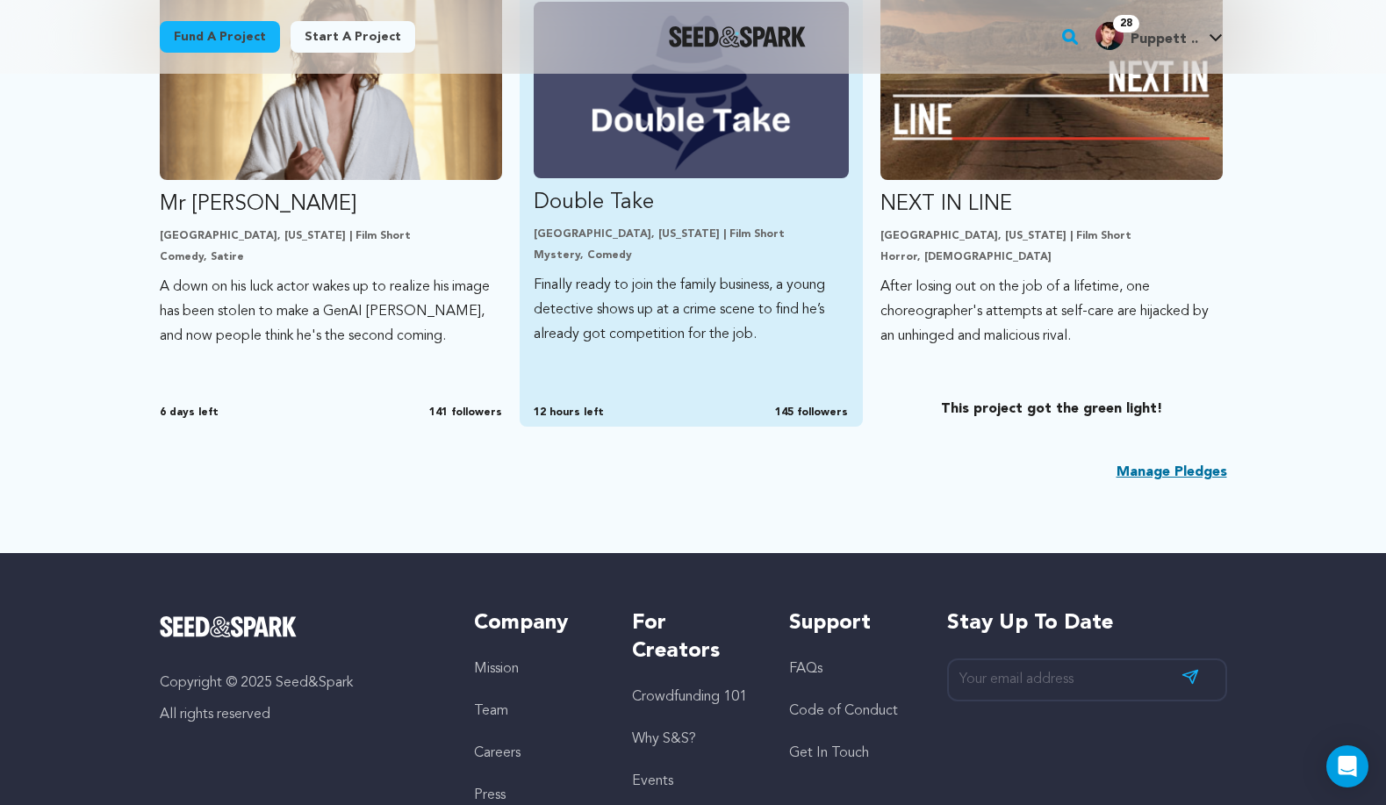
scroll to position [979, 0]
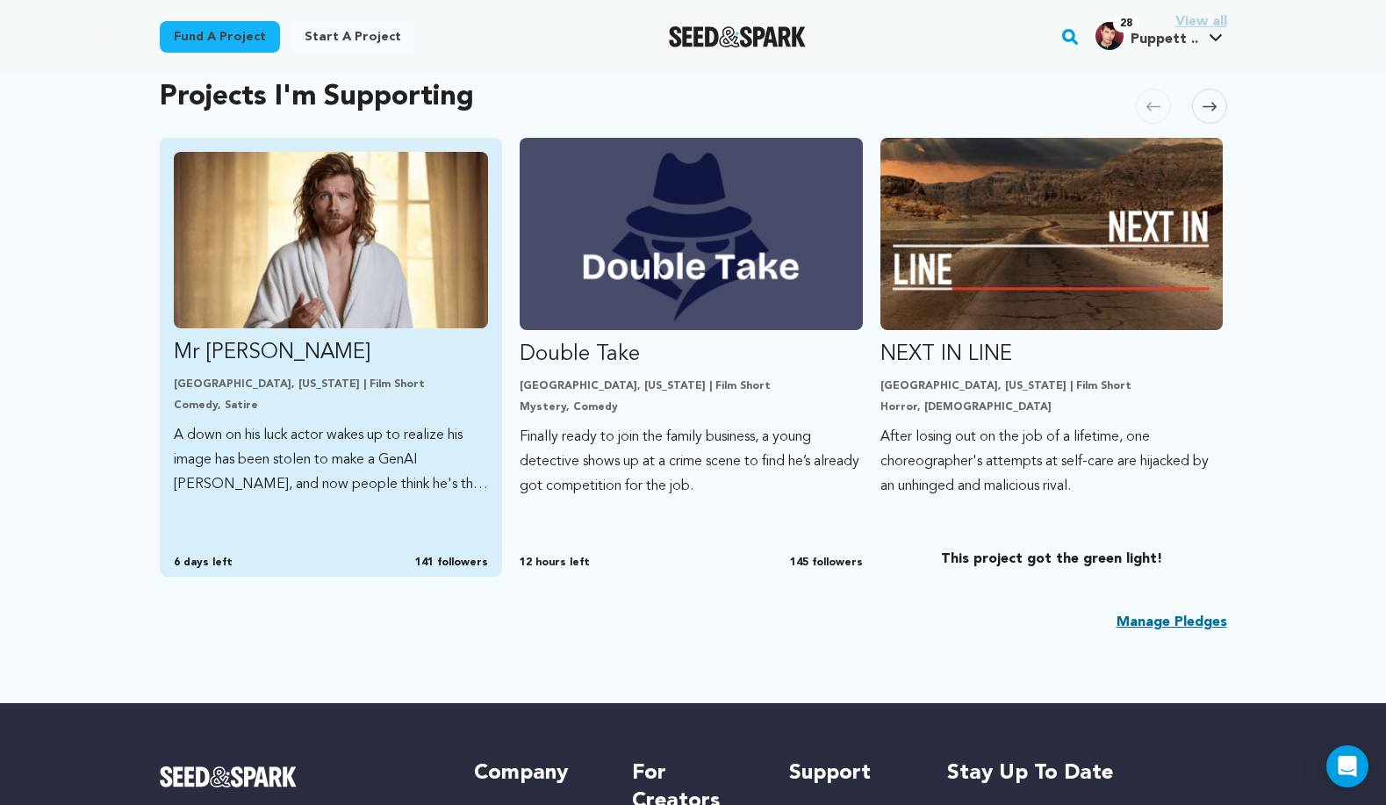
click at [217, 478] on p "A down on his luck actor wakes up to realize his image has been stolen to make …" at bounding box center [331, 460] width 315 height 74
